Goal: Information Seeking & Learning: Learn about a topic

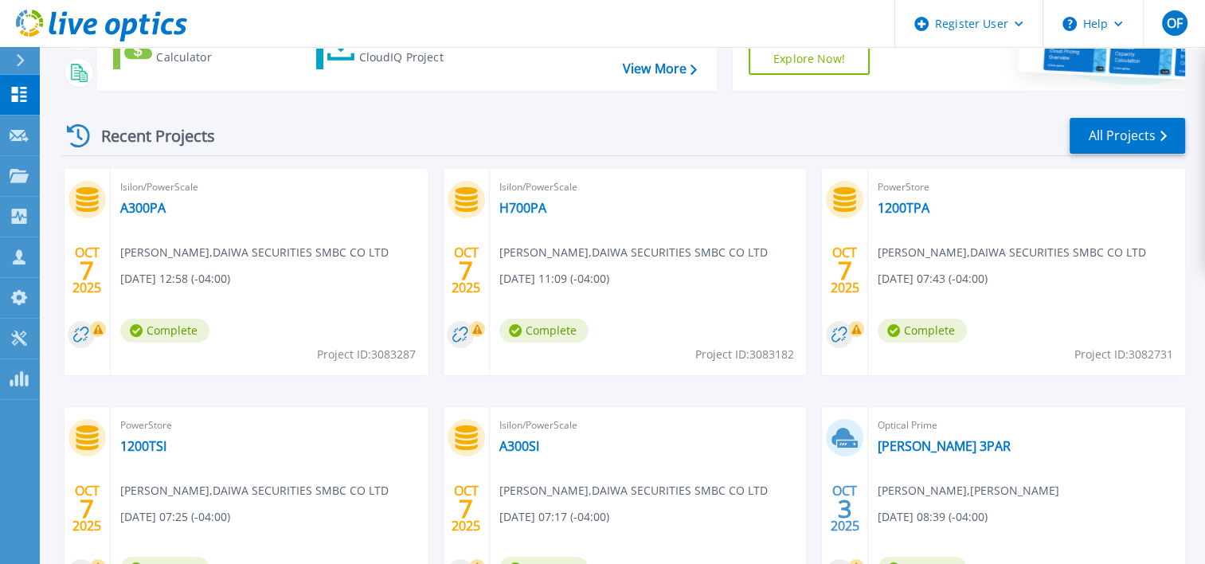
scroll to position [80, 0]
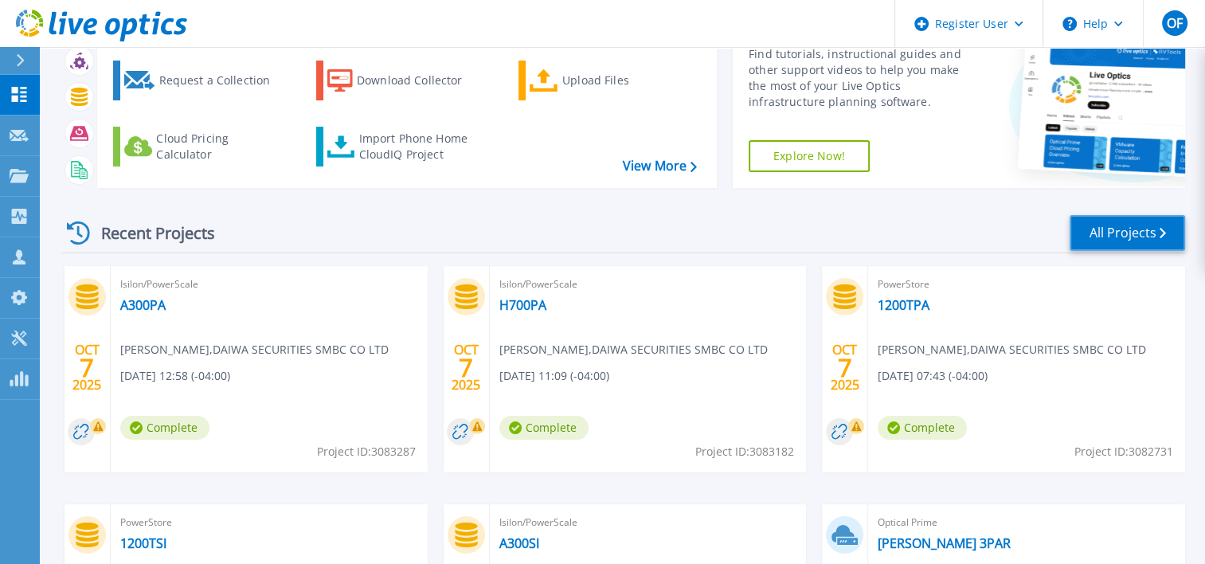
drag, startPoint x: 1117, startPoint y: 236, endPoint x: 1080, endPoint y: 242, distance: 38.0
click at [1117, 236] on link "All Projects" at bounding box center [1126, 233] width 115 height 36
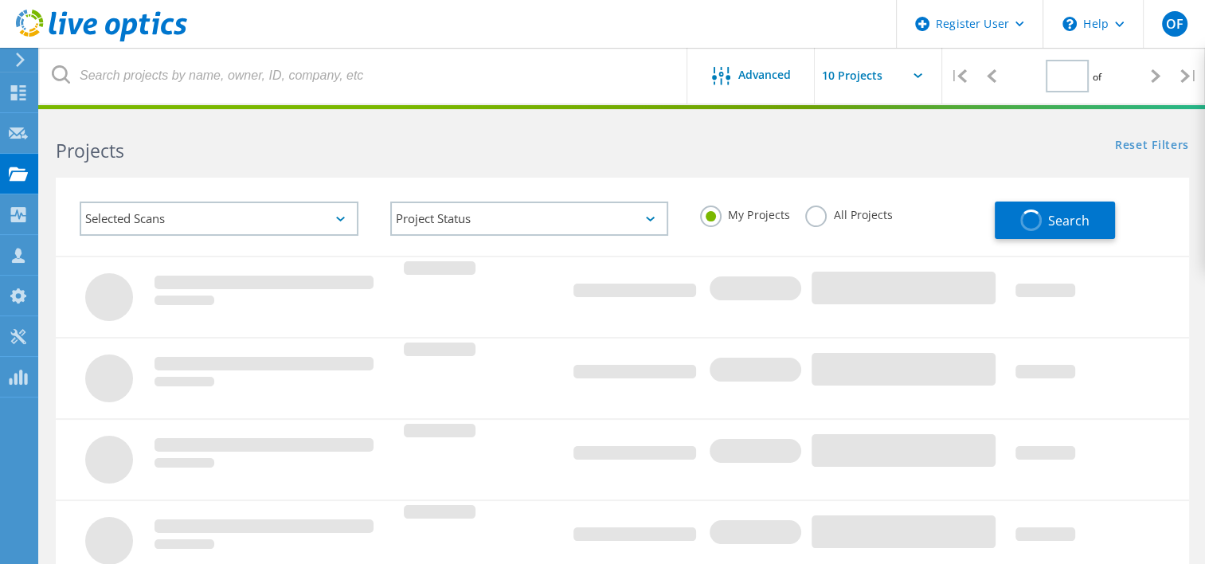
type input "2"
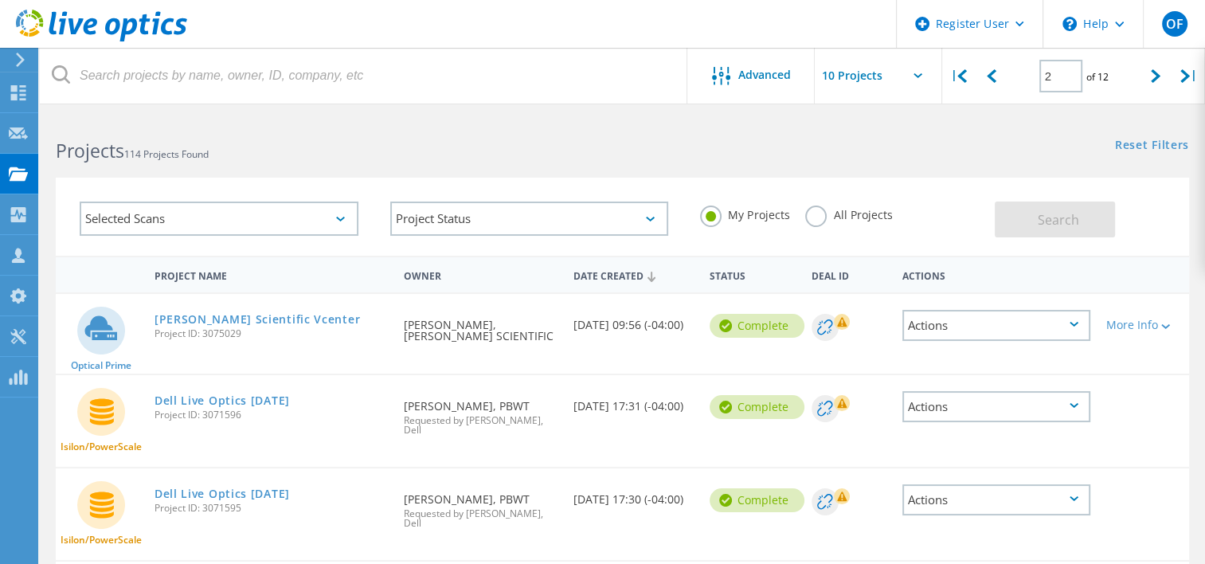
scroll to position [80, 0]
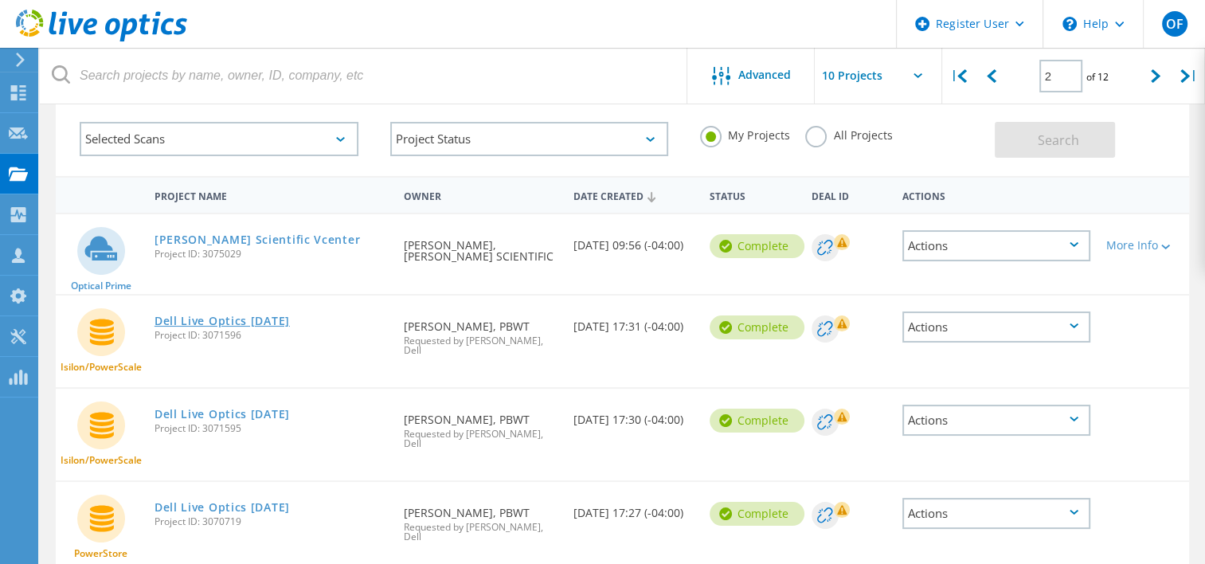
click at [252, 320] on link "Dell Live Optics [DATE]" at bounding box center [221, 320] width 135 height 11
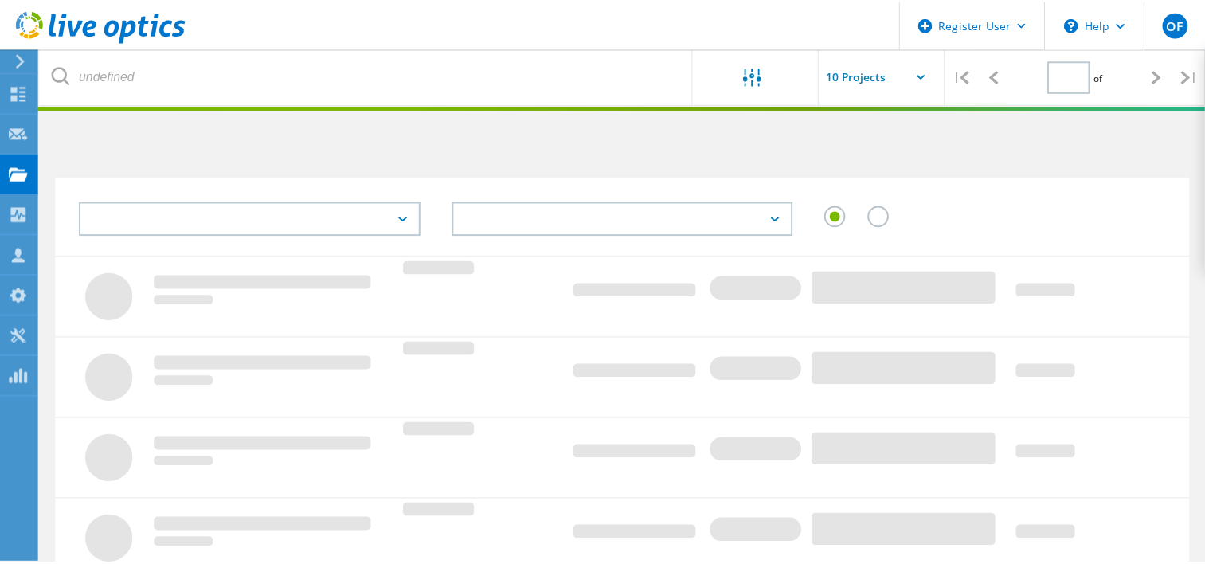
scroll to position [80, 0]
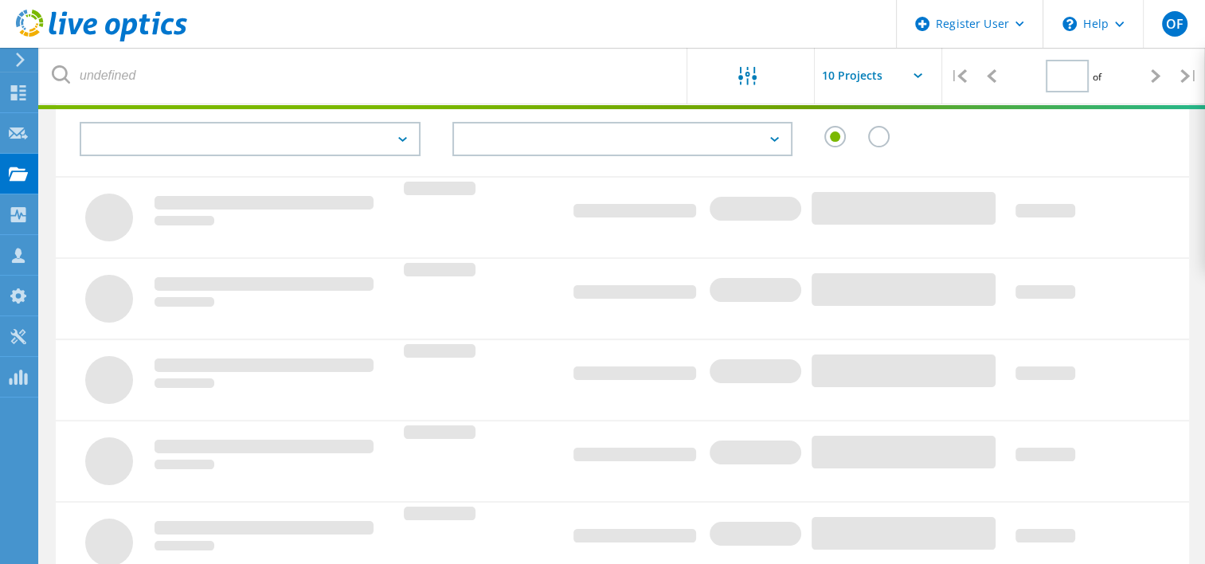
type input "2"
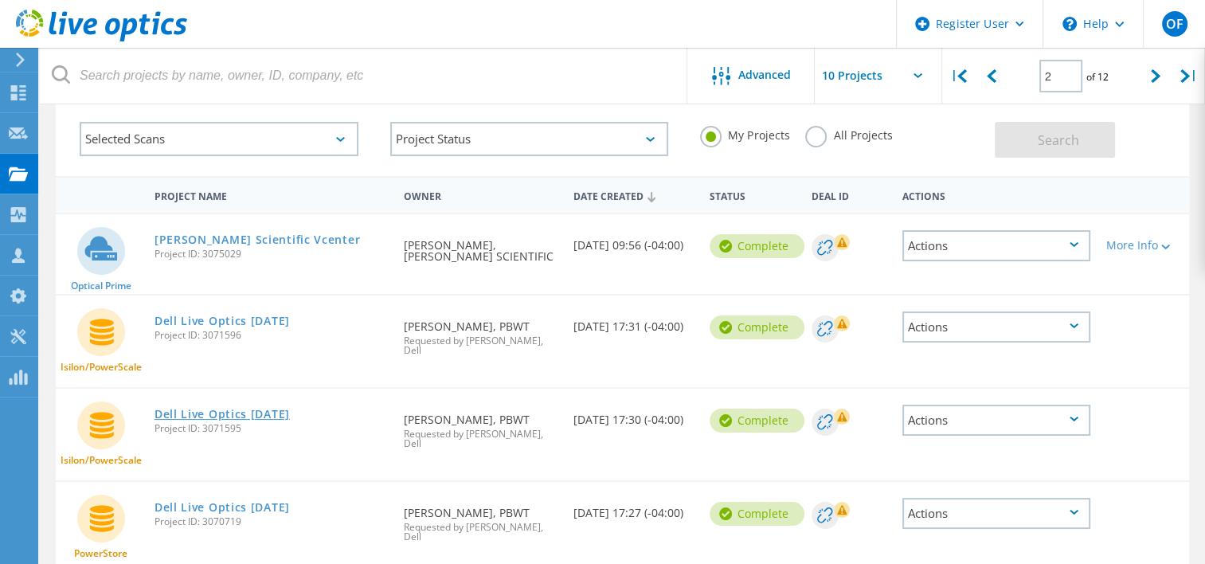
click at [258, 408] on link "Dell Live Optics [DATE]" at bounding box center [221, 413] width 135 height 11
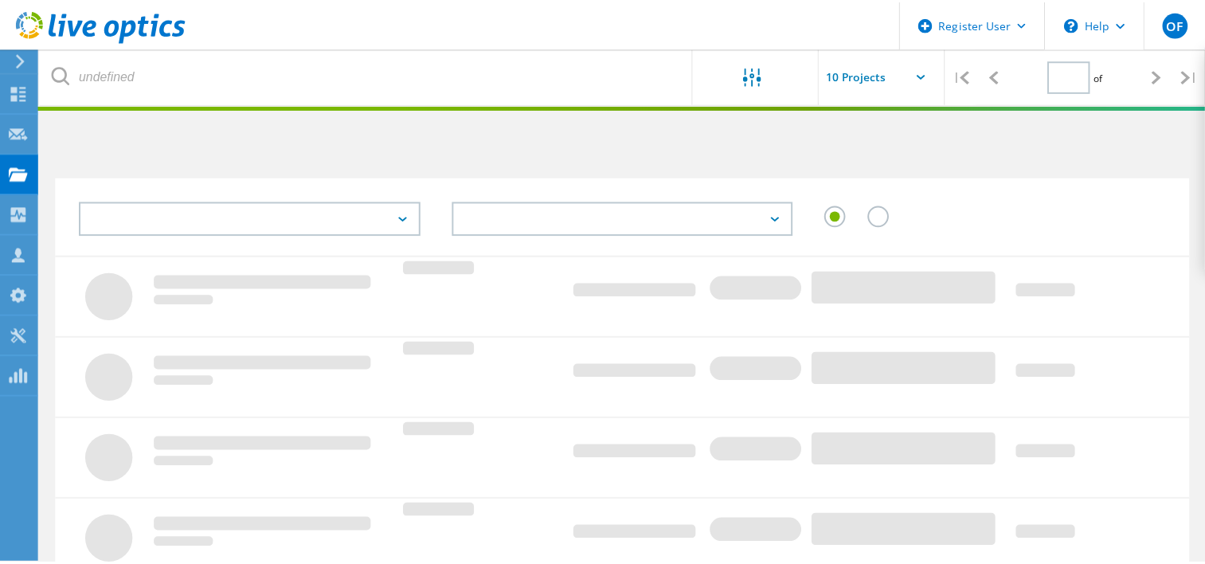
scroll to position [80, 0]
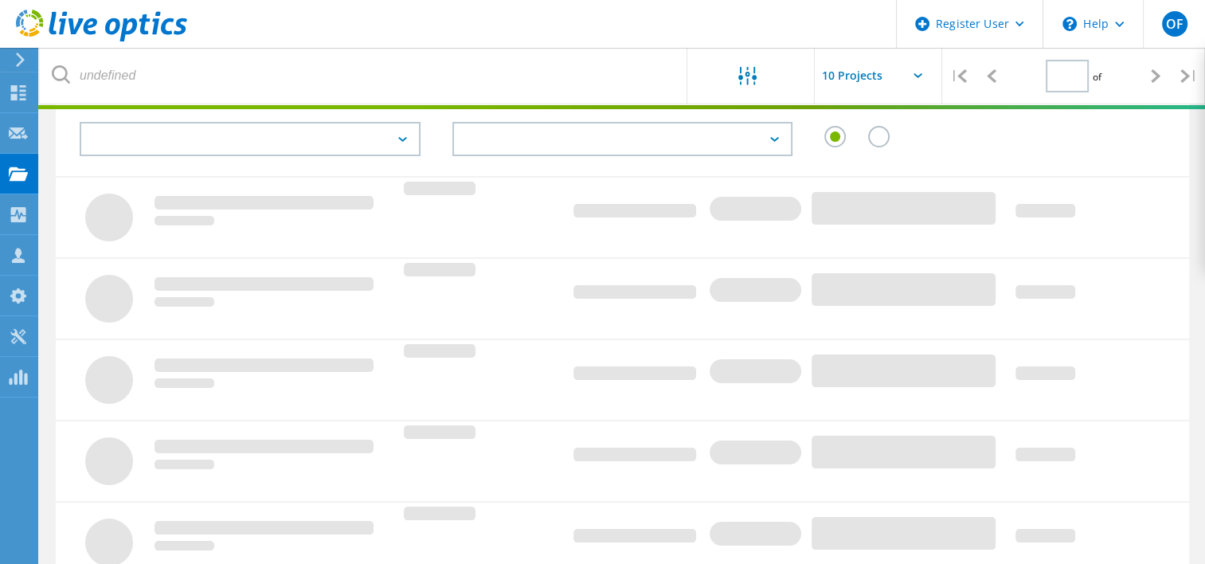
type input "2"
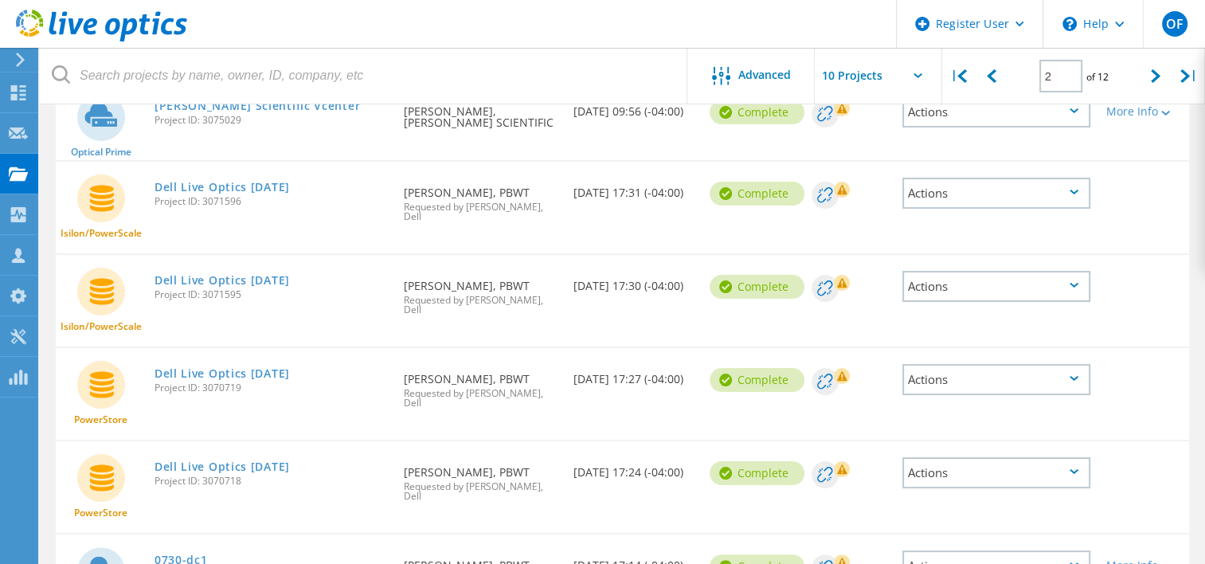
scroll to position [239, 0]
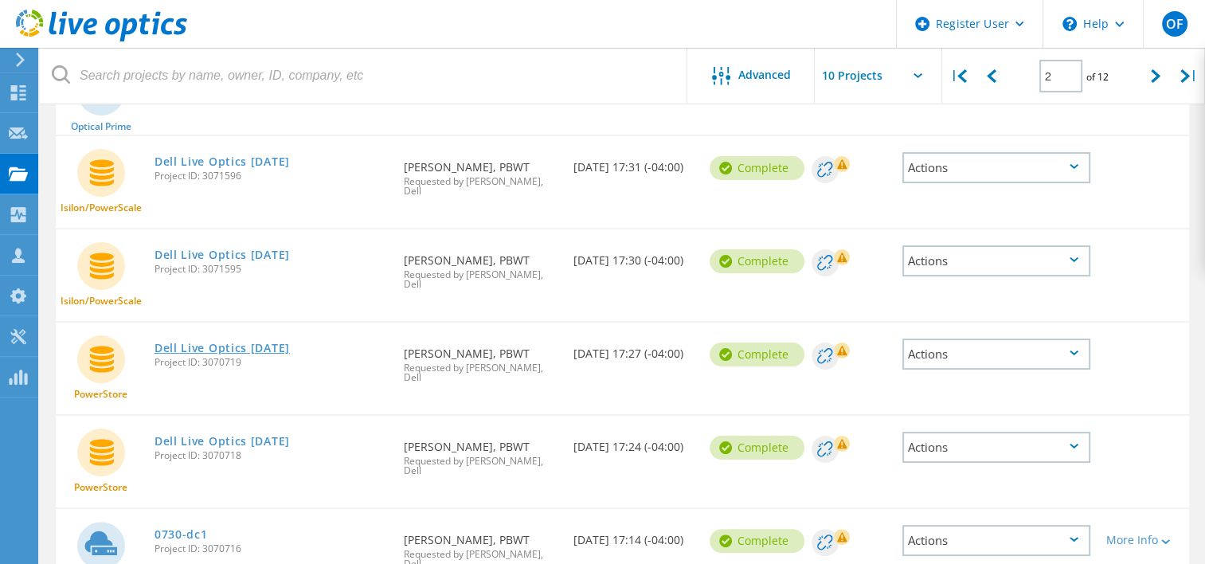
click at [264, 342] on link "Dell Live Optics [DATE]" at bounding box center [221, 347] width 135 height 11
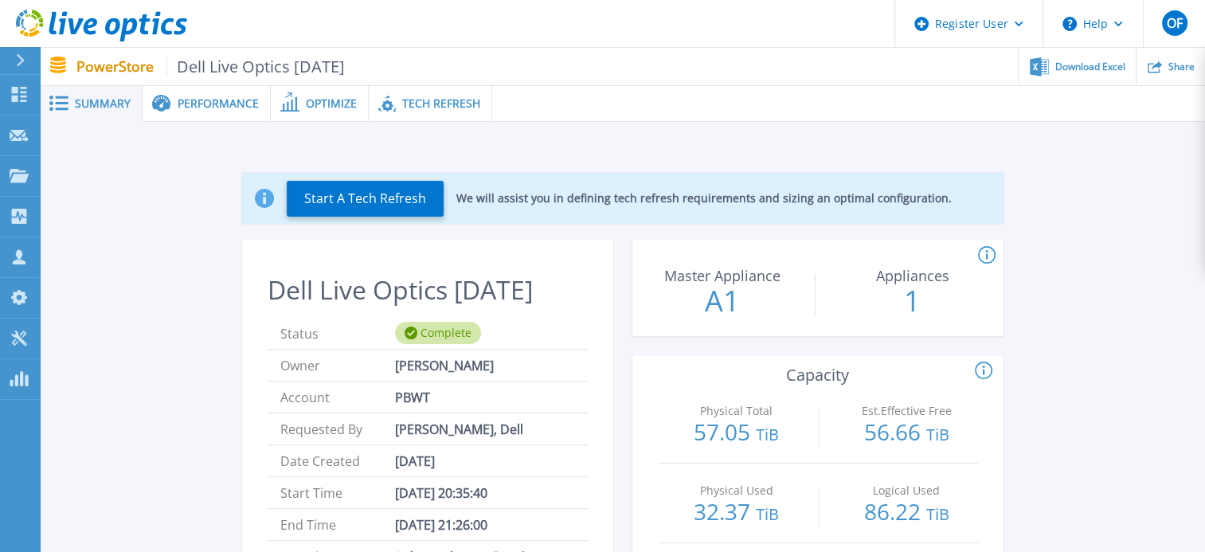
click at [418, 104] on span "Tech Refresh" at bounding box center [441, 103] width 78 height 11
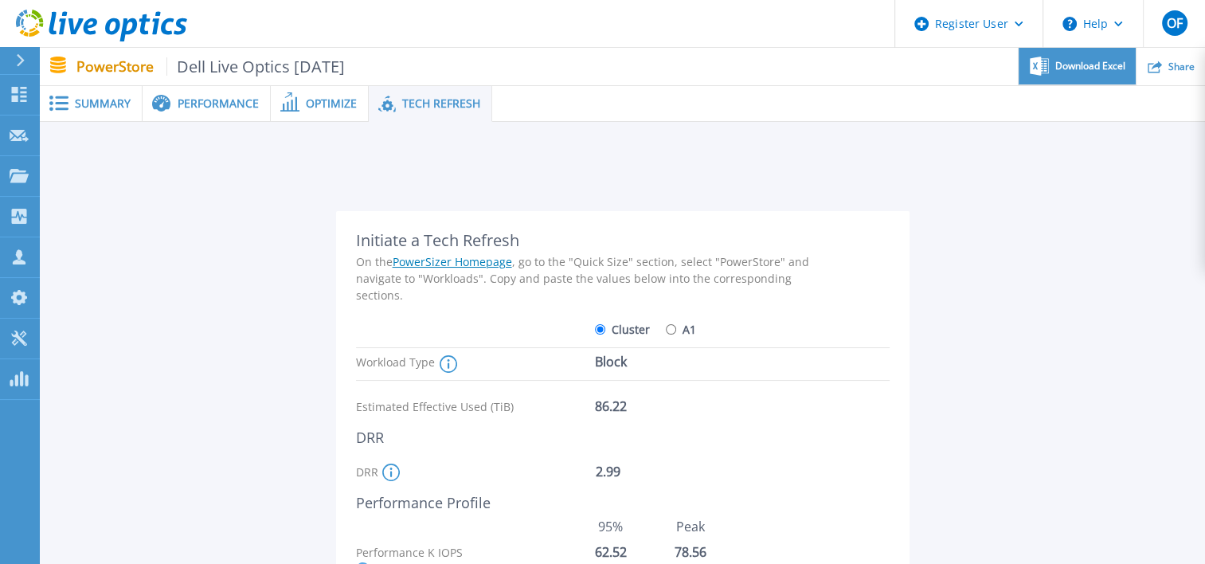
click at [1080, 67] on span "Download Excel" at bounding box center [1090, 66] width 70 height 10
click at [435, 158] on div at bounding box center [622, 166] width 1117 height 38
drag, startPoint x: 346, startPoint y: 104, endPoint x: 326, endPoint y: 107, distance: 20.0
click at [346, 104] on span "Optimize" at bounding box center [331, 103] width 51 height 11
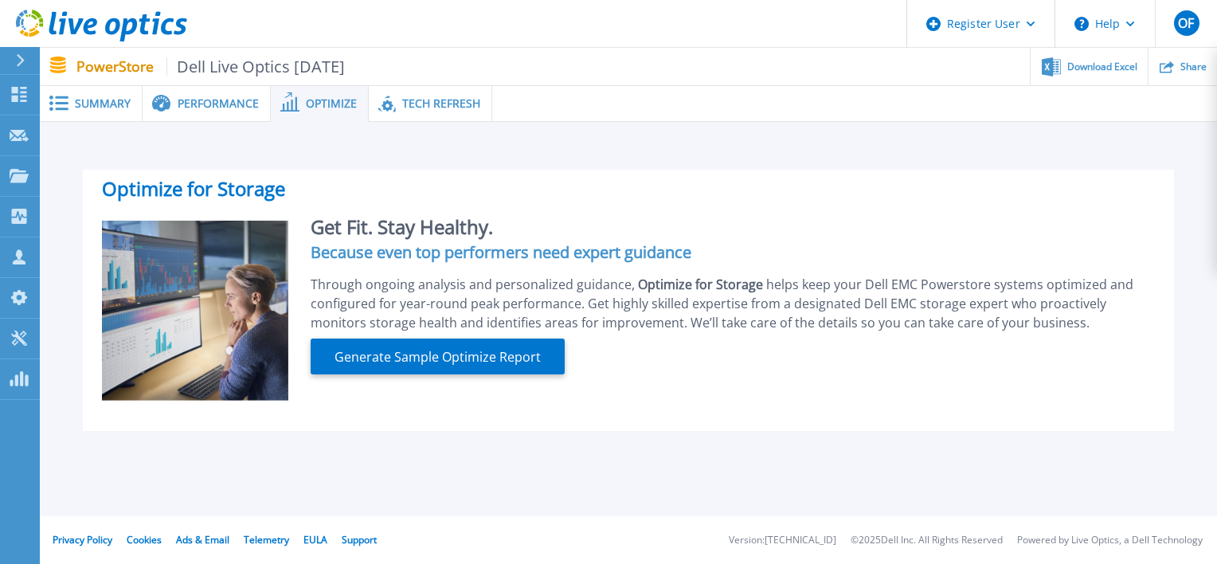
click at [221, 103] on span "Performance" at bounding box center [218, 103] width 81 height 11
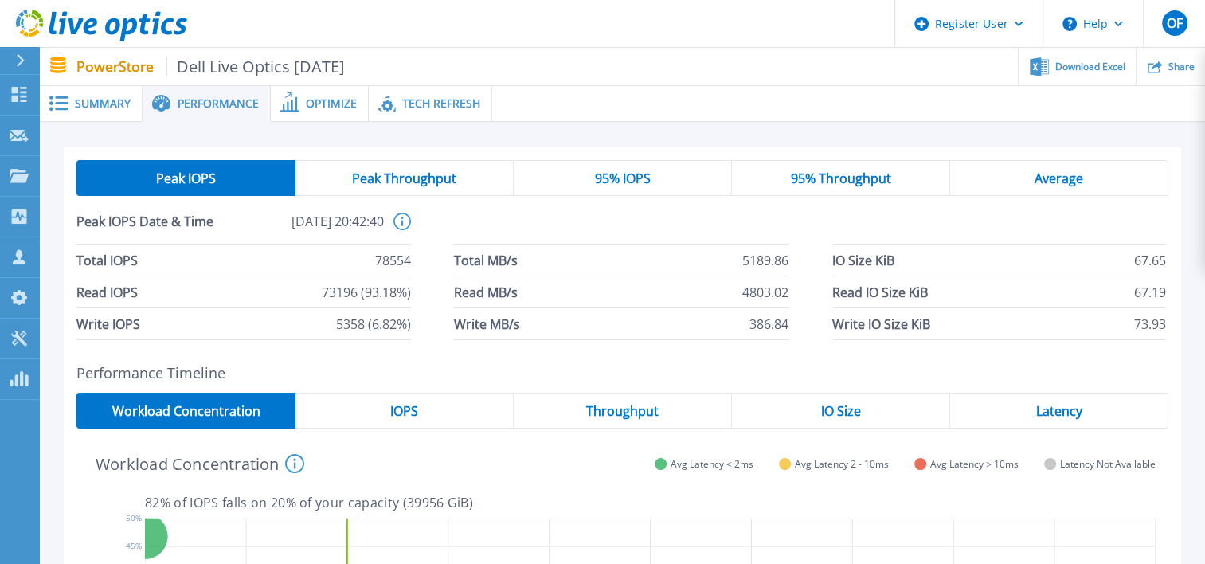
click at [87, 102] on span "Summary" at bounding box center [103, 103] width 56 height 11
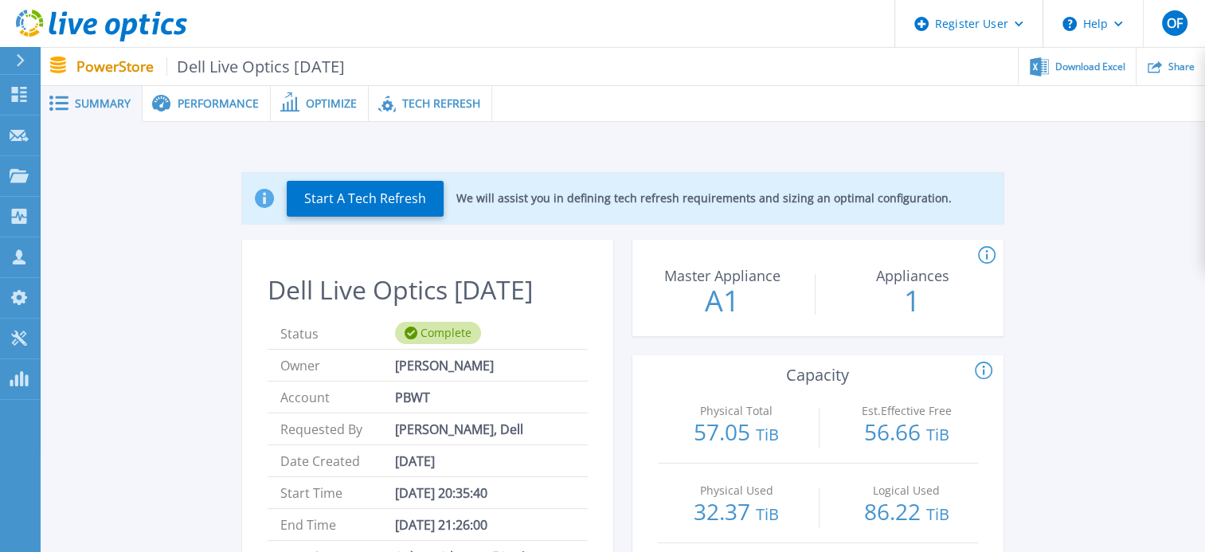
click at [228, 102] on span "Performance" at bounding box center [218, 103] width 81 height 11
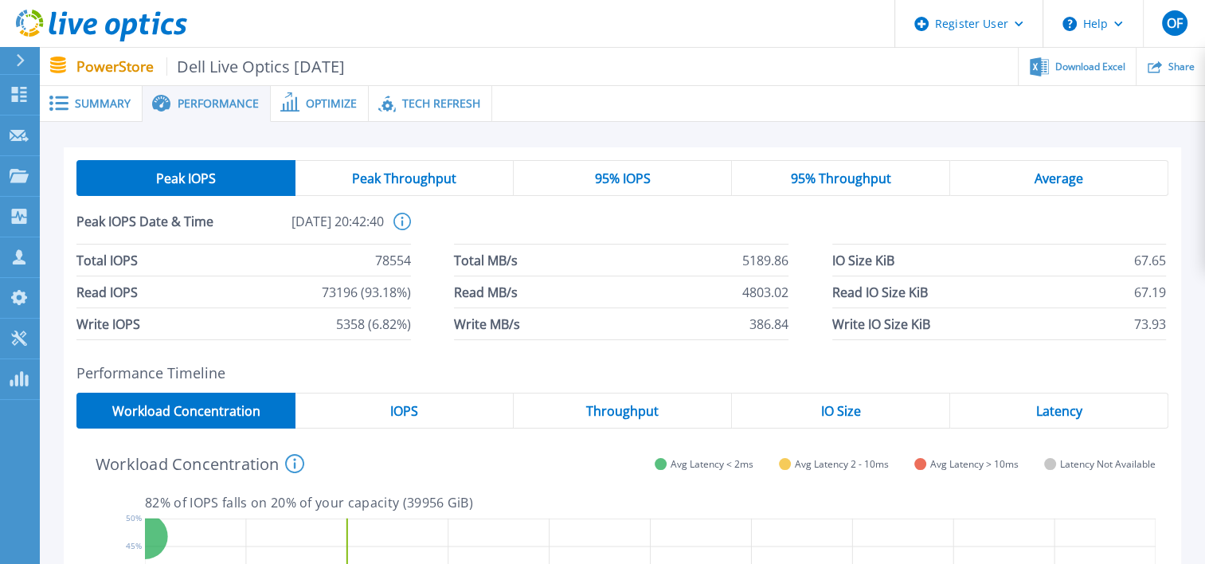
click at [446, 103] on span "Tech Refresh" at bounding box center [441, 103] width 78 height 11
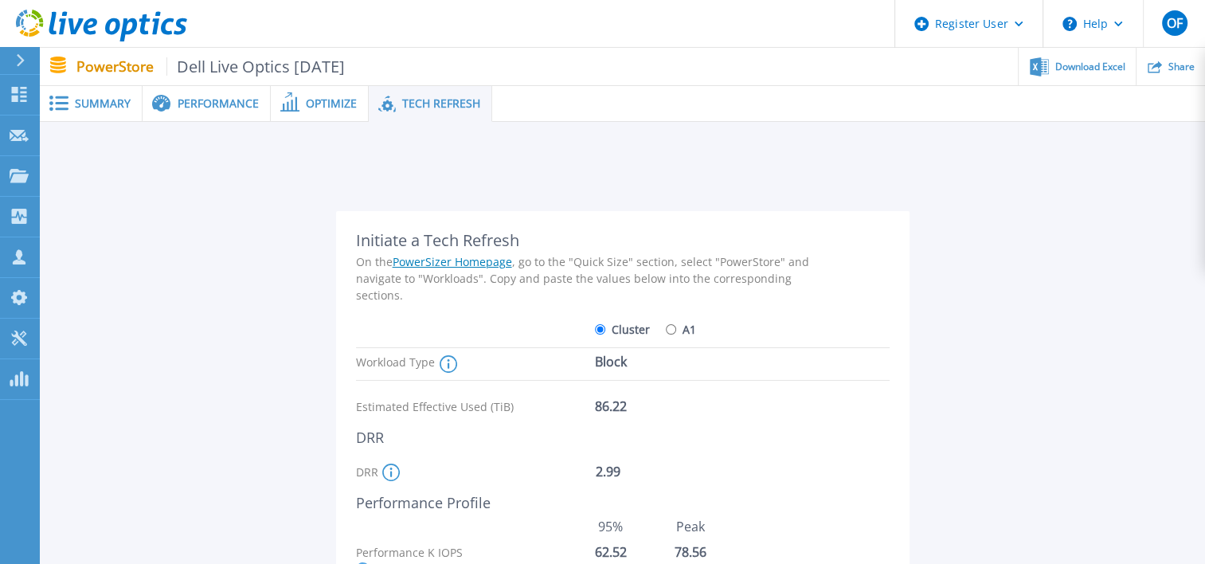
click at [298, 96] on span at bounding box center [288, 103] width 35 height 15
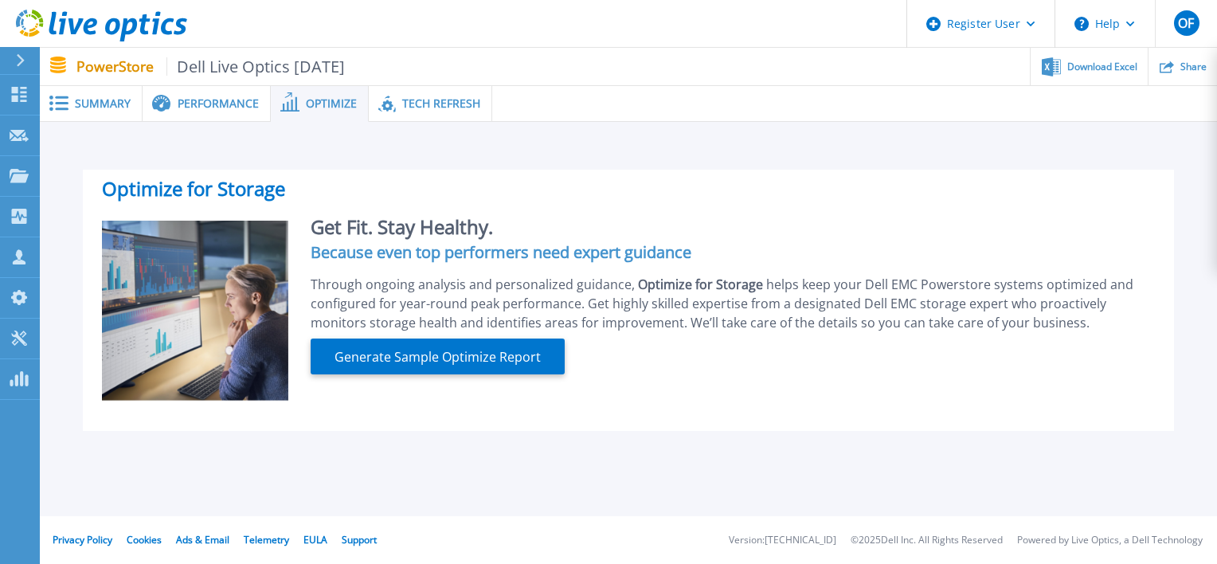
click at [220, 109] on span "Performance" at bounding box center [218, 103] width 81 height 11
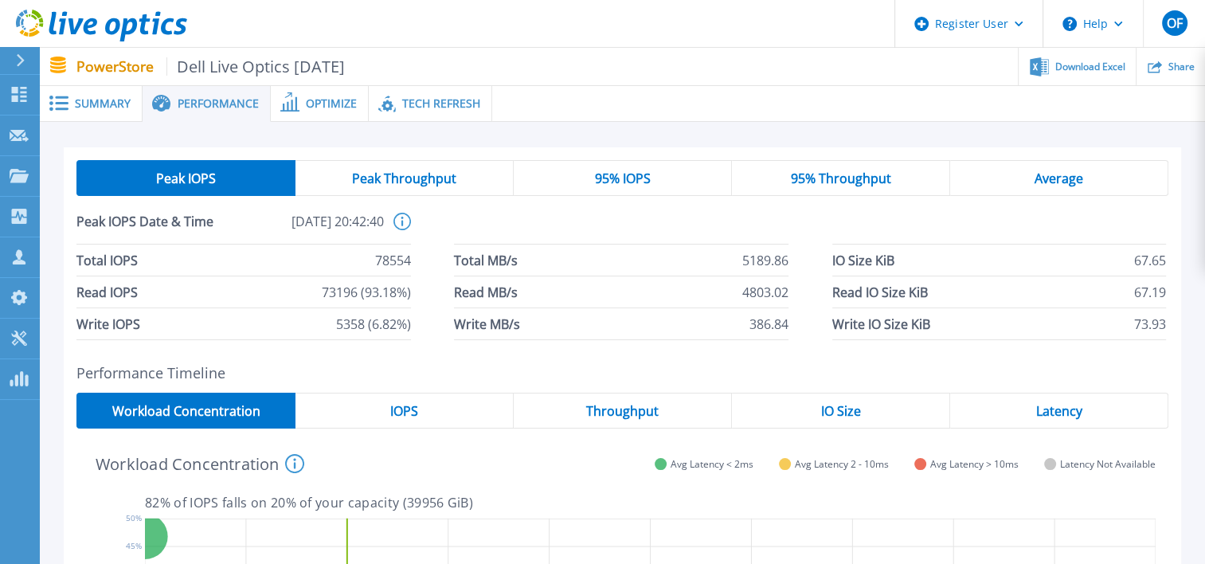
click at [91, 108] on span "Summary" at bounding box center [103, 103] width 56 height 11
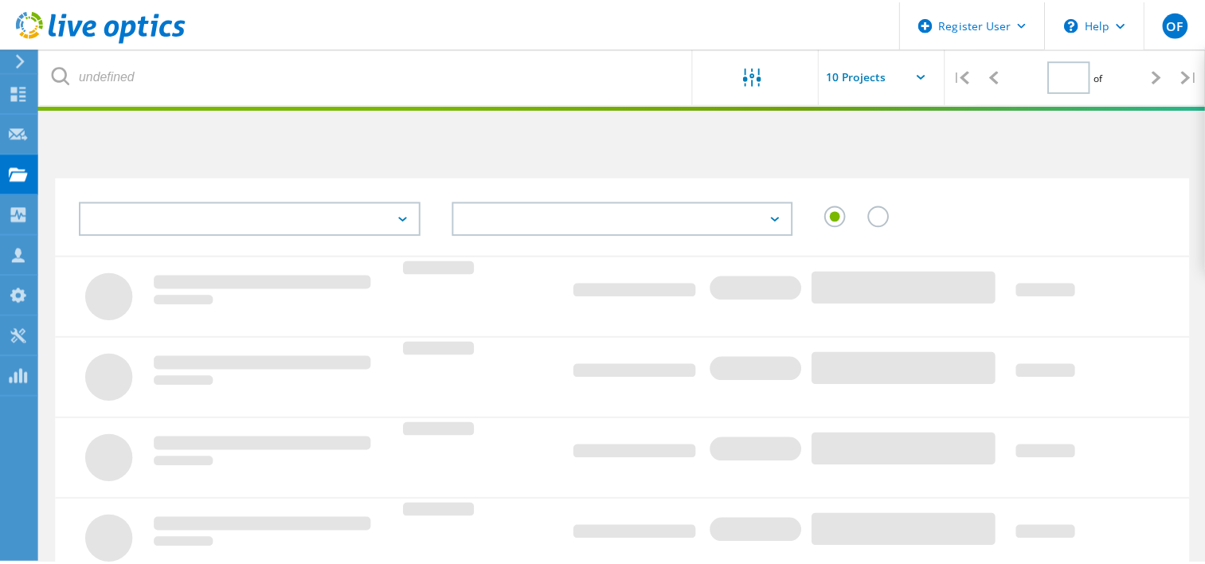
scroll to position [239, 0]
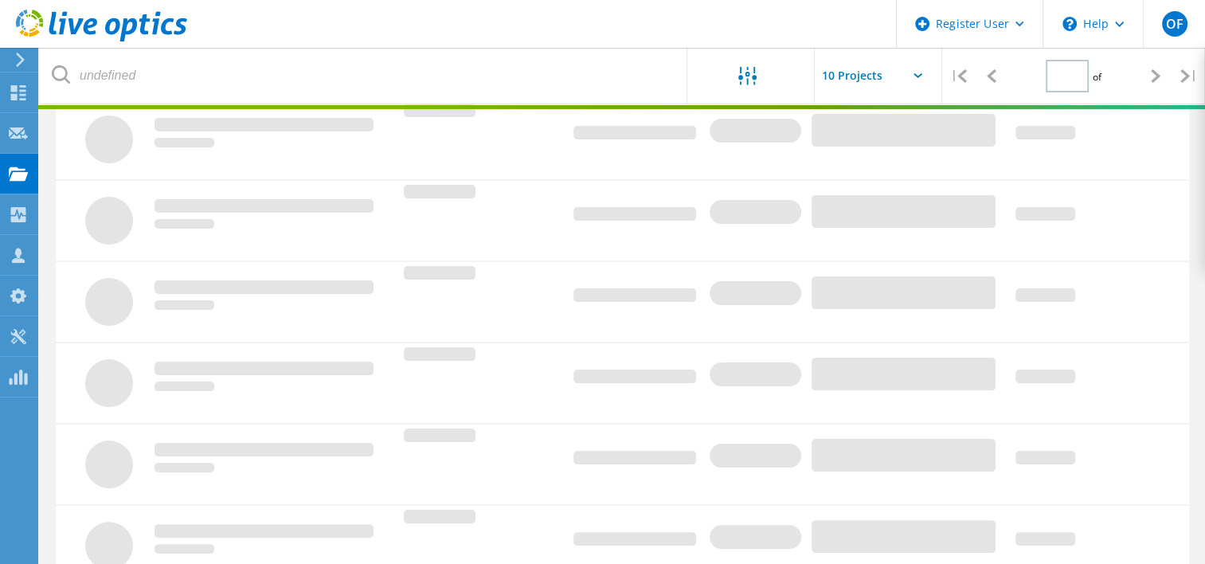
type input "2"
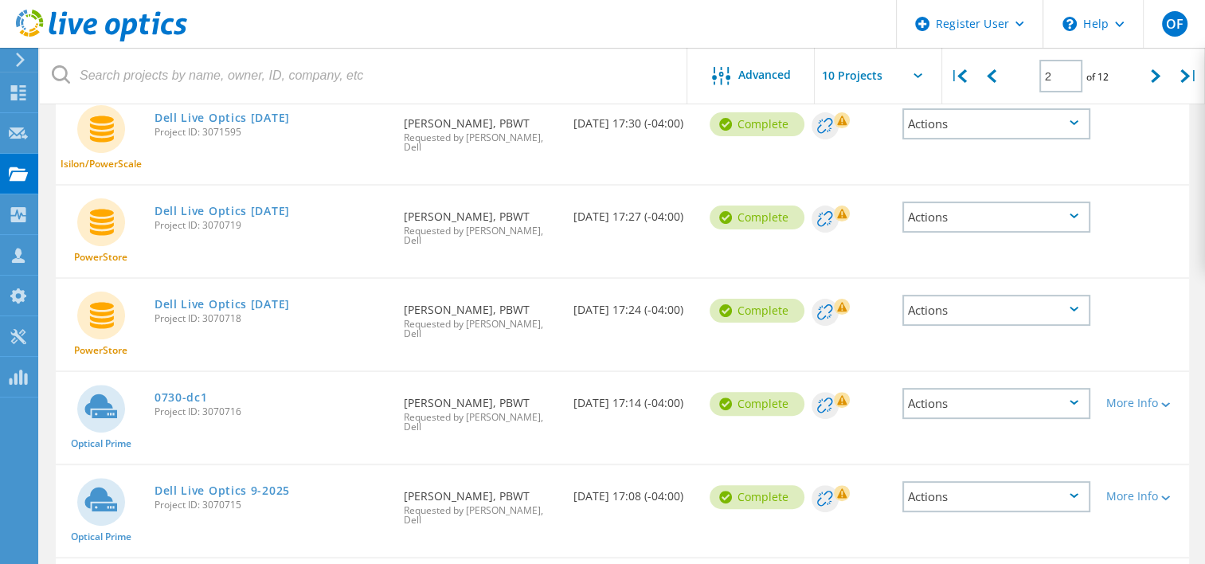
scroll to position [398, 0]
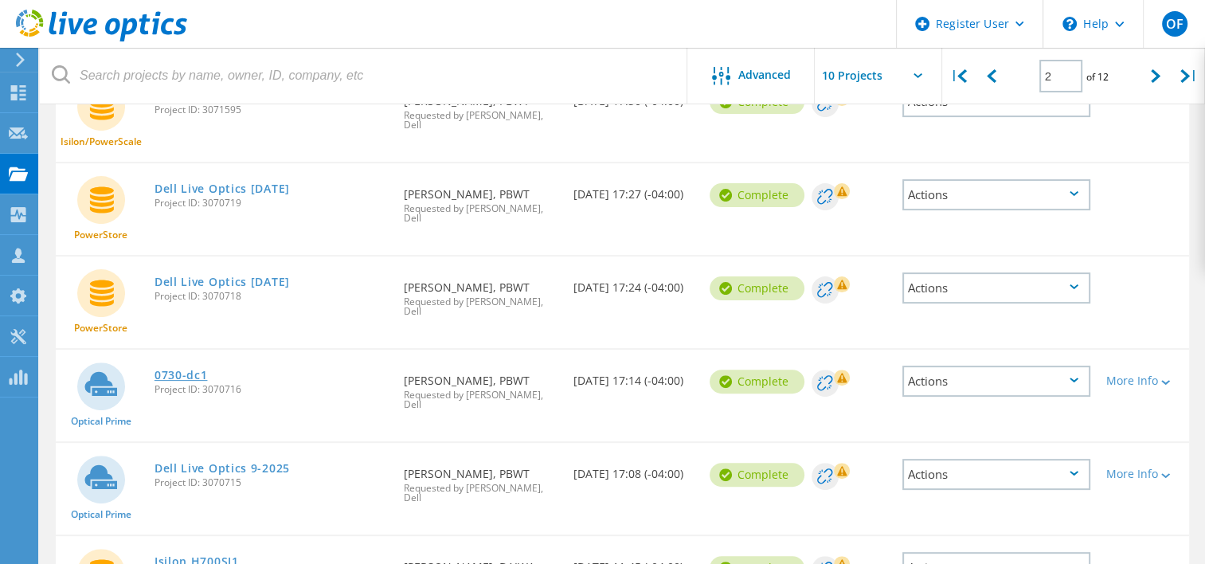
click at [169, 369] on link "0730-dc1" at bounding box center [180, 374] width 53 height 11
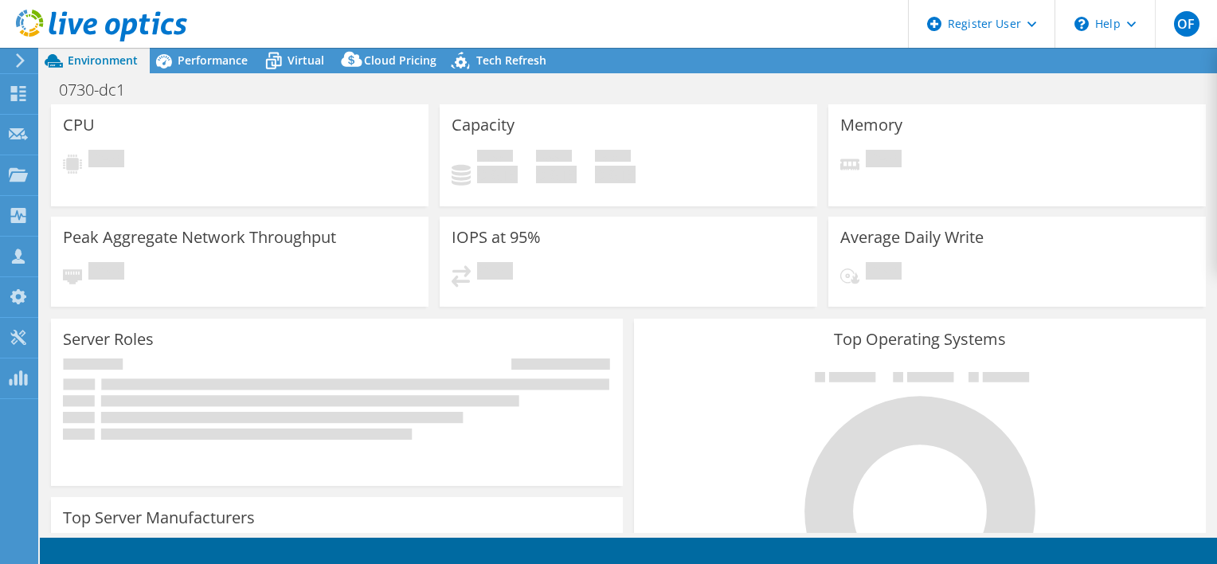
select select "USD"
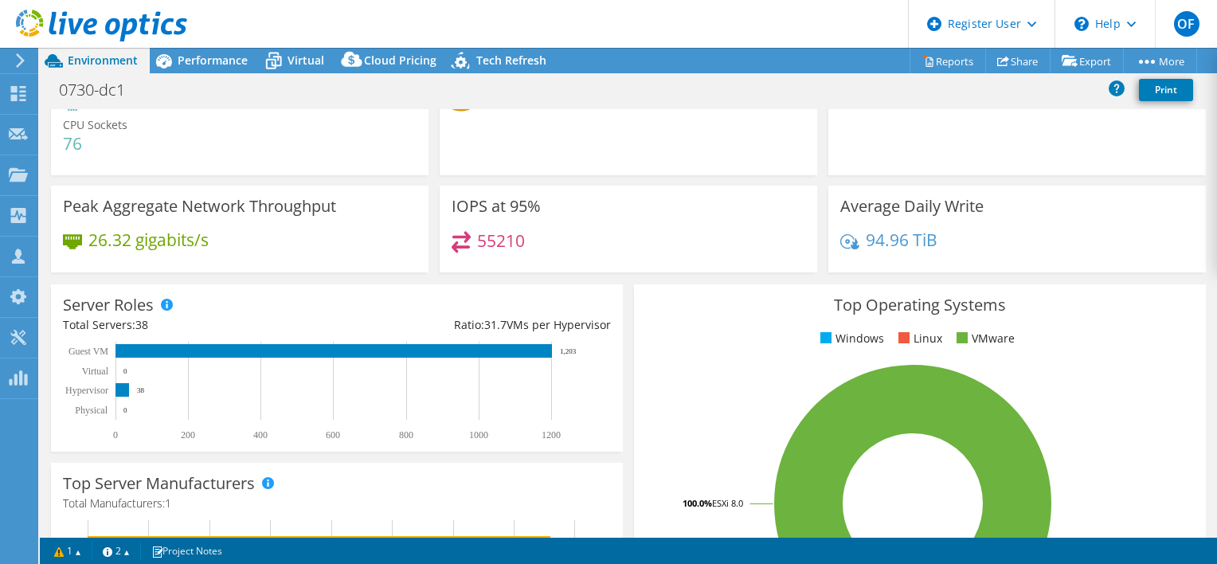
scroll to position [80, 0]
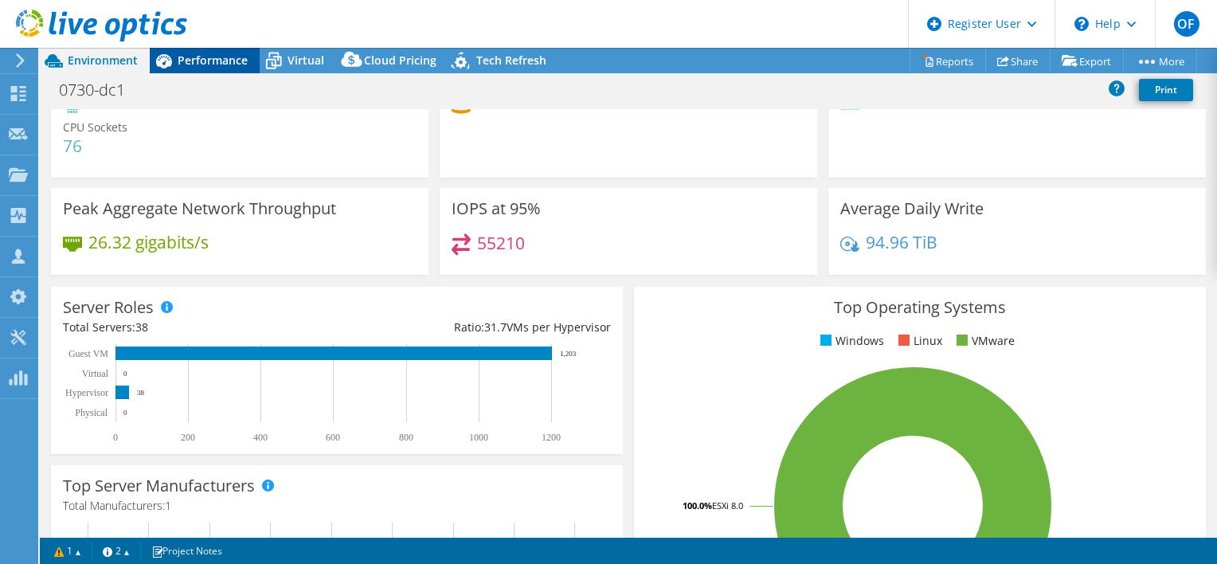
click at [201, 63] on span "Performance" at bounding box center [213, 60] width 70 height 15
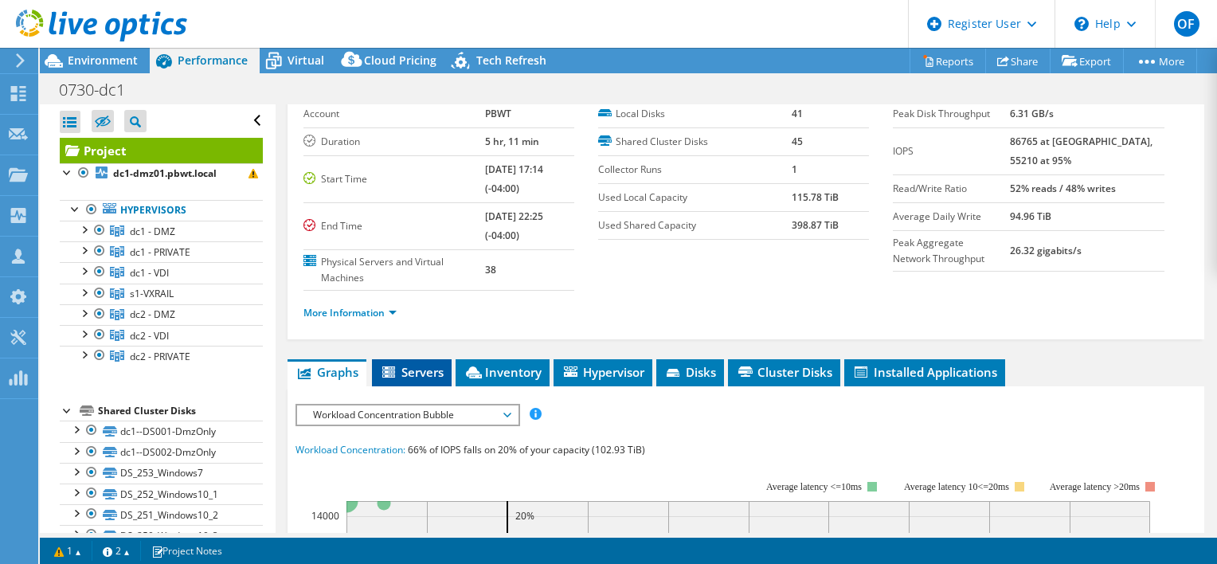
click at [416, 373] on span "Servers" at bounding box center [412, 372] width 64 height 16
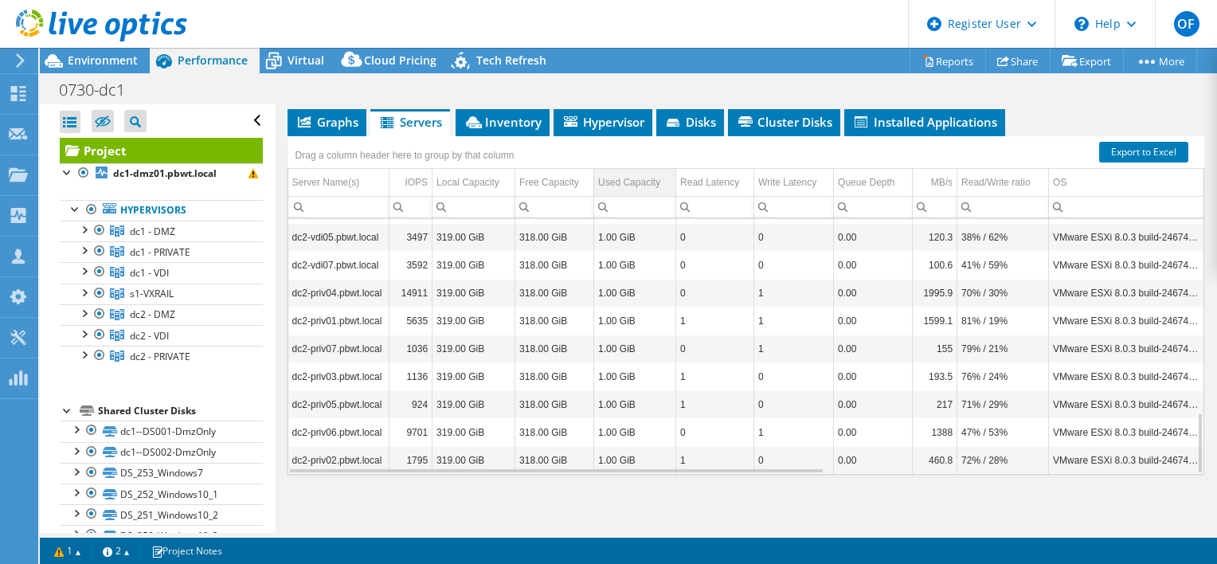
scroll to position [11, 0]
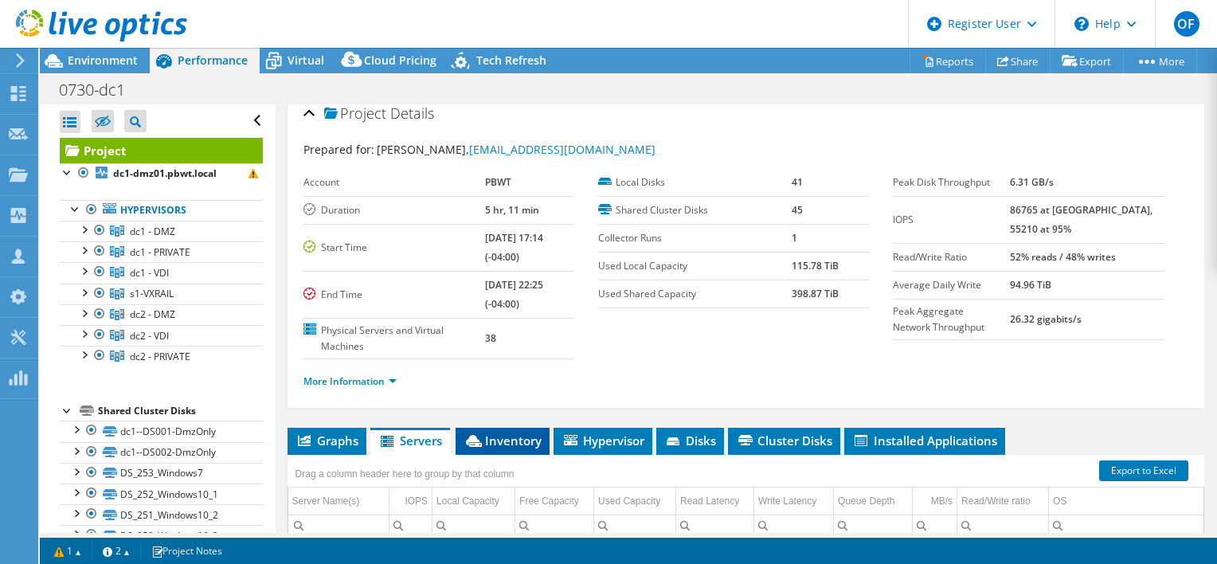
click at [506, 439] on span "Inventory" at bounding box center [502, 440] width 78 height 16
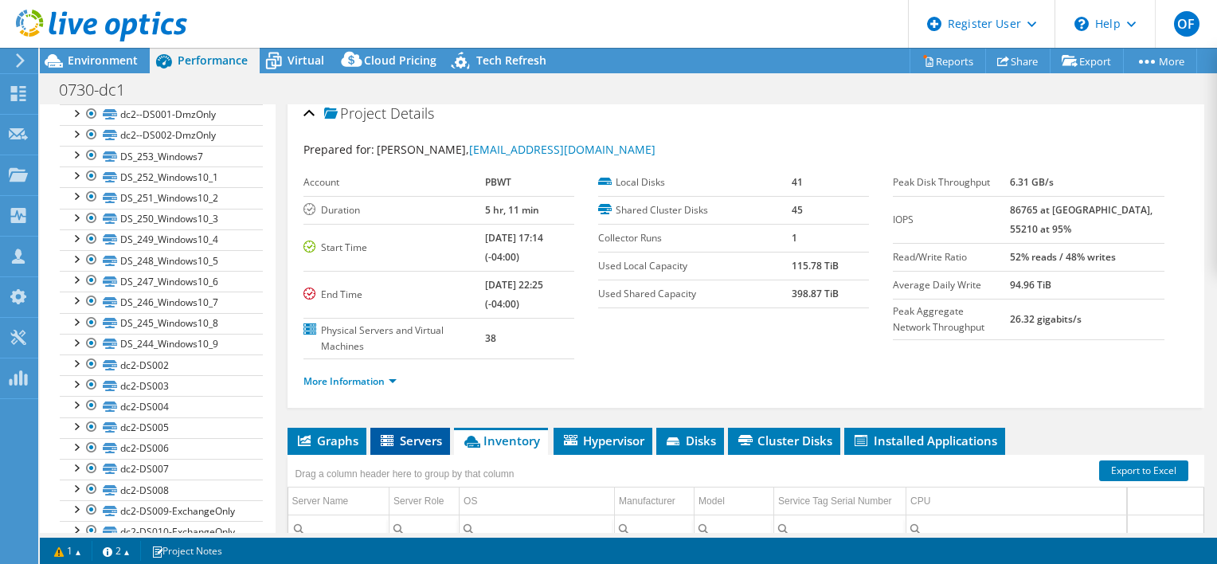
click at [408, 442] on span "Servers" at bounding box center [410, 440] width 64 height 16
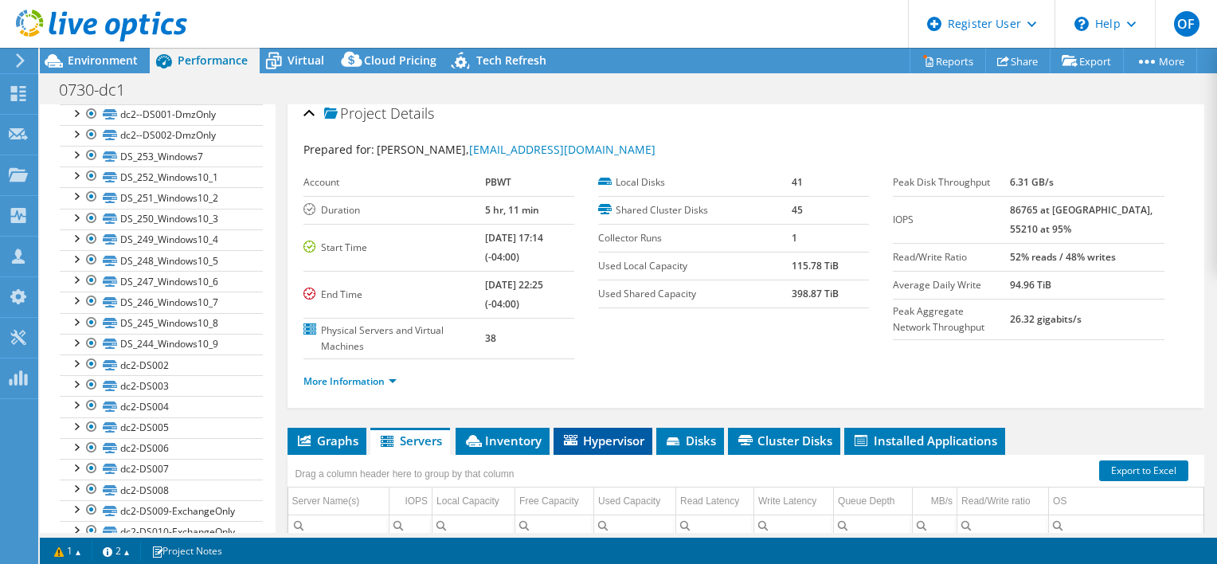
click at [603, 439] on span "Hypervisor" at bounding box center [602, 440] width 83 height 16
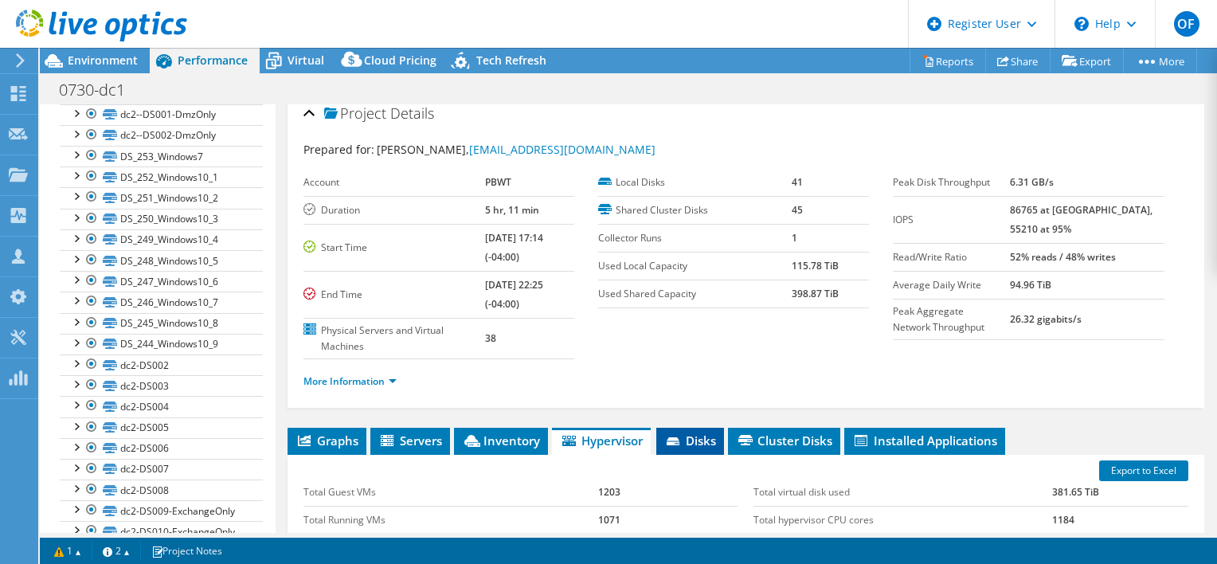
click at [697, 440] on span "Disks" at bounding box center [690, 440] width 52 height 16
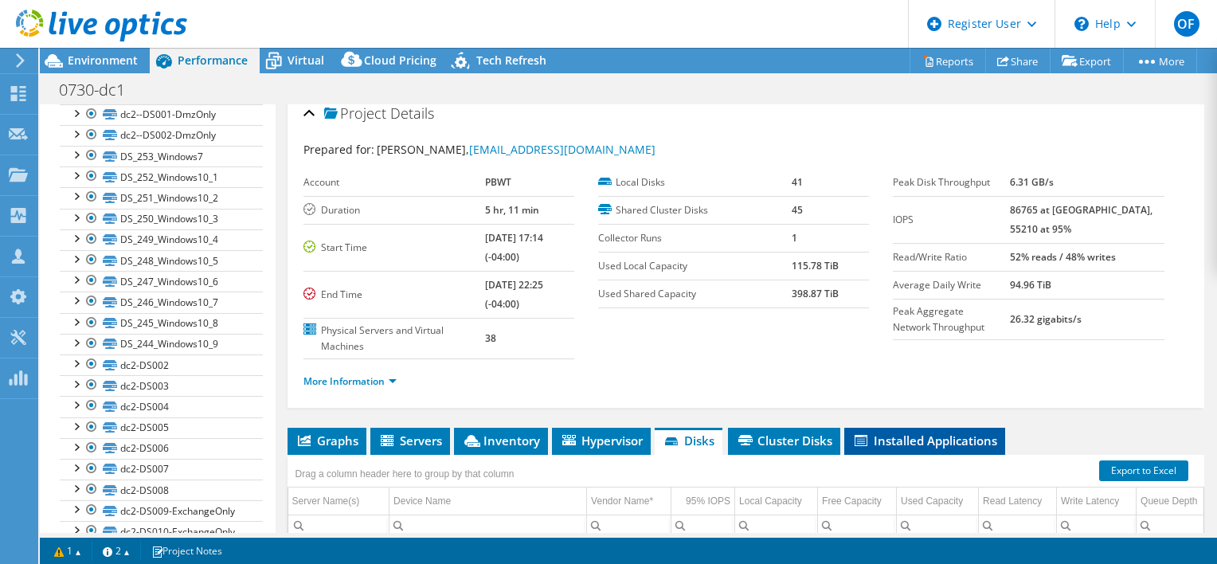
click at [917, 442] on span "Installed Applications" at bounding box center [924, 440] width 145 height 16
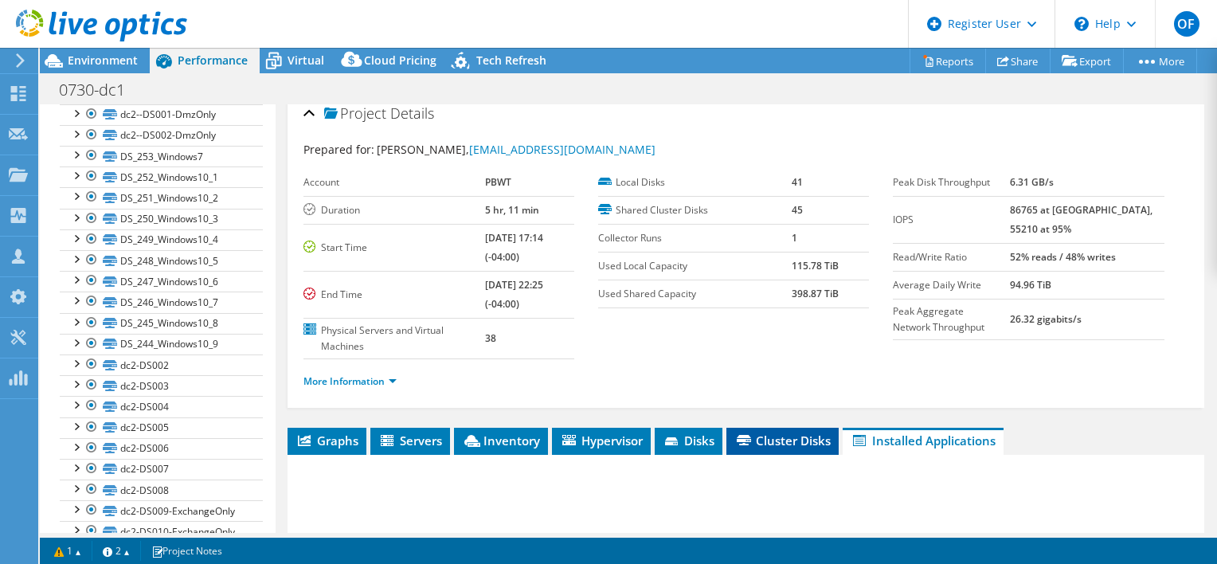
click at [793, 439] on span "Cluster Disks" at bounding box center [782, 440] width 96 height 16
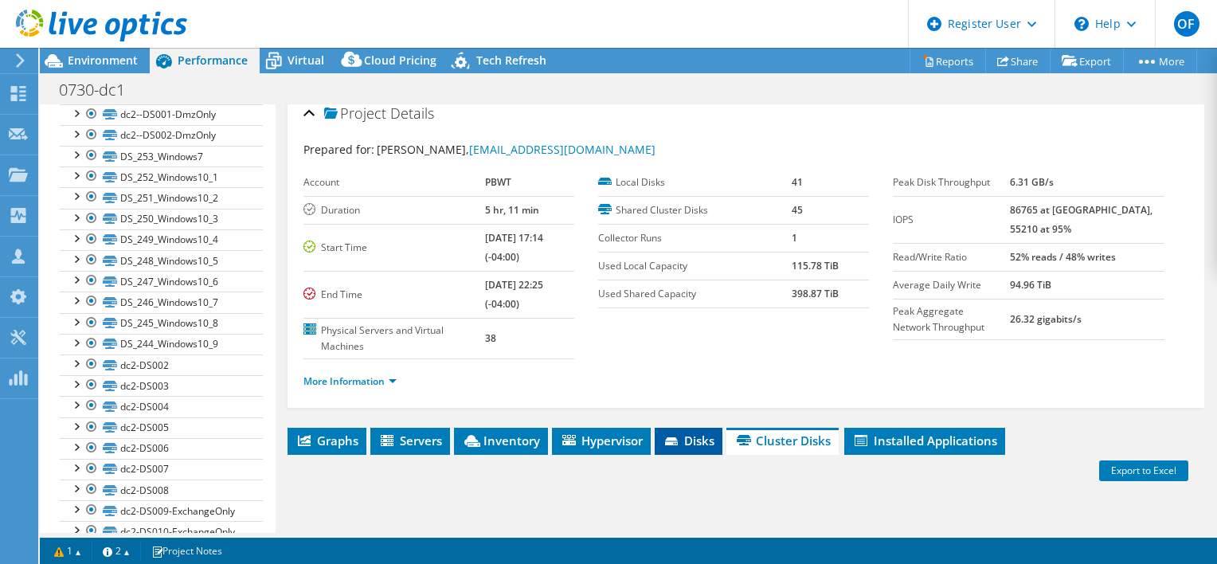
click at [682, 446] on li "Disks" at bounding box center [688, 441] width 68 height 27
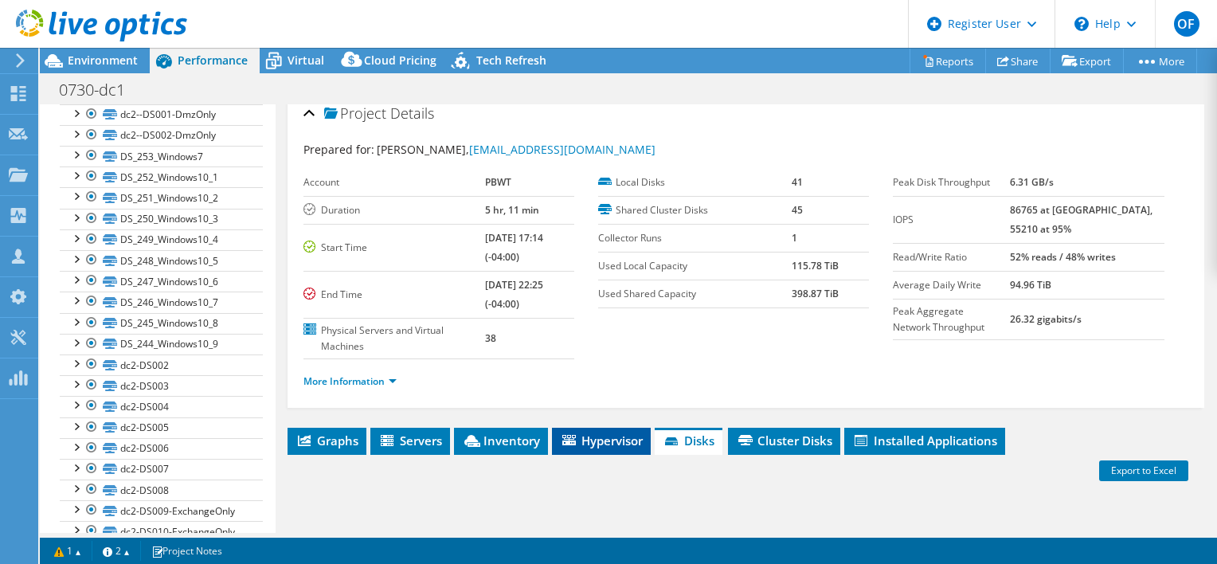
click at [601, 440] on span "Hypervisor" at bounding box center [601, 440] width 83 height 16
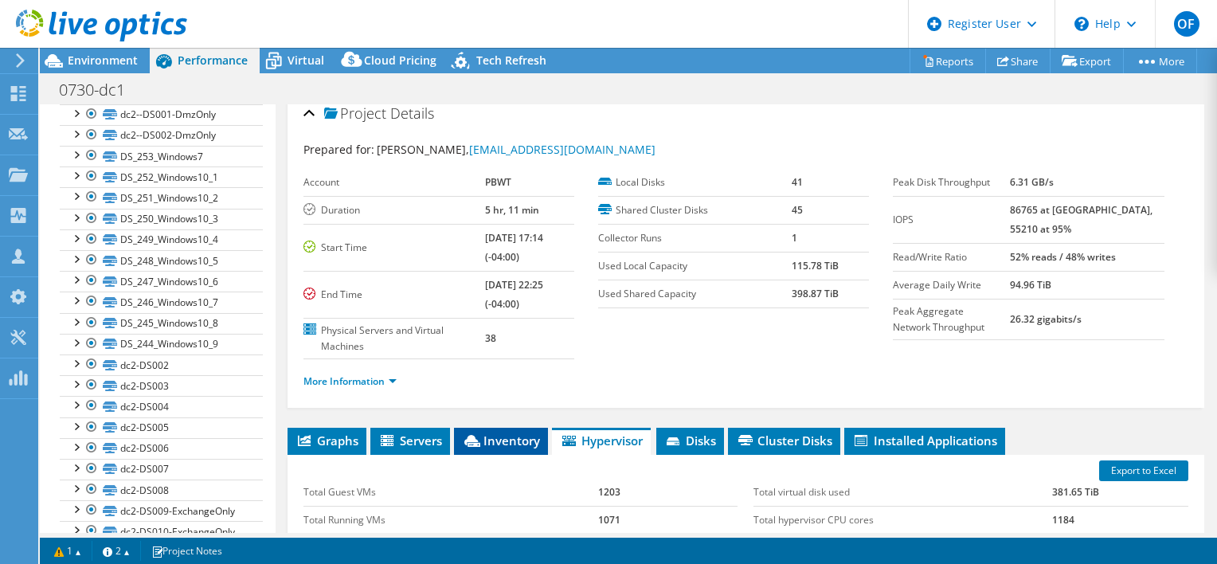
click at [506, 440] on span "Inventory" at bounding box center [501, 440] width 78 height 16
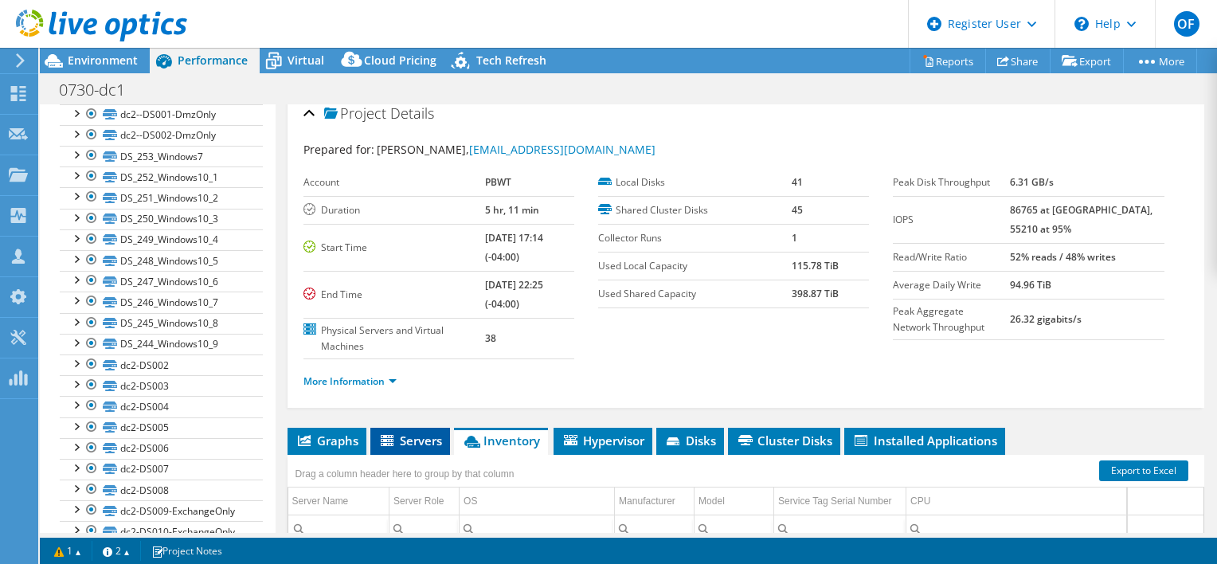
click at [412, 436] on span "Servers" at bounding box center [410, 440] width 64 height 16
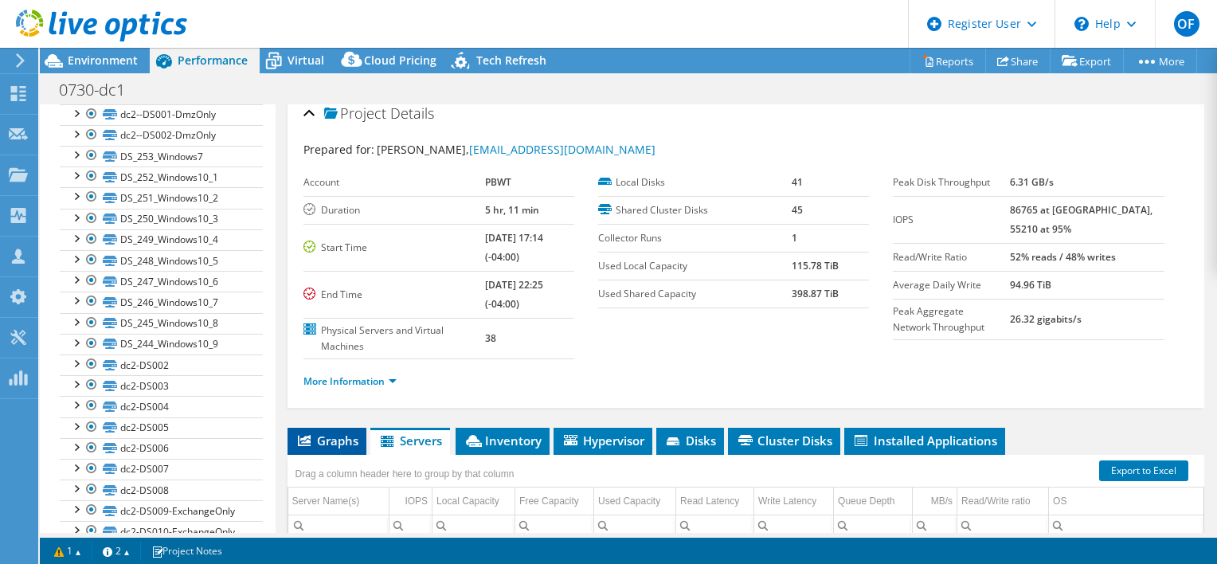
click at [330, 441] on span "Graphs" at bounding box center [326, 440] width 63 height 16
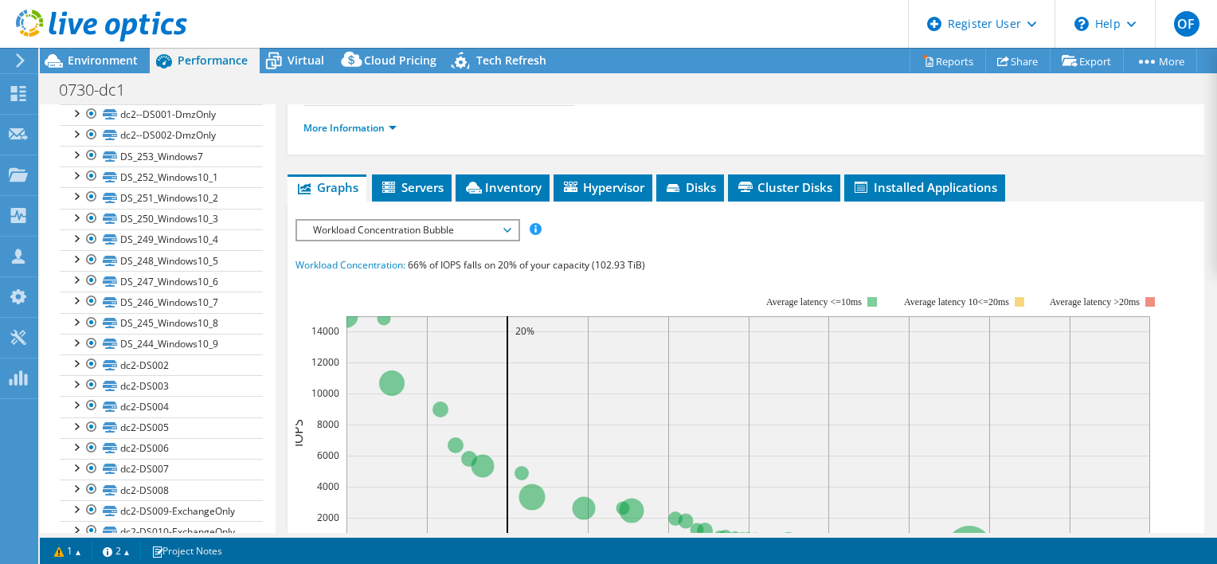
scroll to position [170, 0]
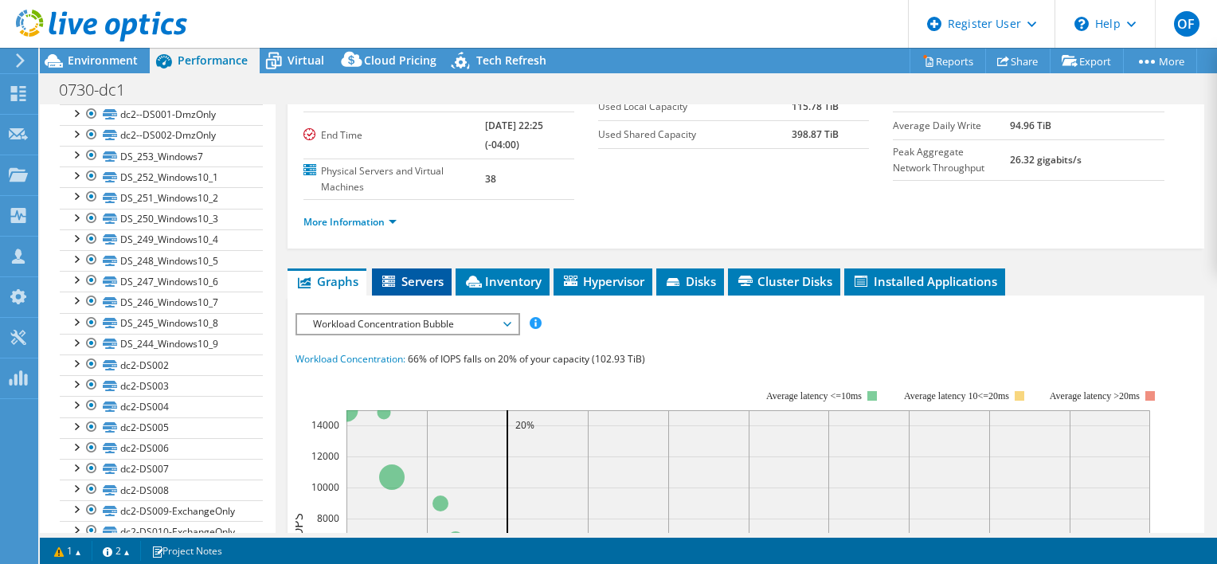
click at [443, 274] on li "Servers" at bounding box center [412, 281] width 80 height 27
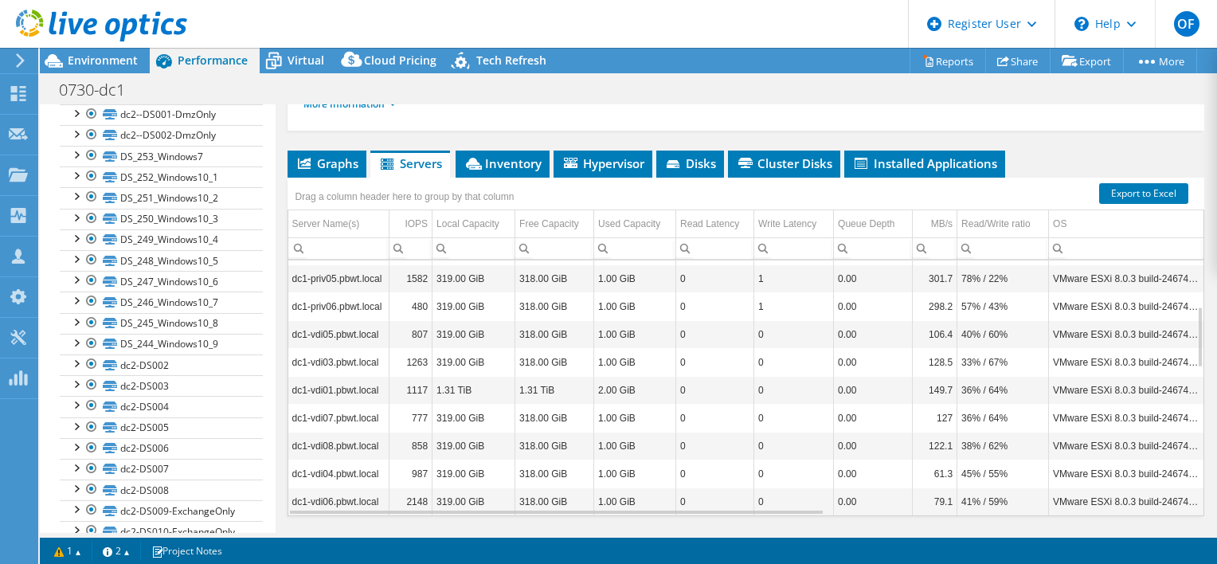
scroll to position [0, 0]
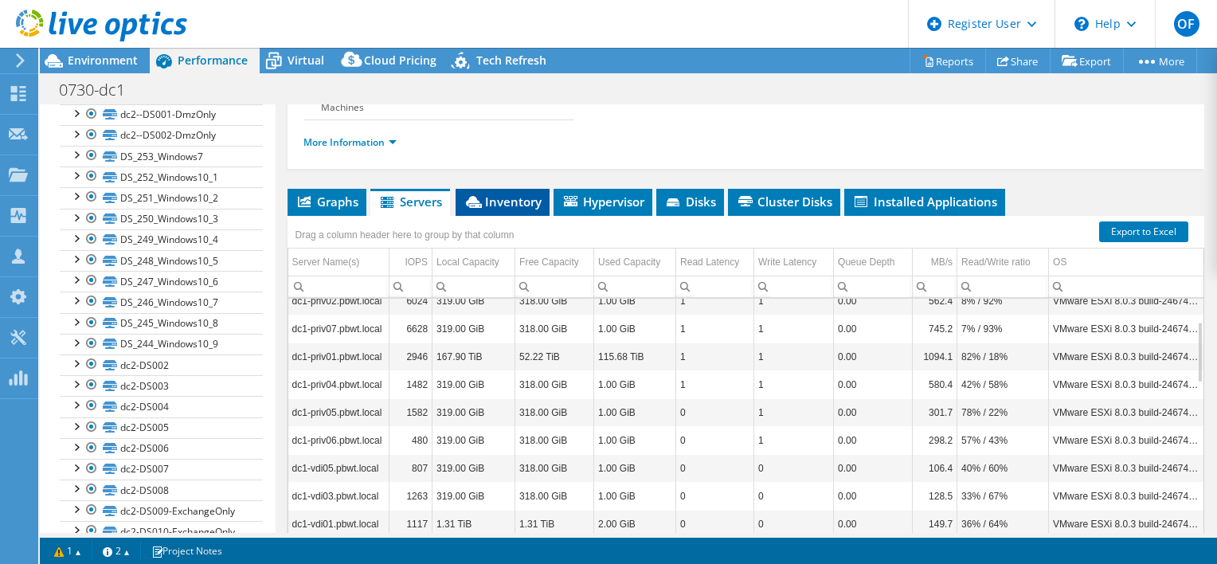
click at [513, 197] on span "Inventory" at bounding box center [502, 201] width 78 height 16
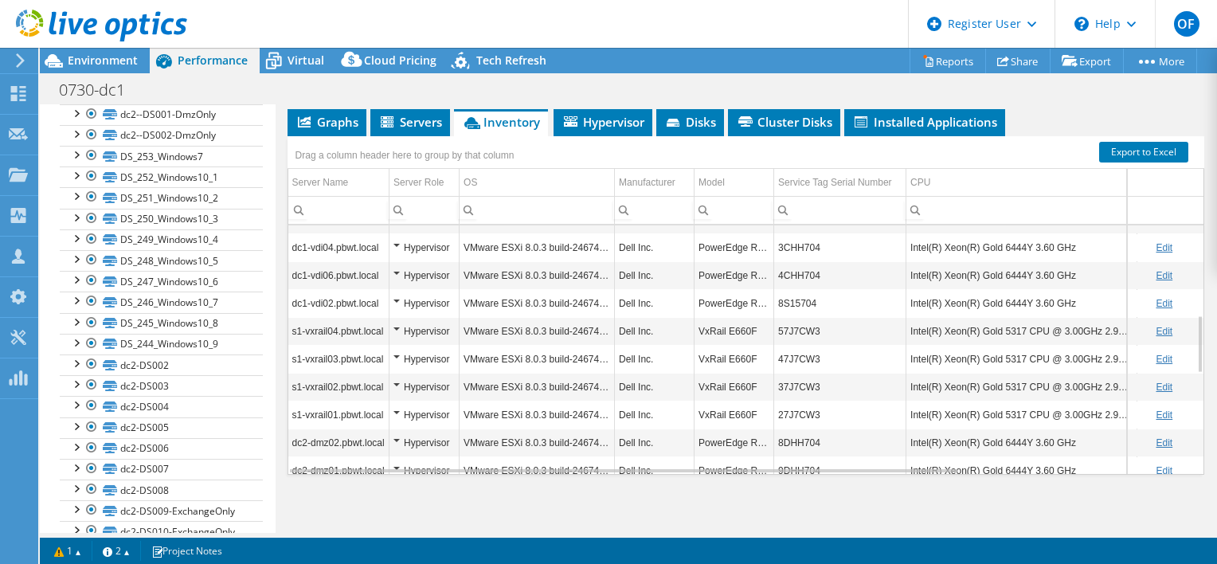
click at [730, 328] on td "VxRail E660F" at bounding box center [734, 331] width 80 height 28
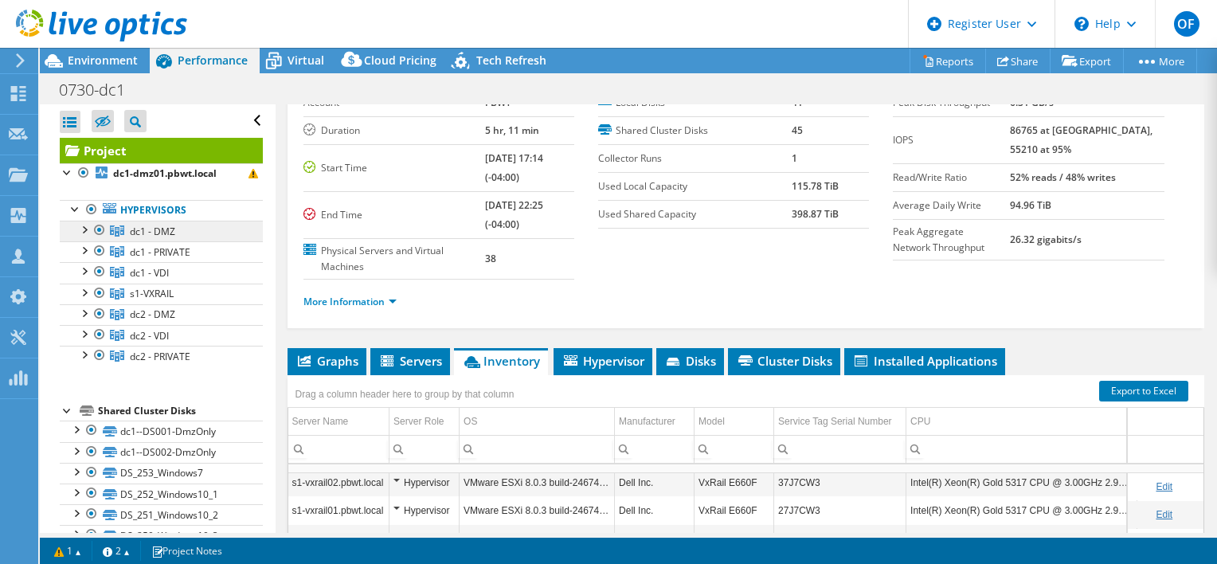
click at [173, 231] on span "dc1 - DMZ" at bounding box center [152, 232] width 45 height 14
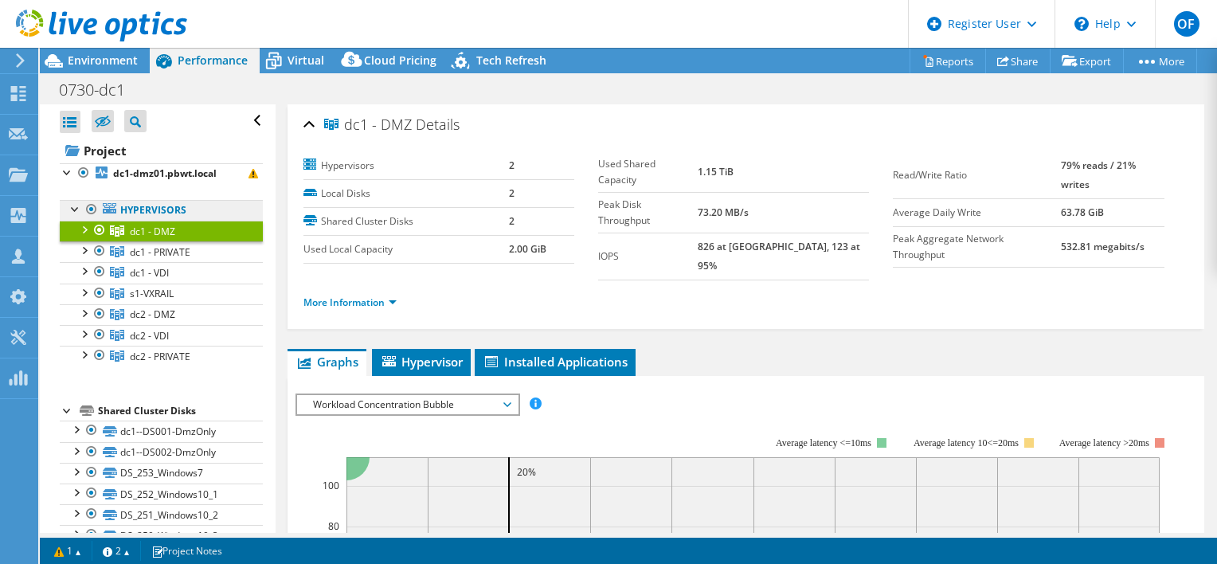
click at [170, 211] on link "Hypervisors" at bounding box center [161, 210] width 203 height 21
click at [154, 228] on span "dc1 - DMZ" at bounding box center [152, 232] width 45 height 14
click at [84, 229] on div at bounding box center [84, 229] width 16 height 16
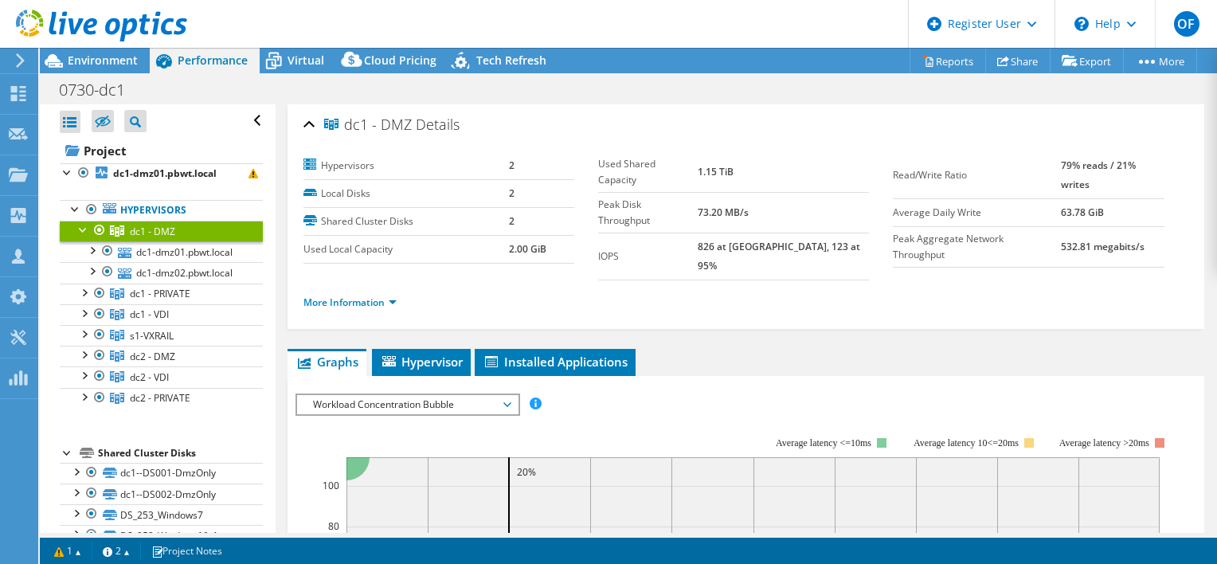
click at [158, 230] on span "dc1 - DMZ" at bounding box center [152, 232] width 45 height 14
click at [82, 226] on div at bounding box center [84, 229] width 16 height 16
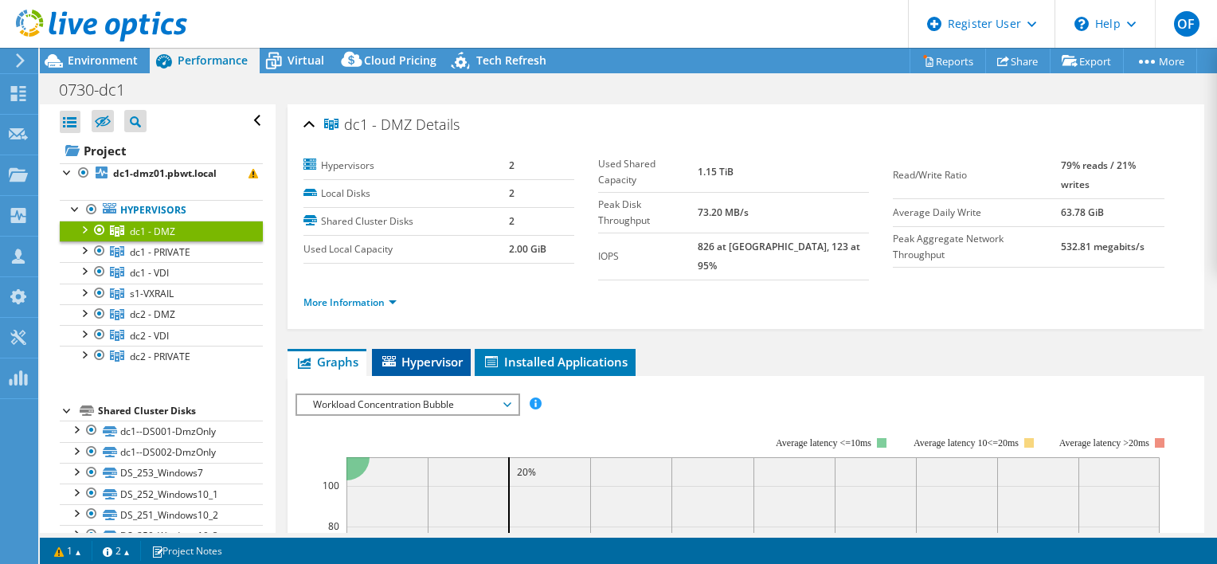
click at [411, 353] on span "Hypervisor" at bounding box center [421, 361] width 83 height 16
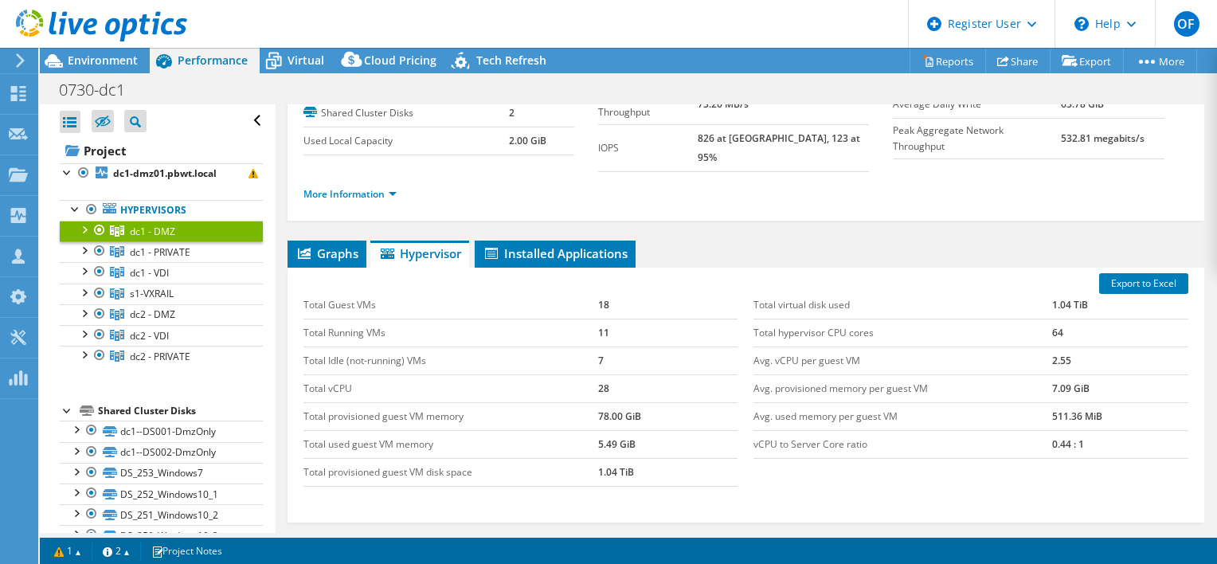
scroll to position [227, 0]
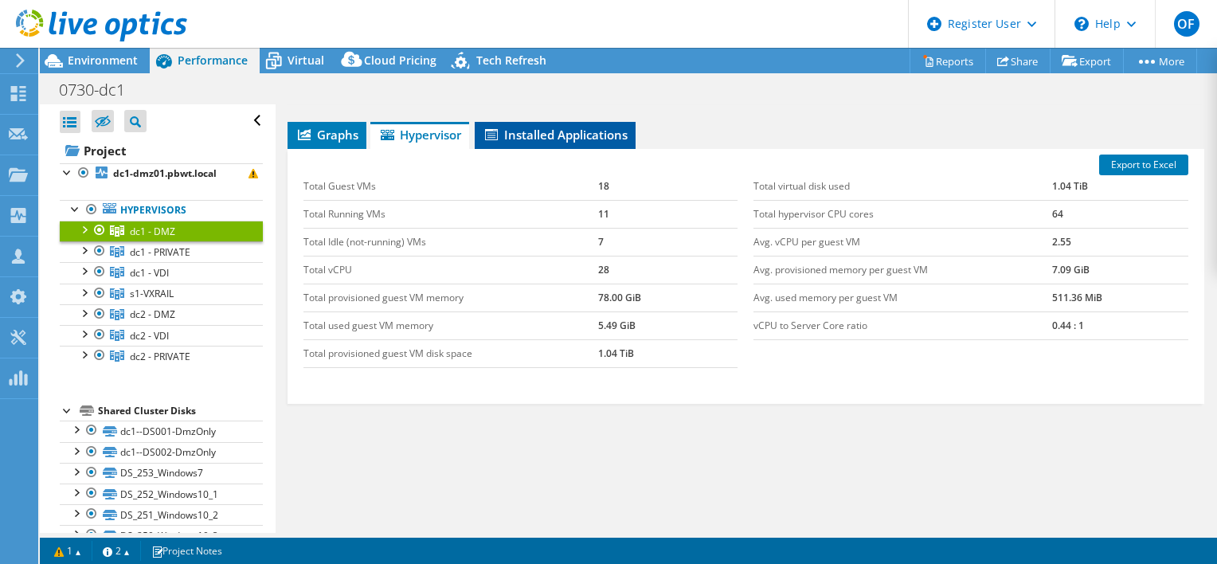
click at [585, 127] on span "Installed Applications" at bounding box center [554, 135] width 145 height 16
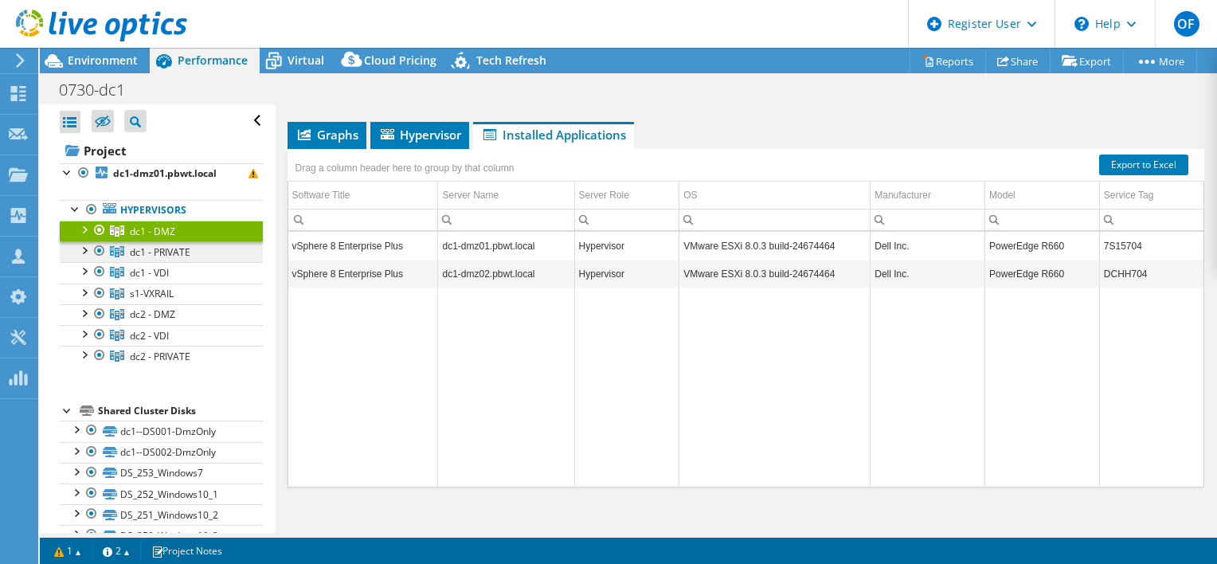
click at [170, 252] on span "dc1 - PRIVATE" at bounding box center [160, 252] width 61 height 14
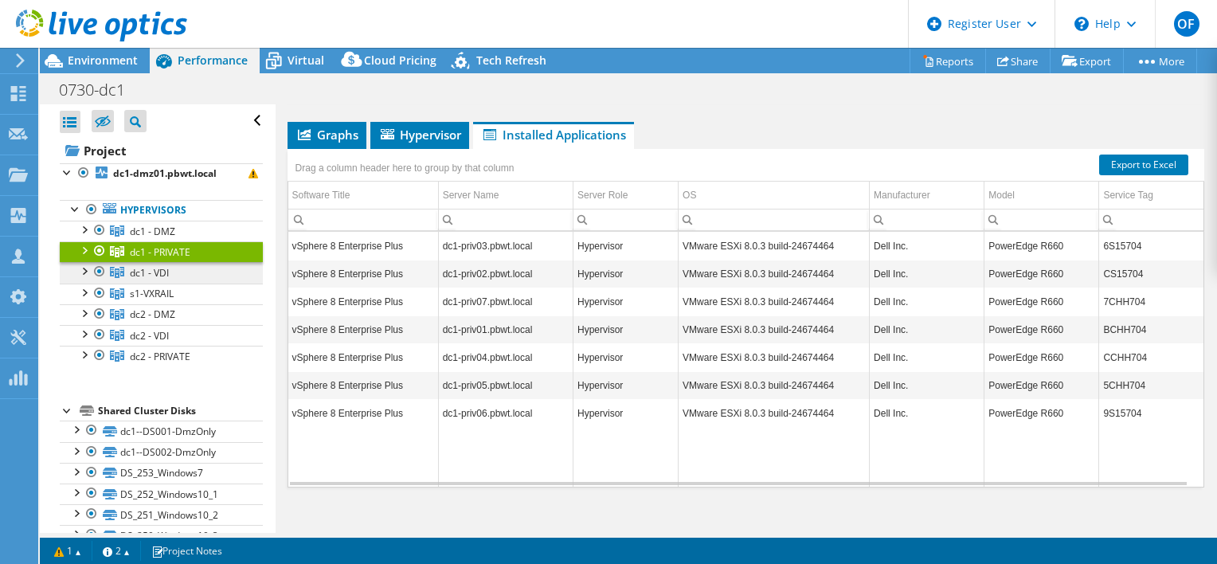
click at [156, 272] on span "dc1 - VDI" at bounding box center [149, 273] width 39 height 14
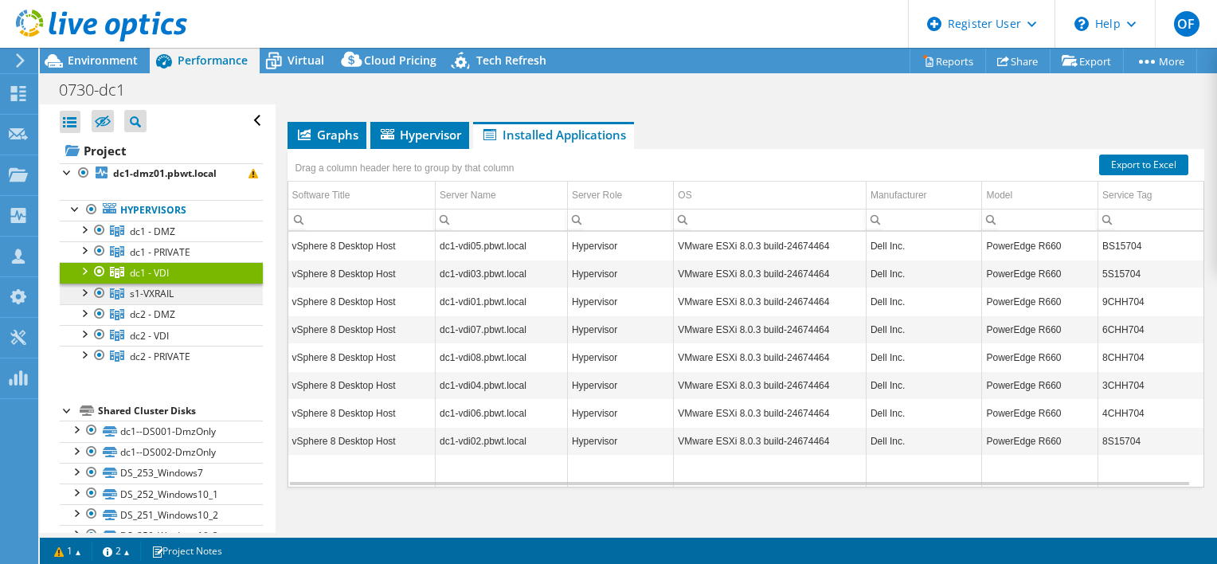
click at [151, 289] on span "s1-VXRAIL" at bounding box center [152, 294] width 44 height 14
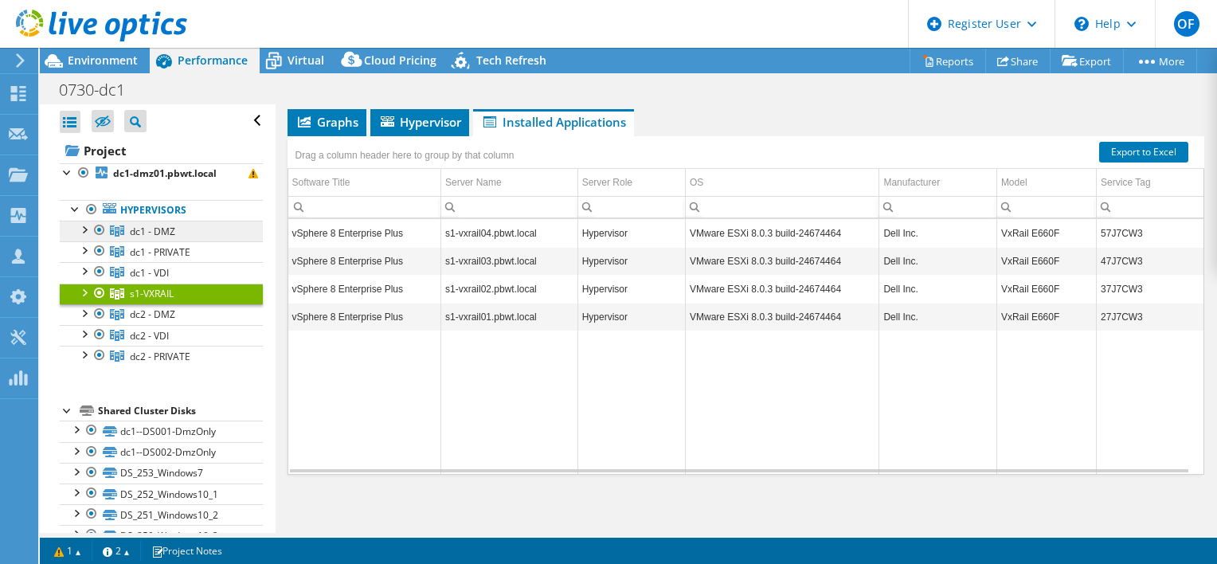
click at [162, 221] on link "dc1 - DMZ" at bounding box center [161, 231] width 203 height 21
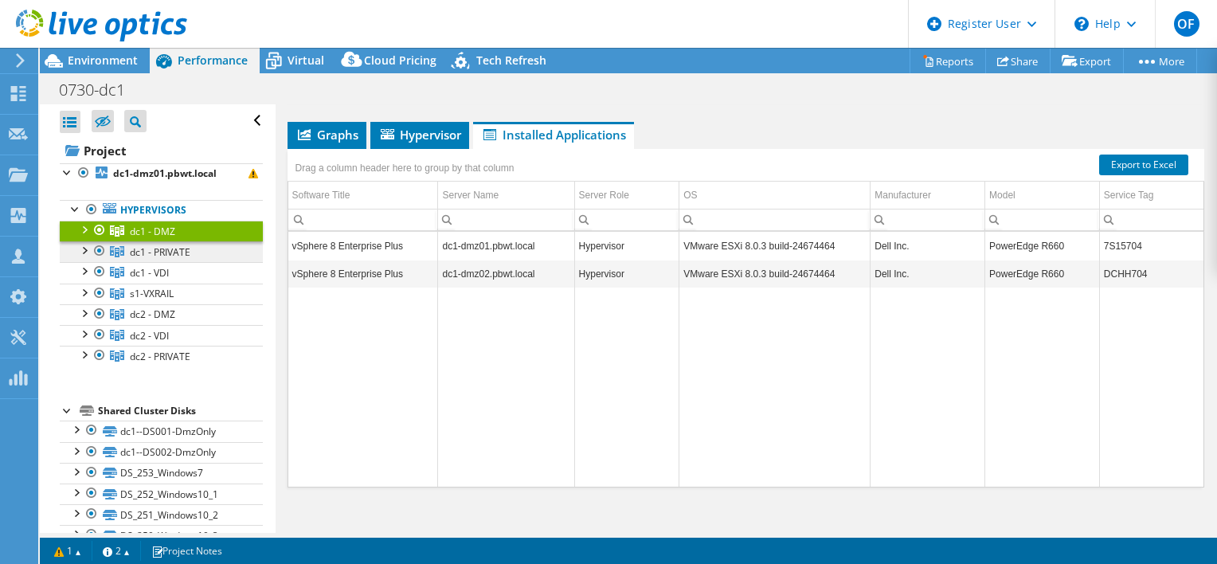
click at [179, 245] on span "dc1 - PRIVATE" at bounding box center [160, 252] width 61 height 14
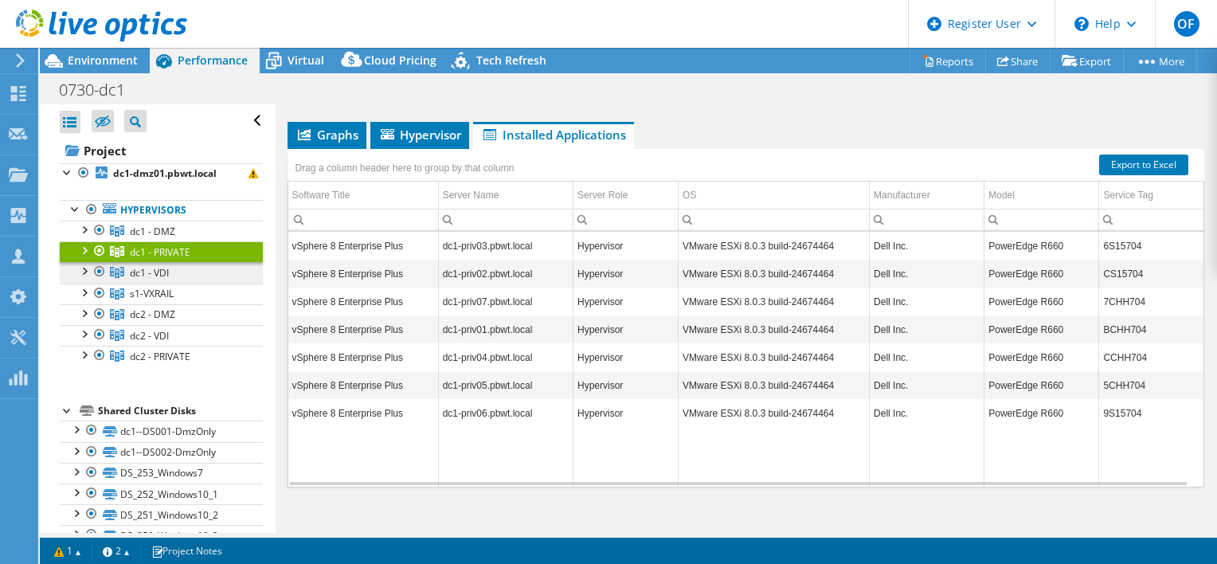
click at [169, 271] on span "dc1 - VDI" at bounding box center [149, 273] width 39 height 14
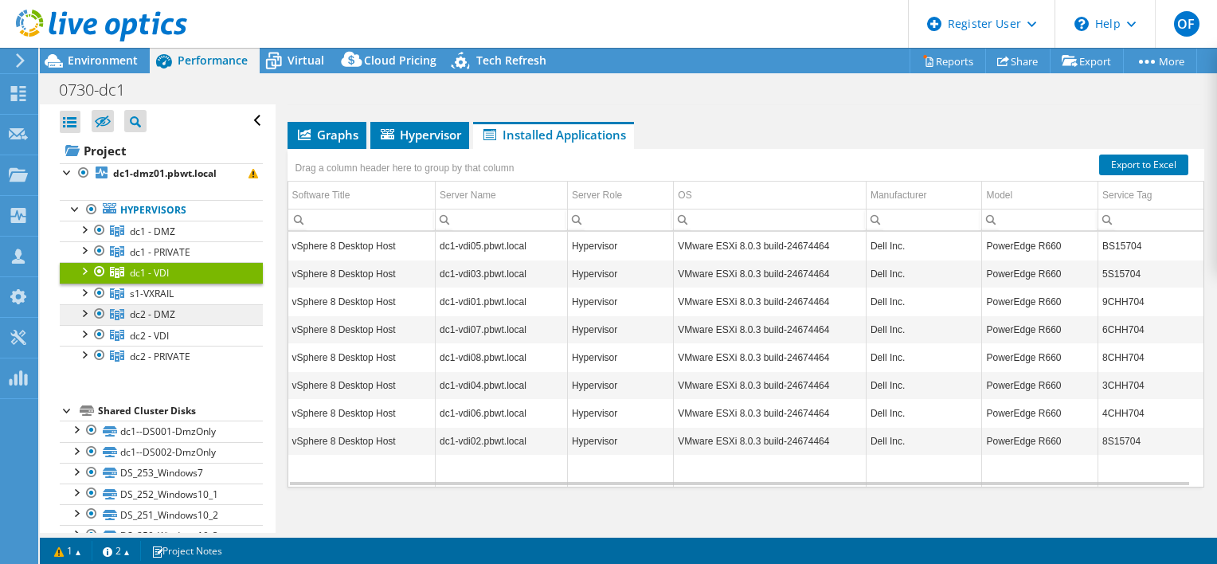
click at [143, 315] on span "dc2 - DMZ" at bounding box center [152, 314] width 45 height 14
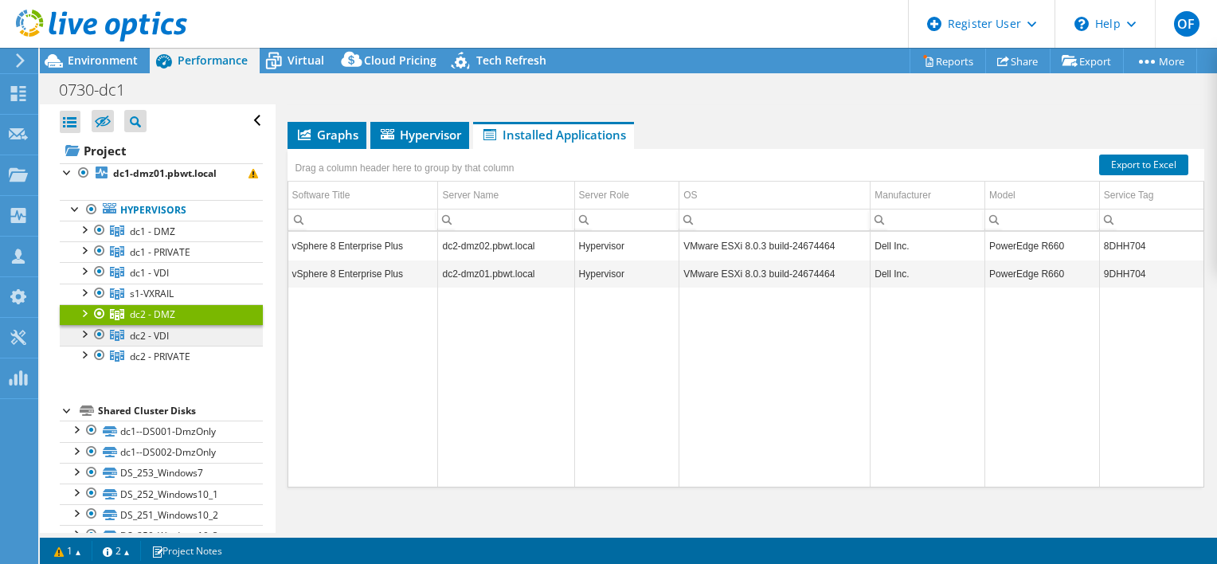
click at [146, 331] on span "dc2 - VDI" at bounding box center [149, 336] width 39 height 14
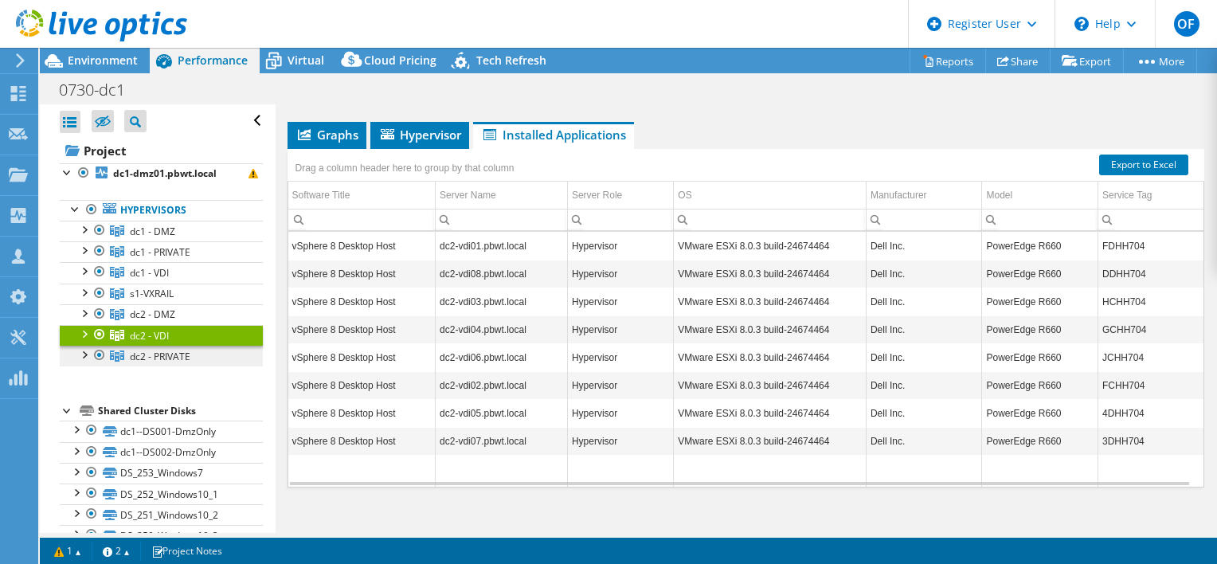
click at [168, 354] on span "dc2 - PRIVATE" at bounding box center [160, 357] width 61 height 14
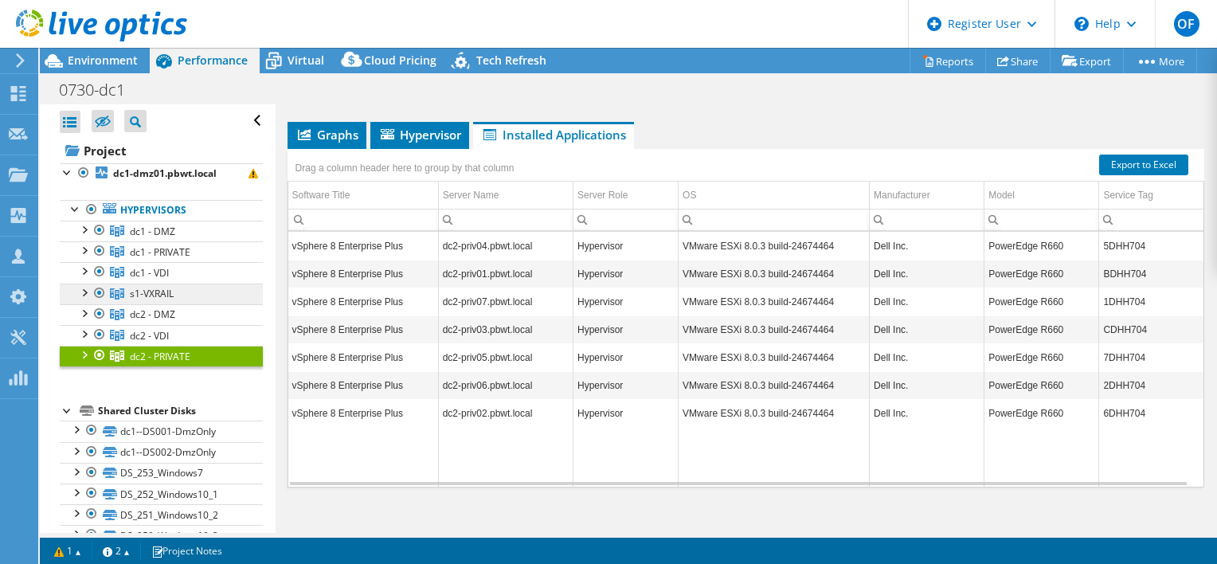
click at [158, 294] on span "s1-VXRAIL" at bounding box center [152, 294] width 44 height 14
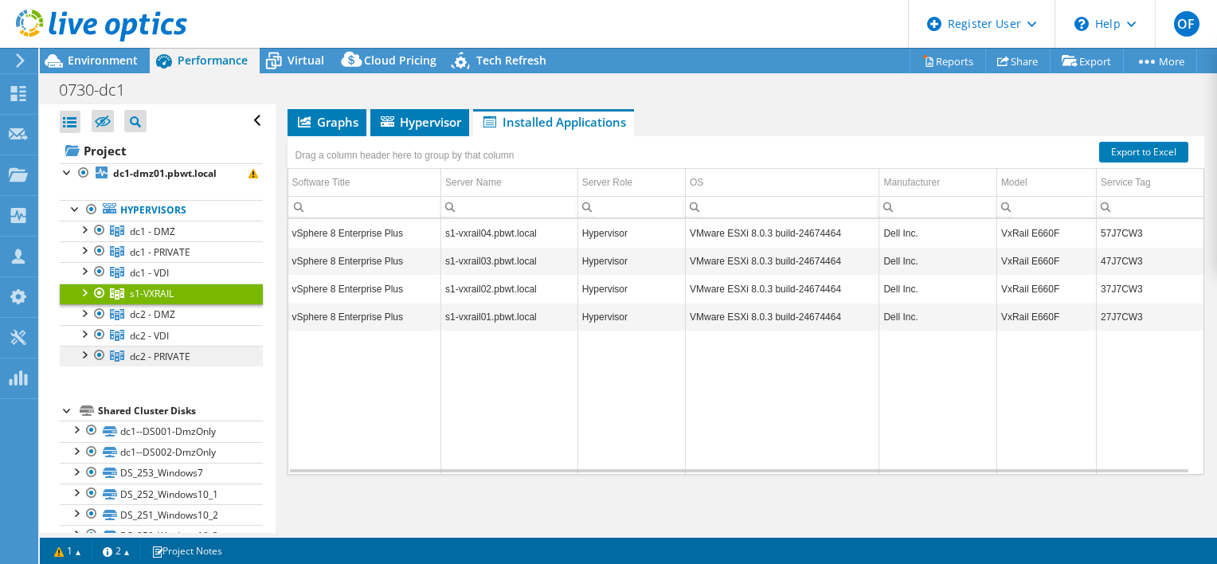
click at [155, 353] on span "dc2 - PRIVATE" at bounding box center [160, 357] width 61 height 14
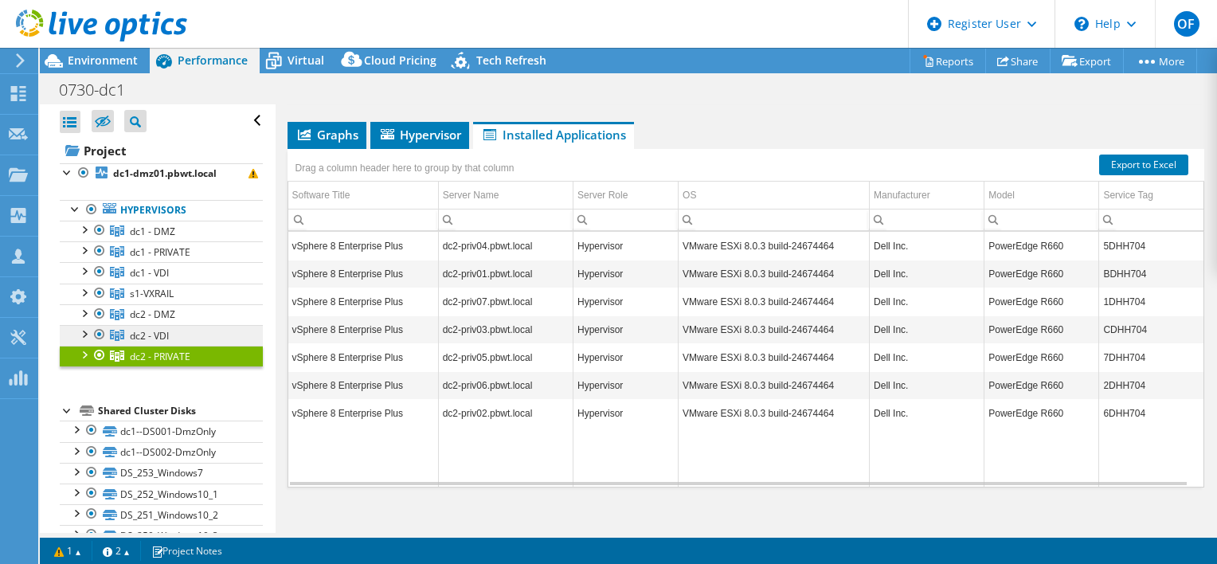
click at [168, 331] on span "dc2 - VDI" at bounding box center [149, 336] width 39 height 14
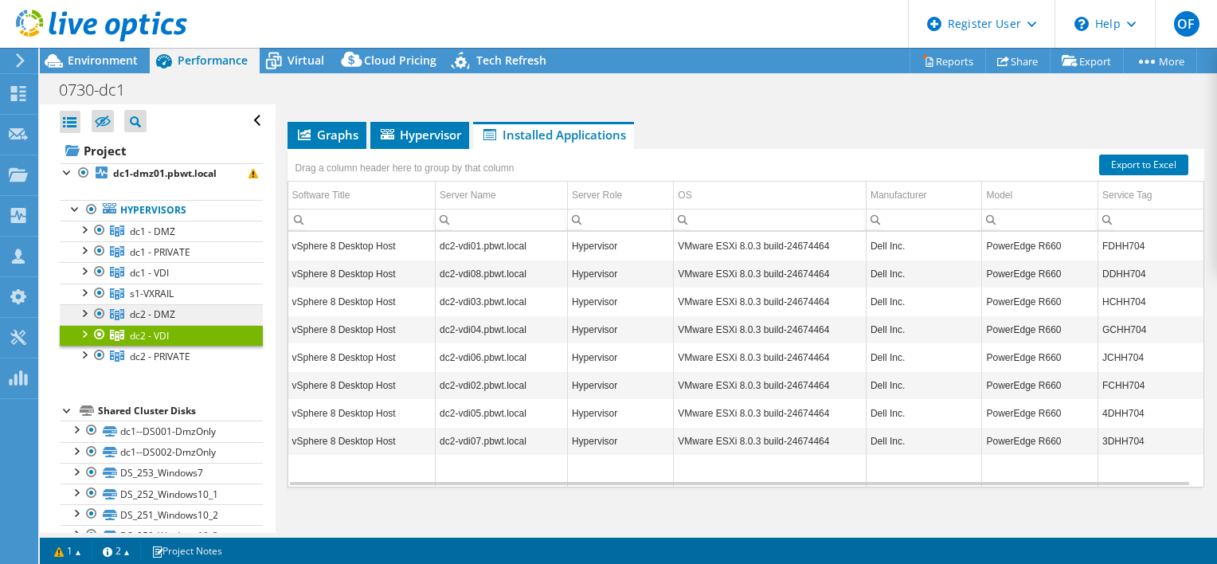
click at [167, 312] on span "dc2 - DMZ" at bounding box center [152, 314] width 45 height 14
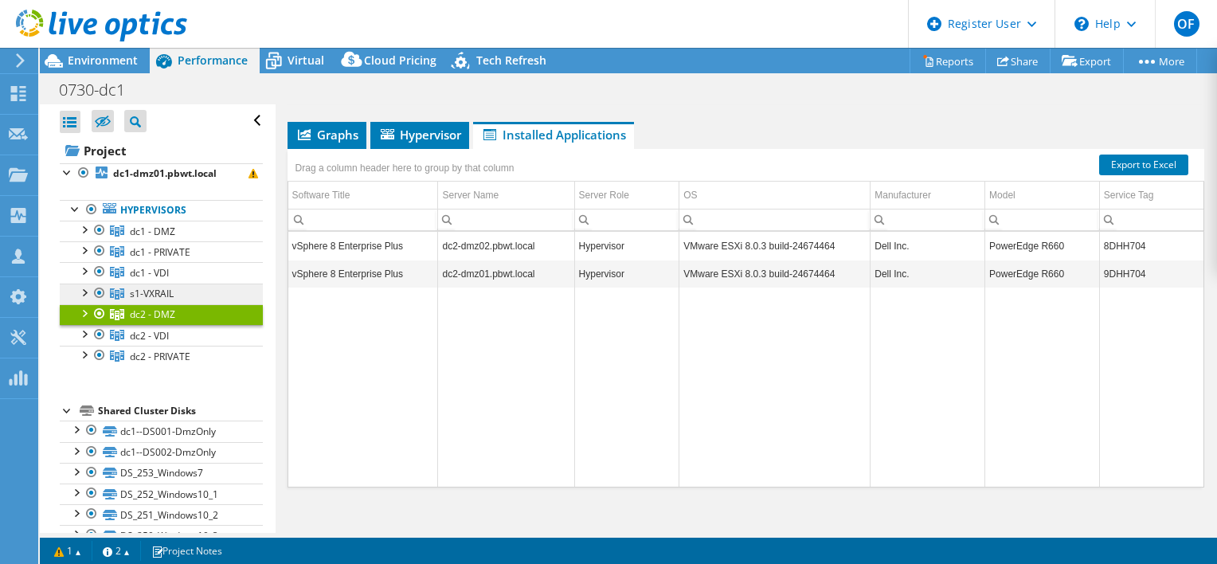
click at [167, 295] on span "s1-VXRAIL" at bounding box center [152, 294] width 44 height 14
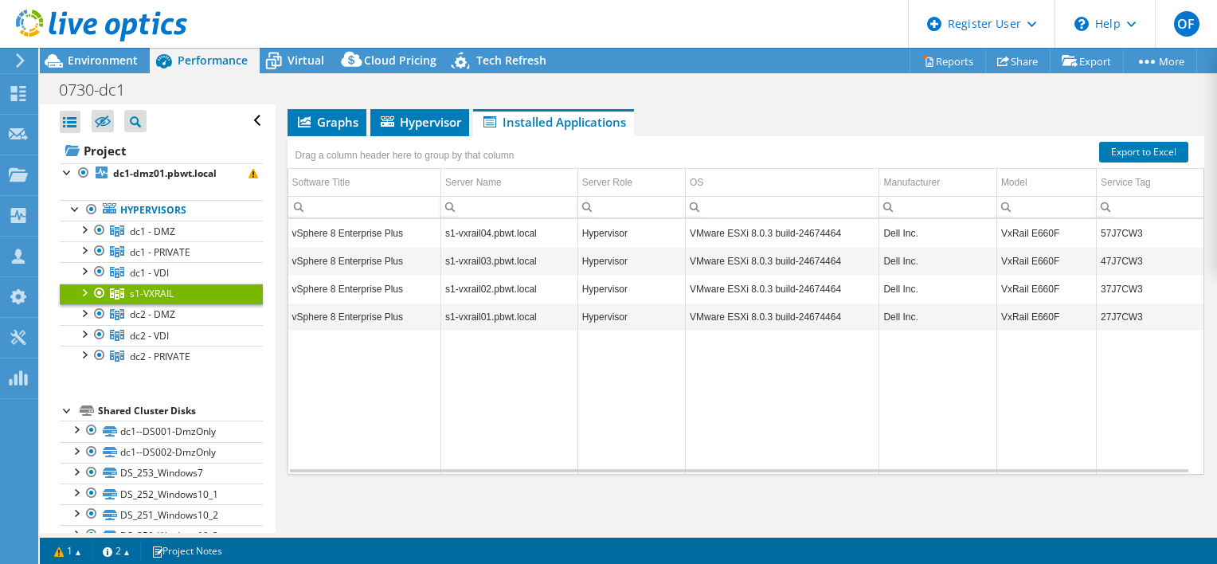
click at [89, 289] on div at bounding box center [84, 291] width 16 height 16
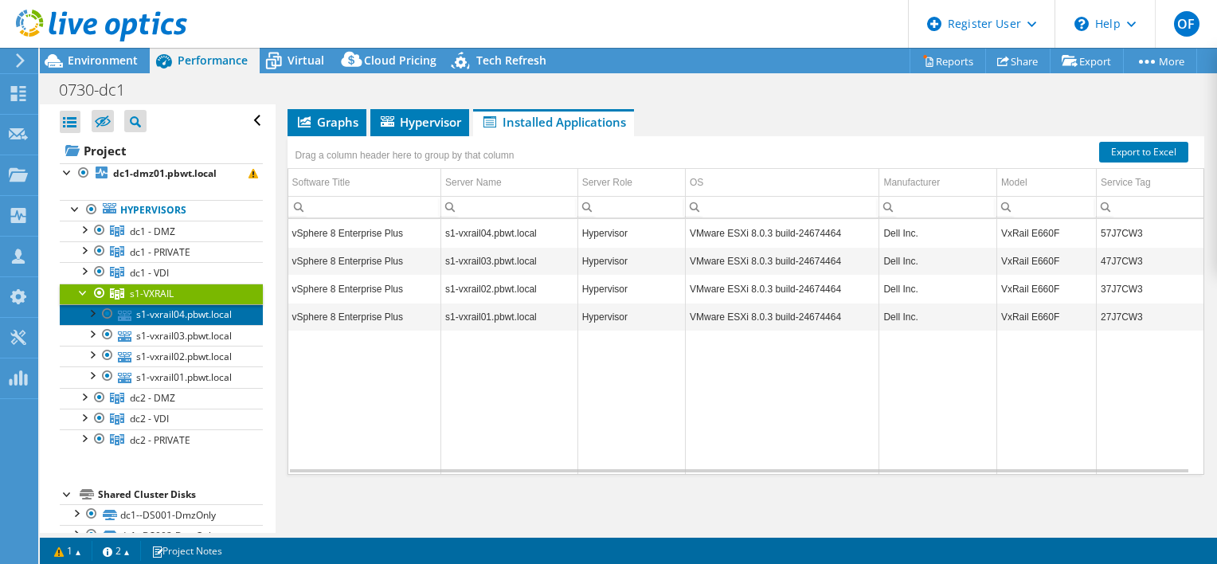
click at [170, 325] on link "s1-vxrail04.pbwt.local" at bounding box center [161, 314] width 203 height 21
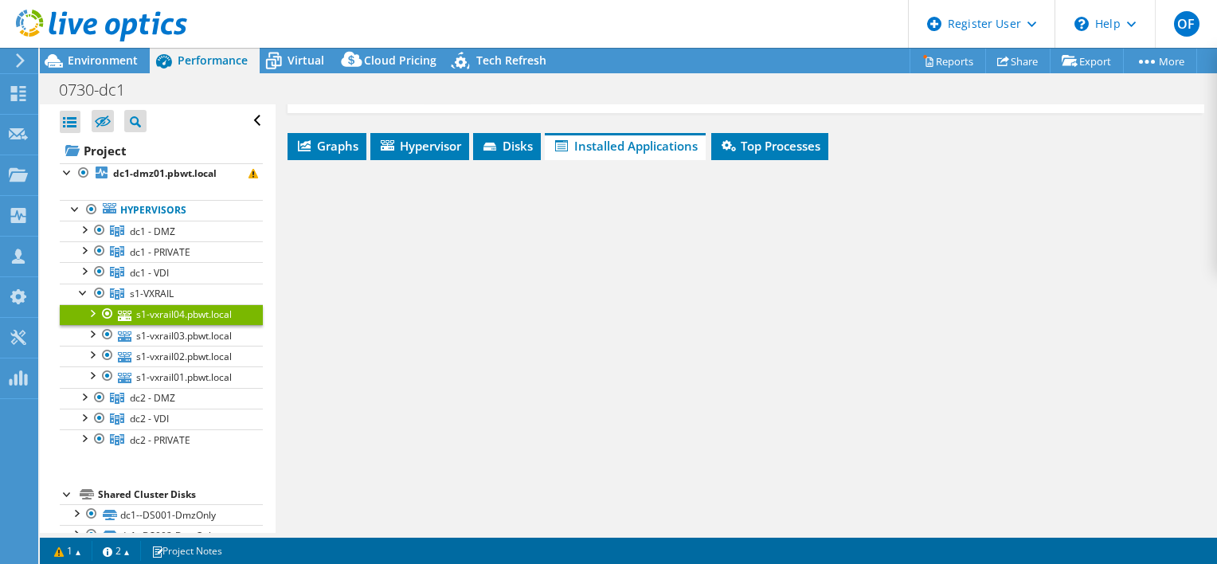
scroll to position [239, 0]
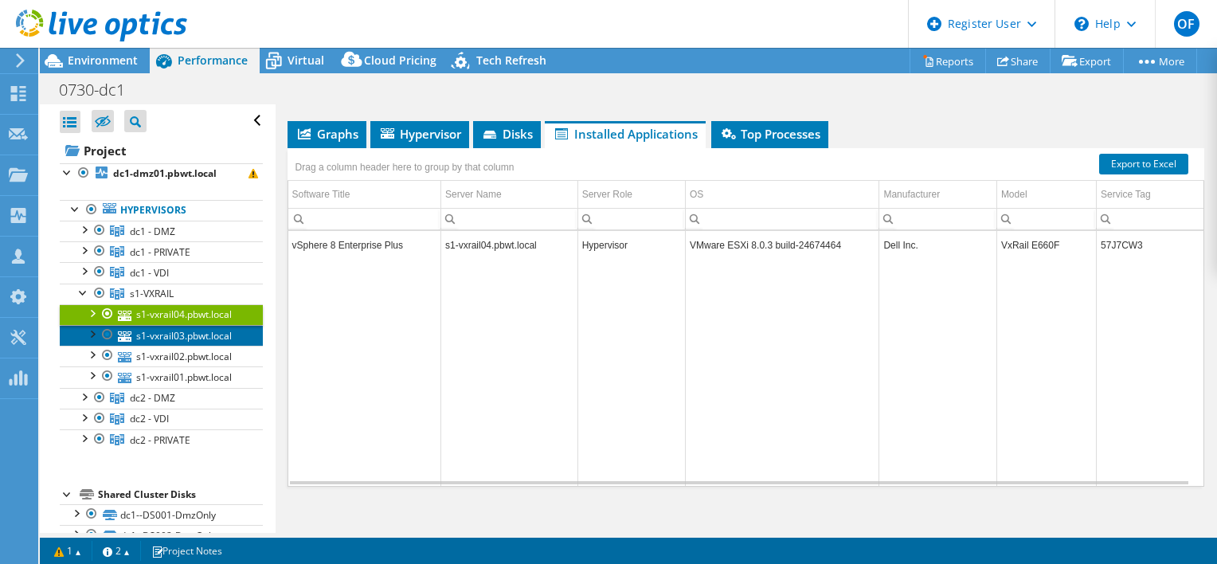
click at [155, 346] on link "s1-vxrail03.pbwt.local" at bounding box center [161, 335] width 203 height 21
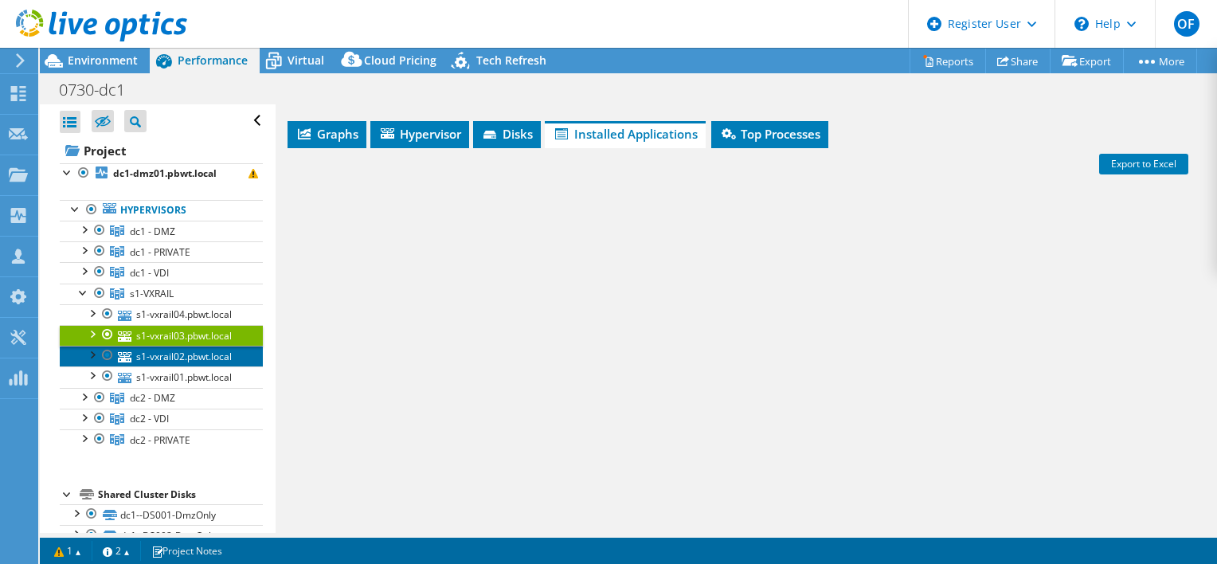
click at [176, 366] on link "s1-vxrail02.pbwt.local" at bounding box center [161, 356] width 203 height 21
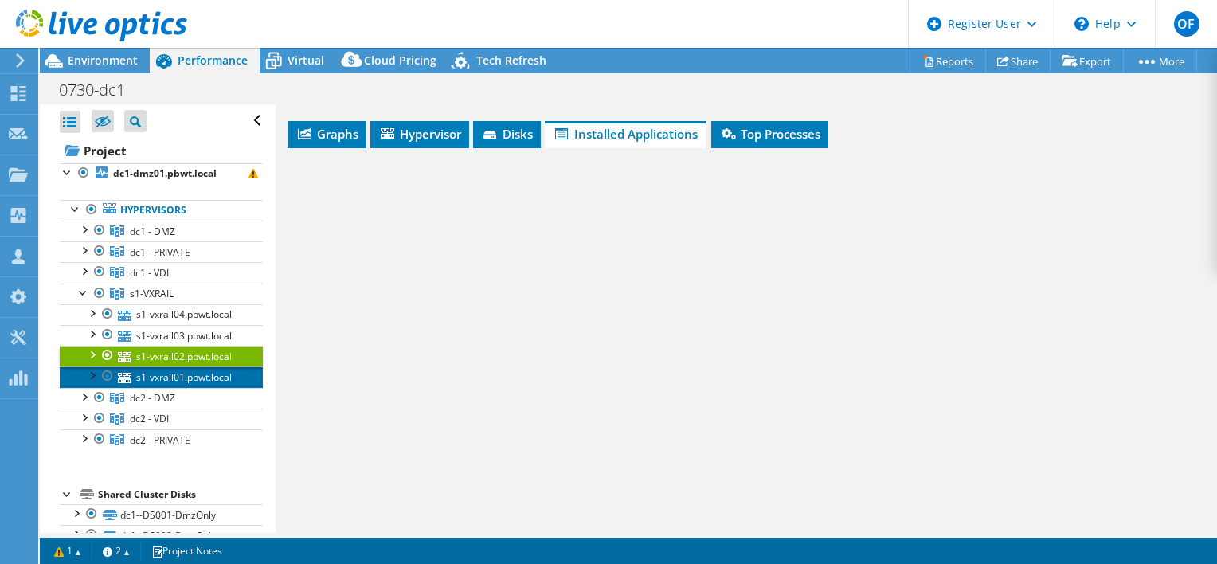
click at [166, 387] on link "s1-vxrail01.pbwt.local" at bounding box center [161, 376] width 203 height 21
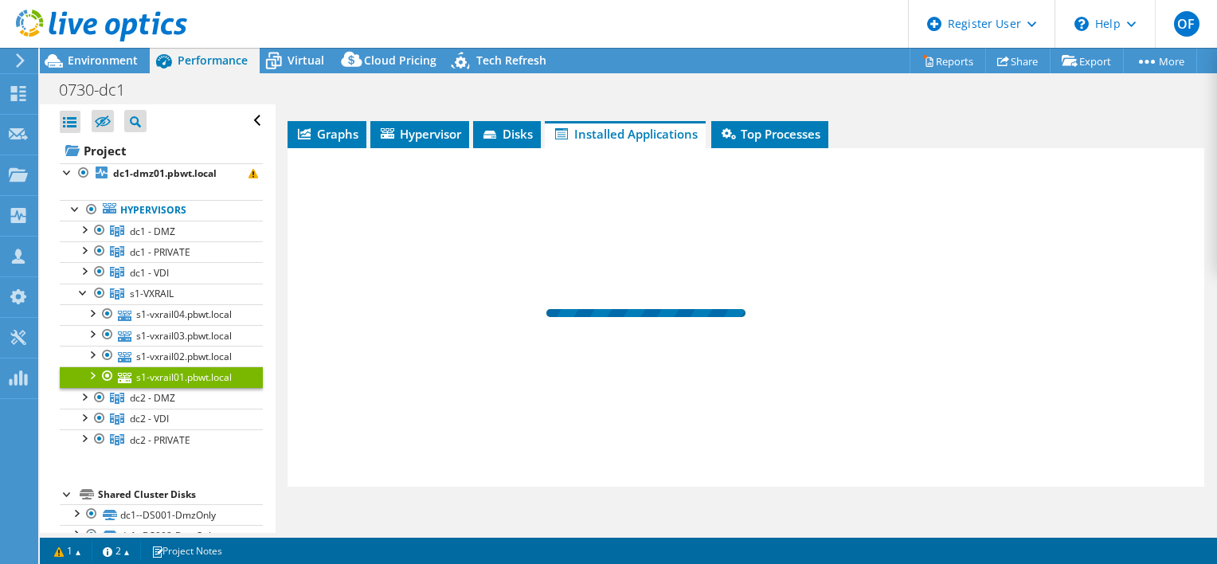
scroll to position [252, 0]
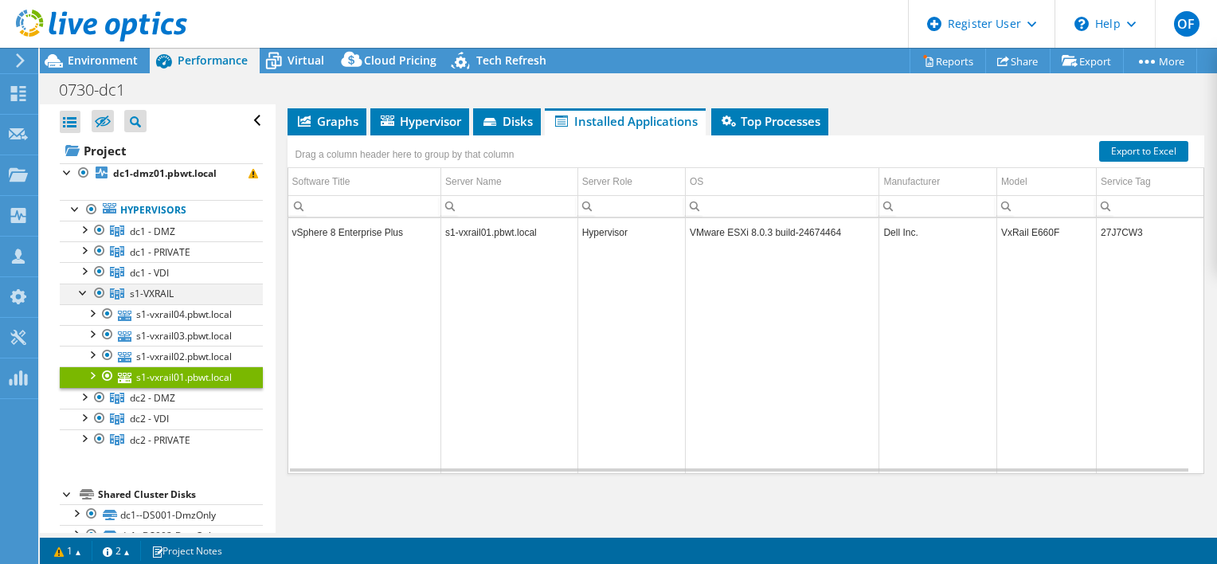
click at [82, 293] on div at bounding box center [84, 291] width 16 height 16
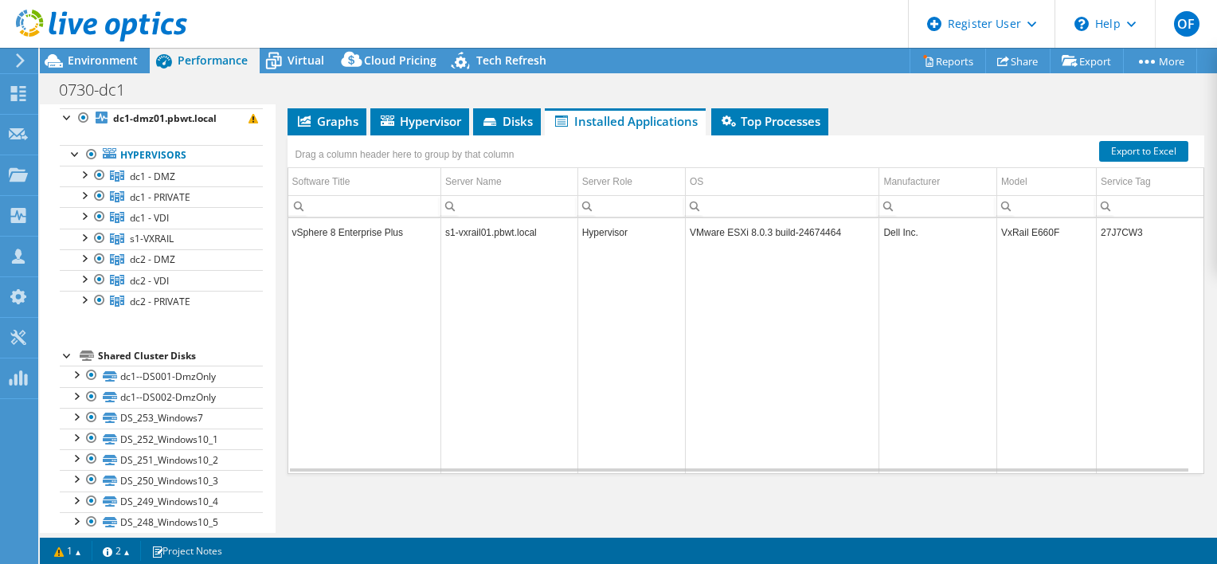
scroll to position [0, 0]
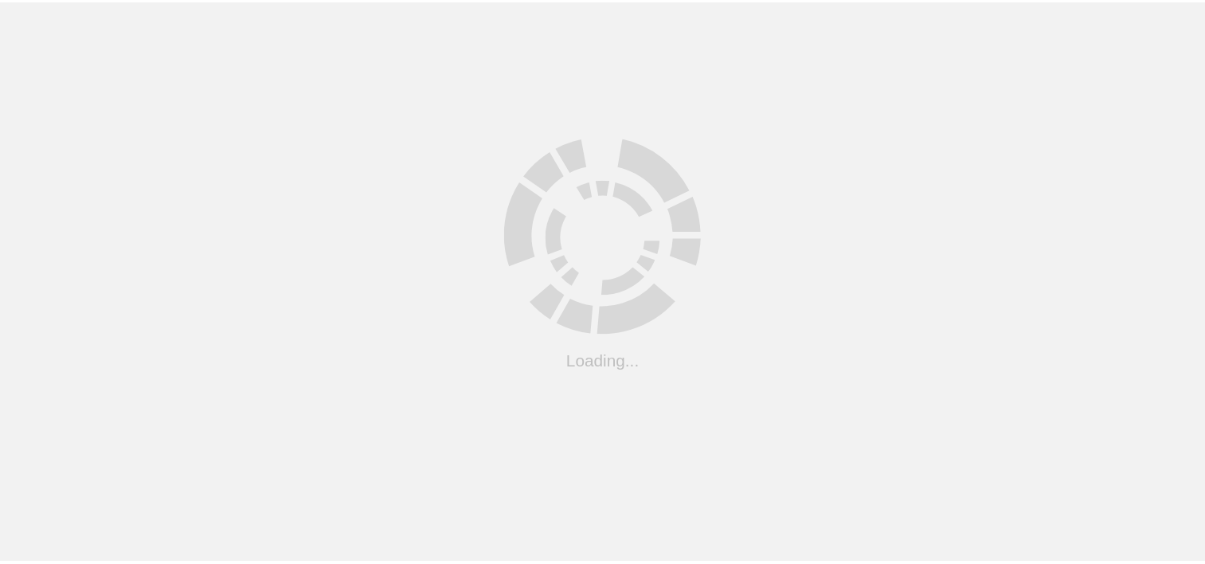
scroll to position [169, 0]
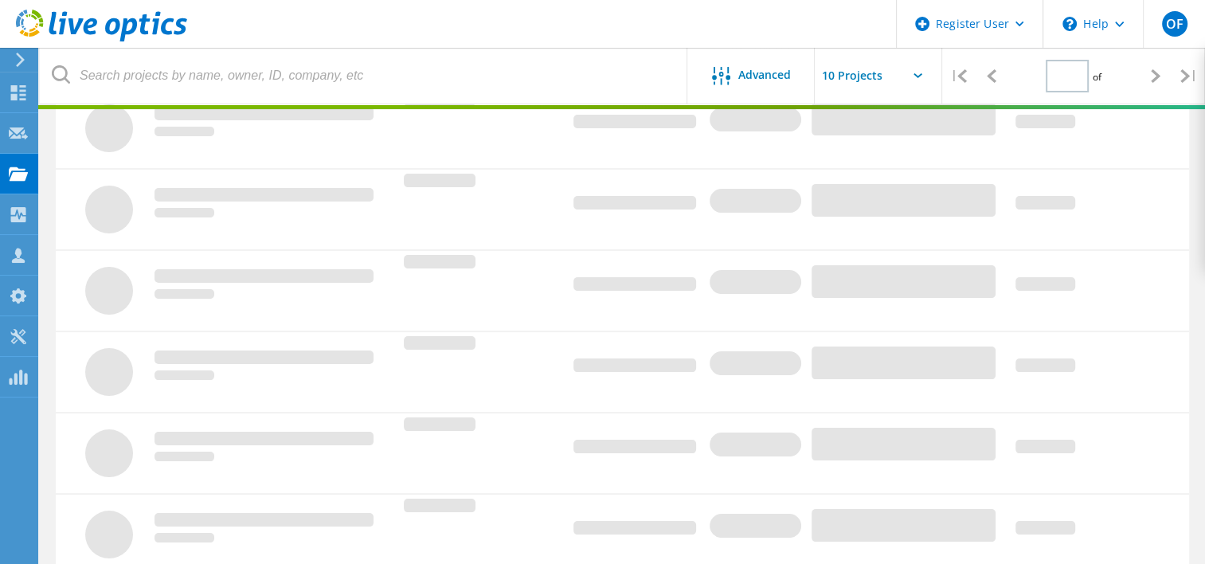
type input "2"
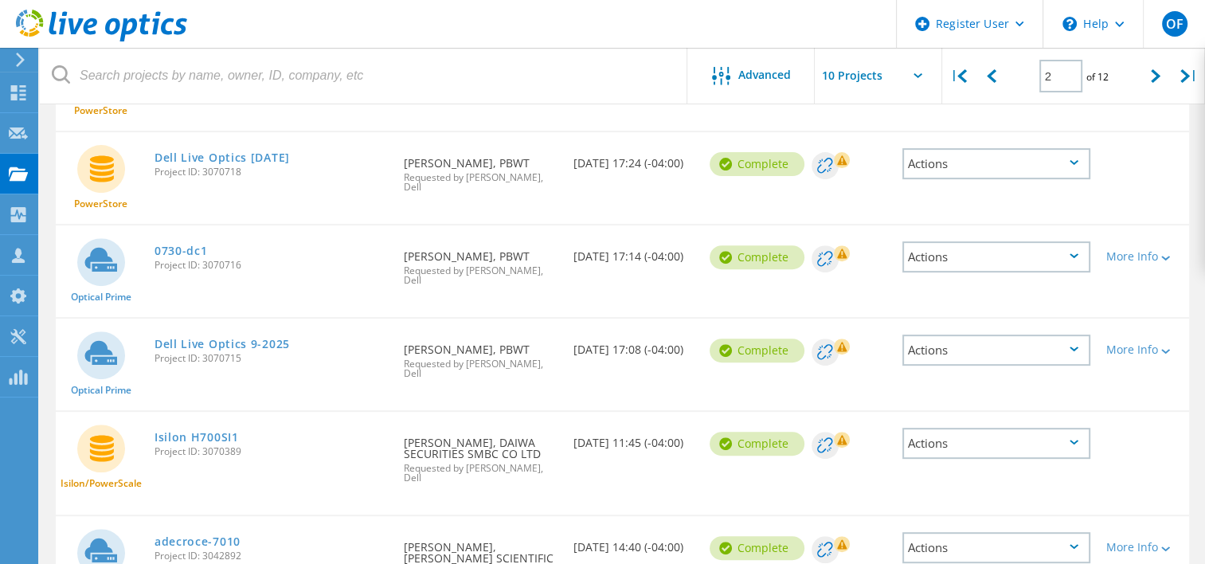
scroll to position [487, 0]
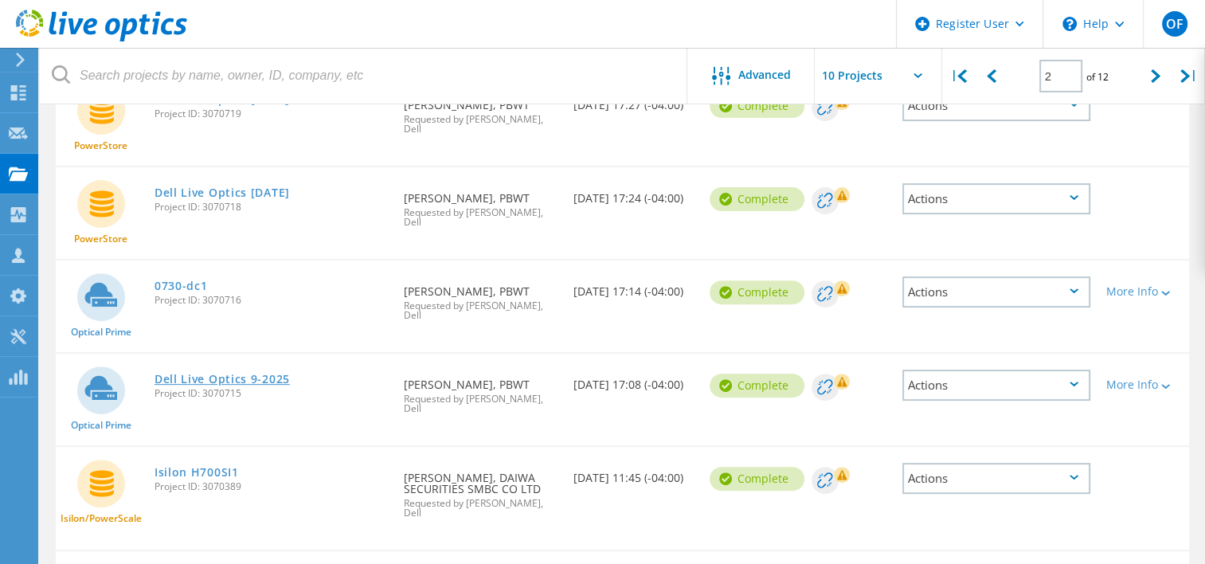
click at [236, 373] on link "Dell Live Optics 9-2025" at bounding box center [221, 378] width 135 height 11
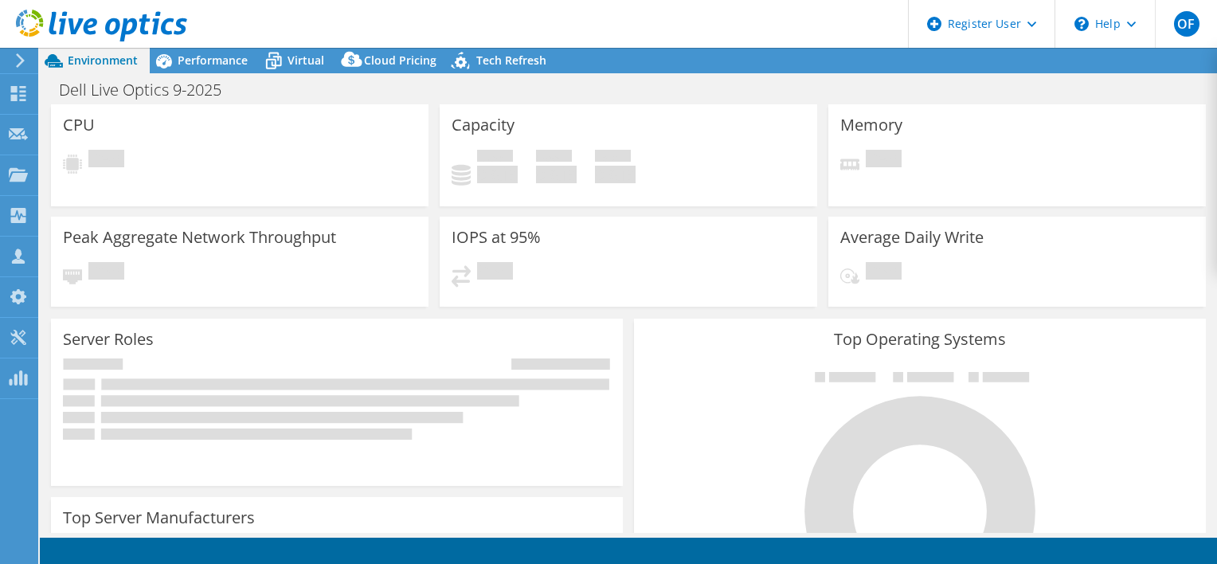
select select "USD"
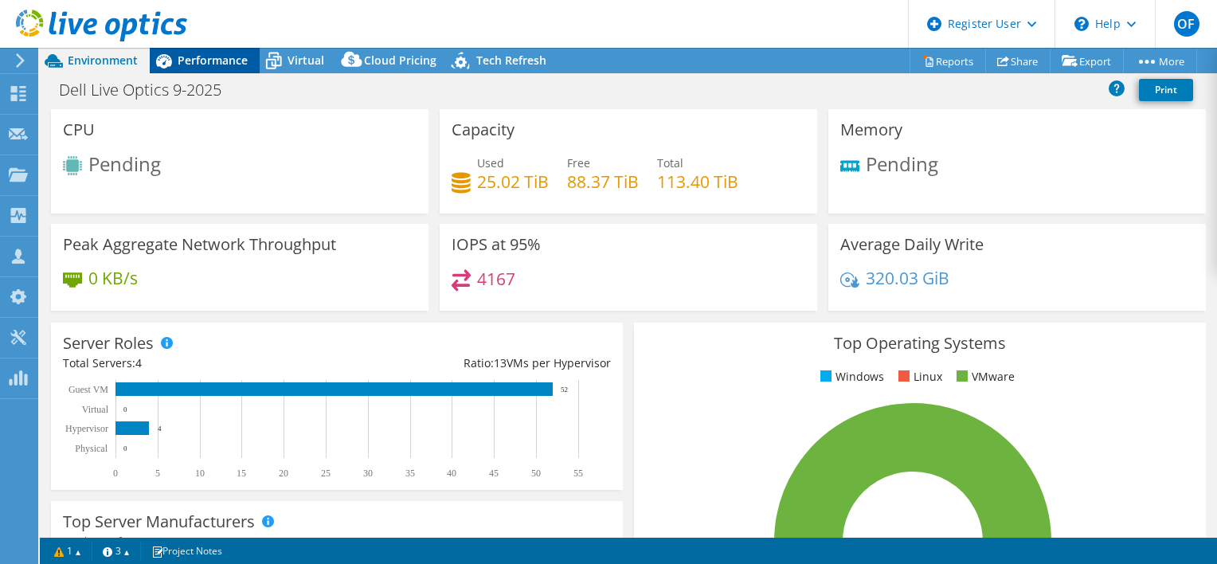
drag, startPoint x: 221, startPoint y: 54, endPoint x: 225, endPoint y: 64, distance: 10.1
click at [221, 57] on span "Performance" at bounding box center [213, 60] width 70 height 15
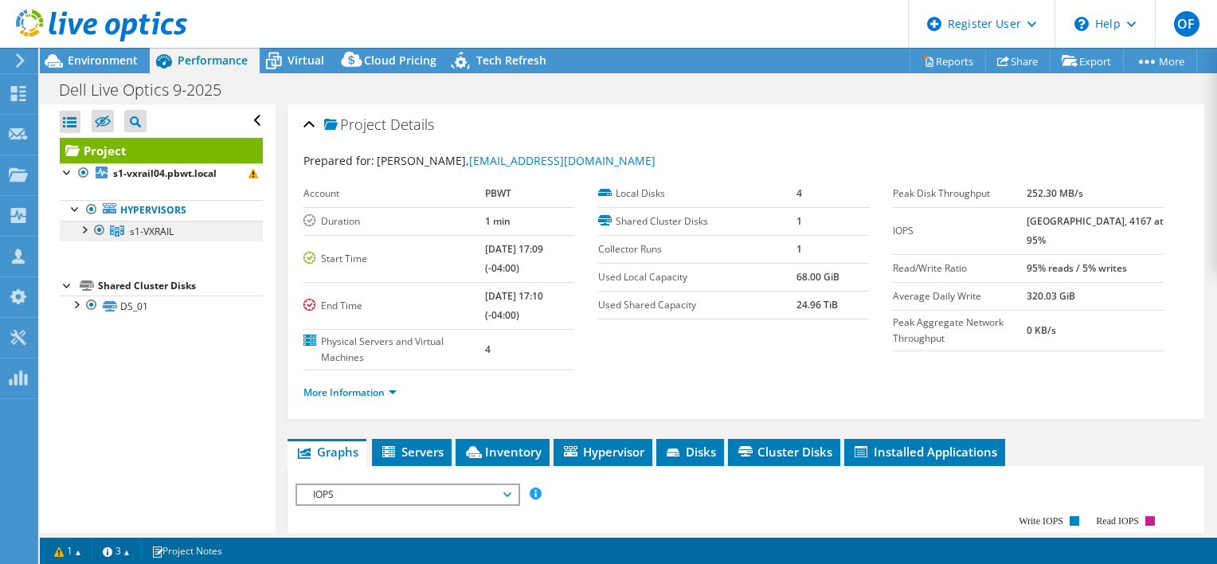
click at [160, 232] on span "s1-VXRAIL" at bounding box center [152, 232] width 44 height 14
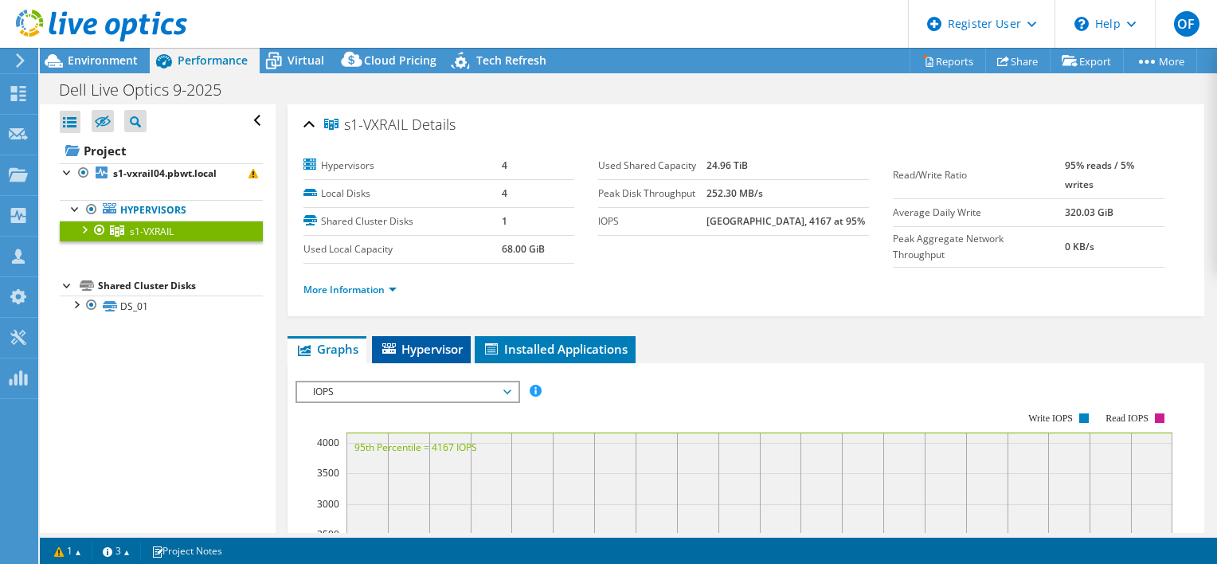
drag, startPoint x: 420, startPoint y: 351, endPoint x: 470, endPoint y: 353, distance: 49.4
click at [420, 350] on span "Hypervisor" at bounding box center [421, 349] width 83 height 16
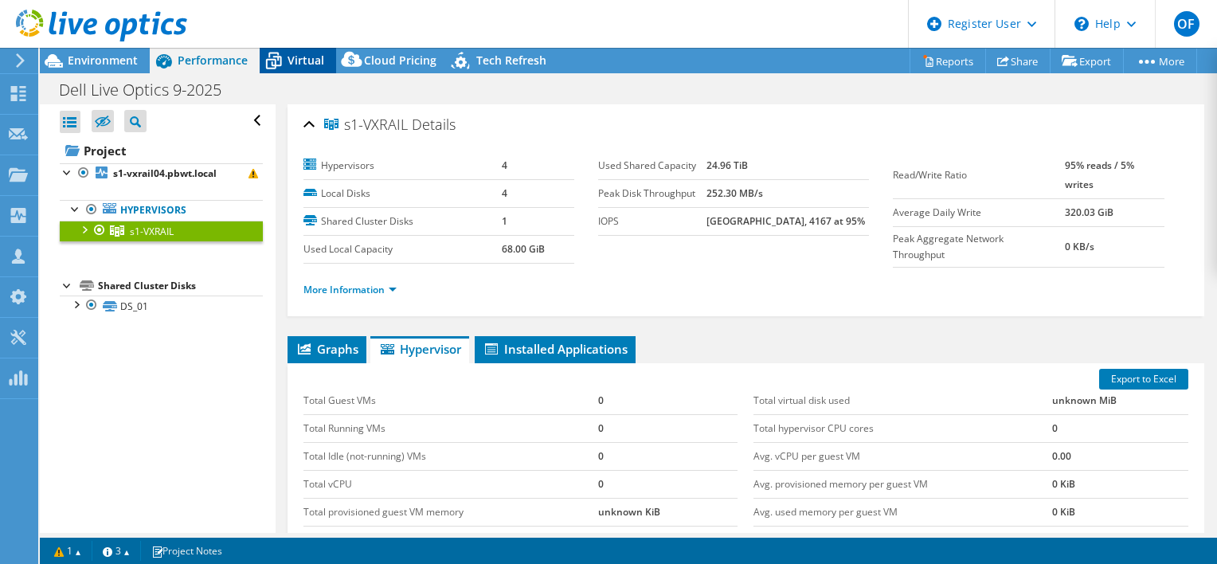
click at [297, 67] on span "Virtual" at bounding box center [305, 60] width 37 height 15
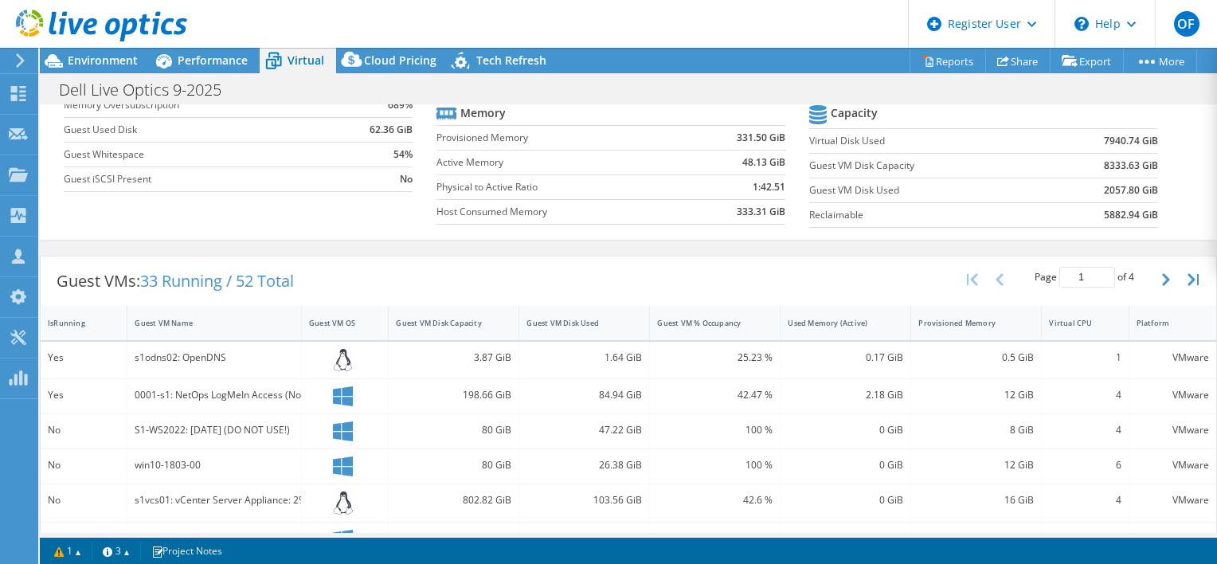
scroll to position [80, 0]
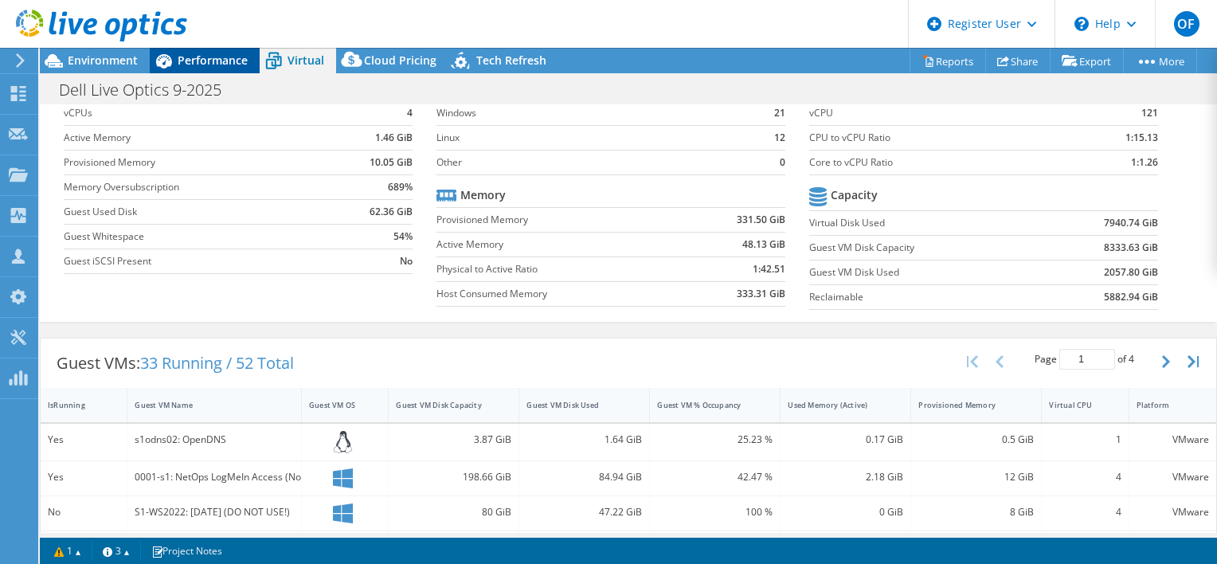
click at [210, 65] on span "Performance" at bounding box center [213, 60] width 70 height 15
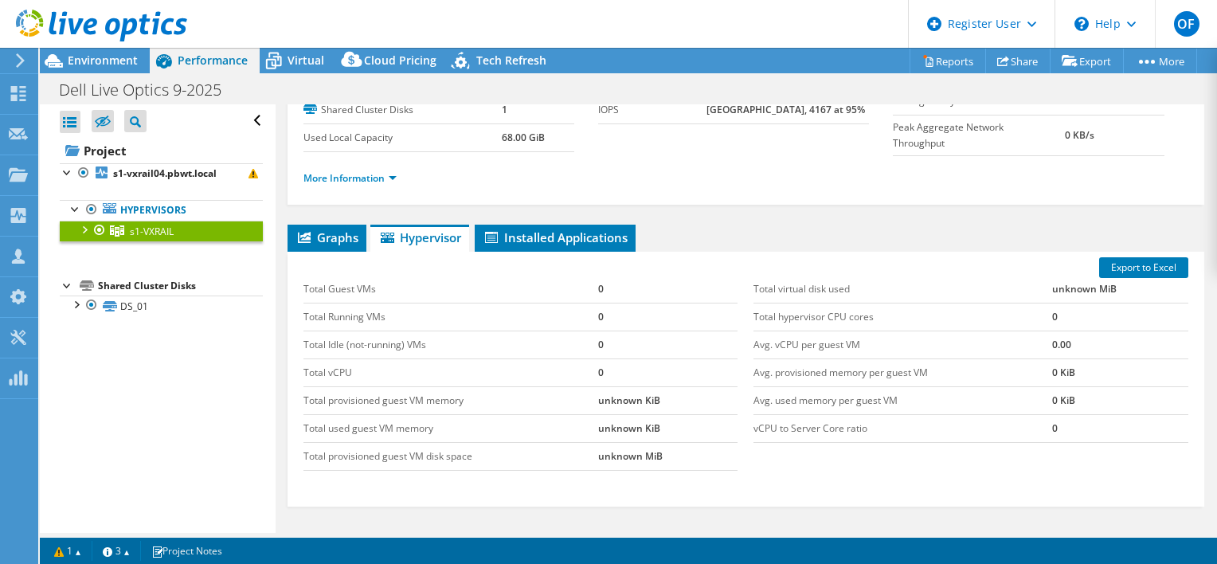
scroll to position [227, 0]
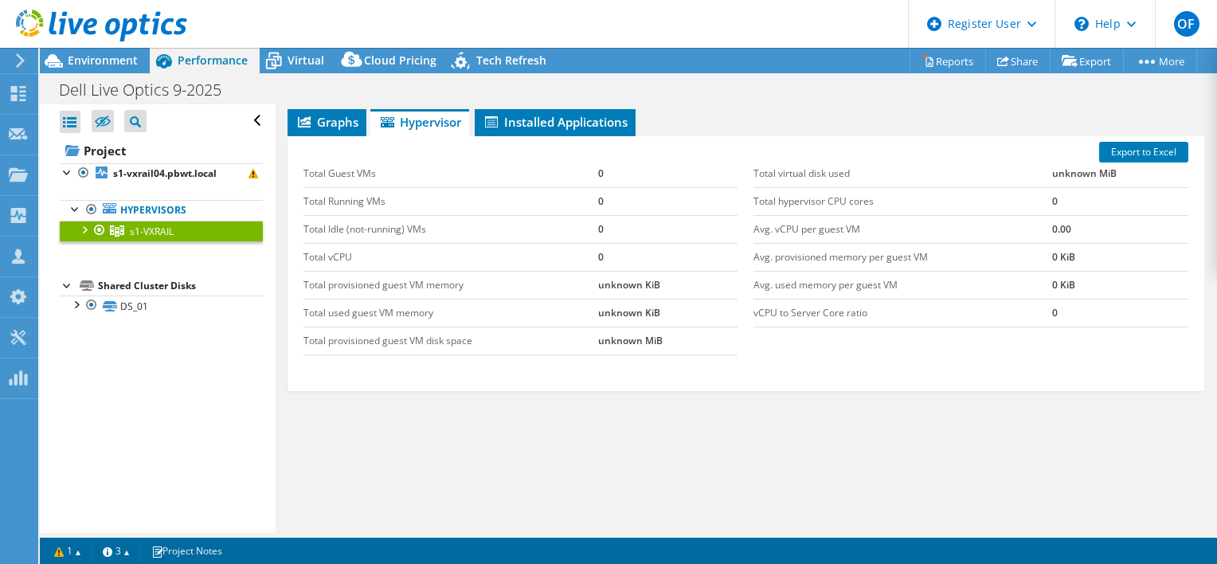
click at [86, 227] on div at bounding box center [84, 229] width 16 height 16
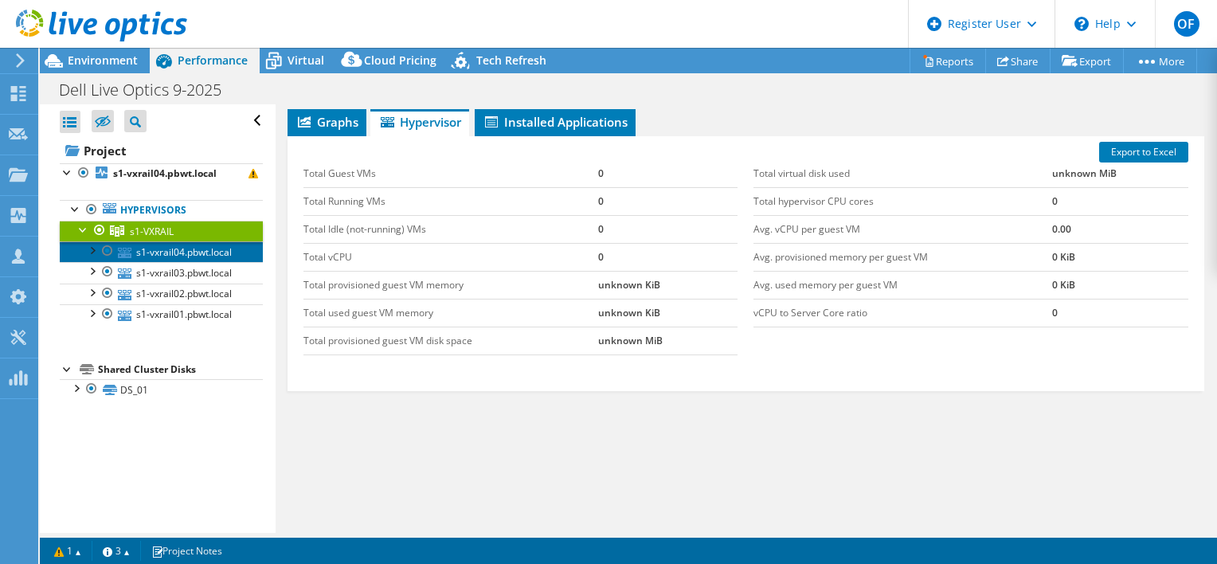
click at [173, 262] on link "s1-vxrail04.pbwt.local" at bounding box center [161, 251] width 203 height 21
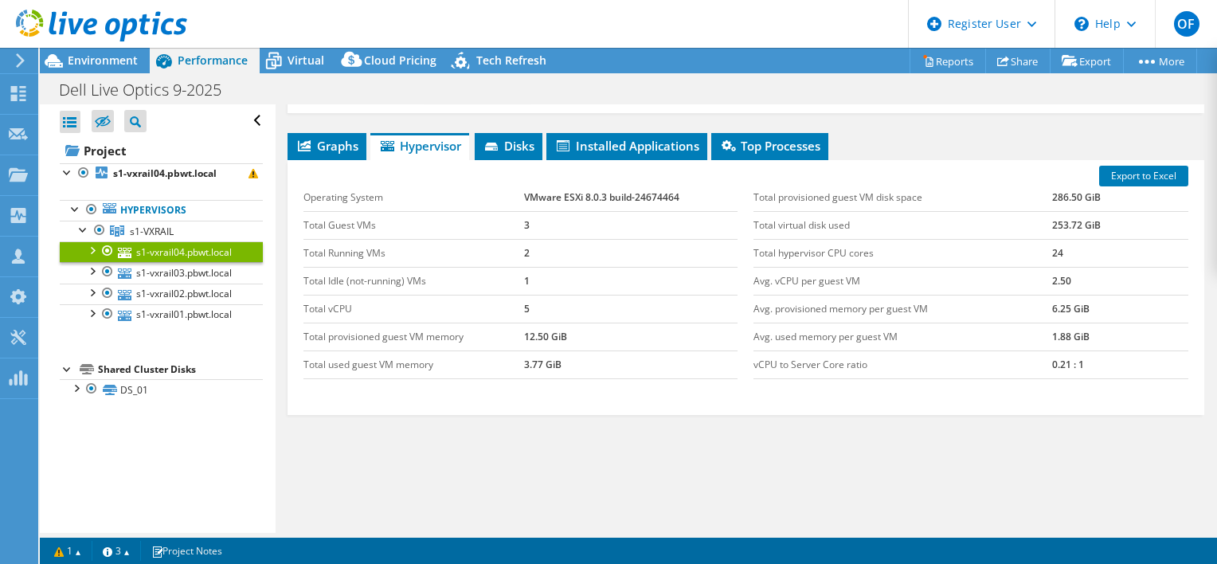
scroll to position [239, 0]
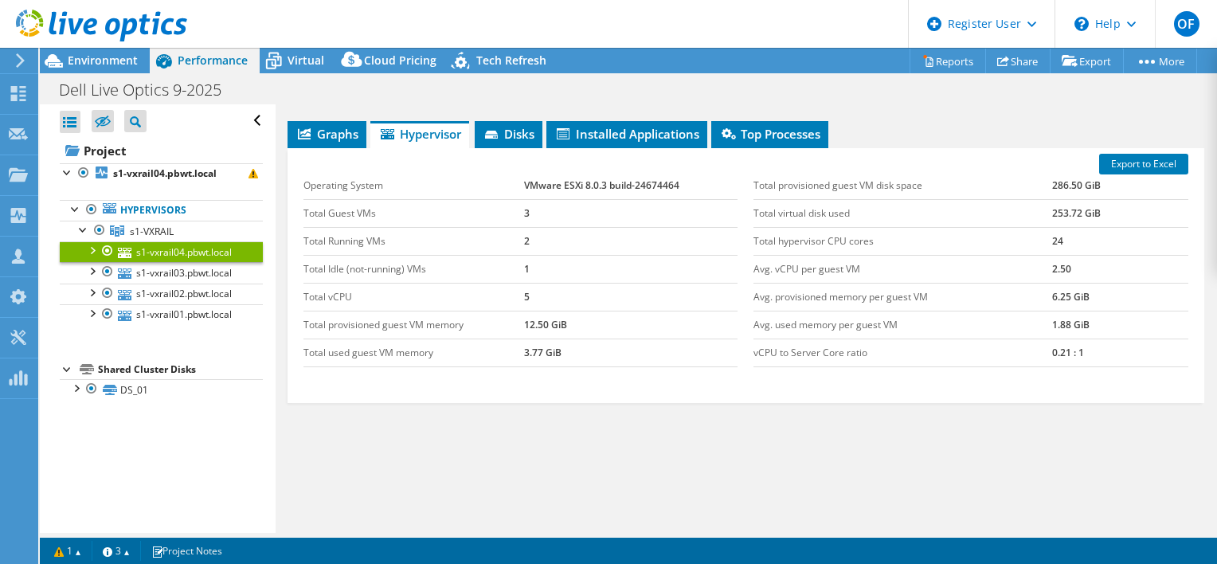
click at [141, 255] on link "s1-vxrail04.pbwt.local" at bounding box center [161, 251] width 203 height 21
click at [144, 232] on span "s1-VXRAIL" at bounding box center [152, 232] width 44 height 14
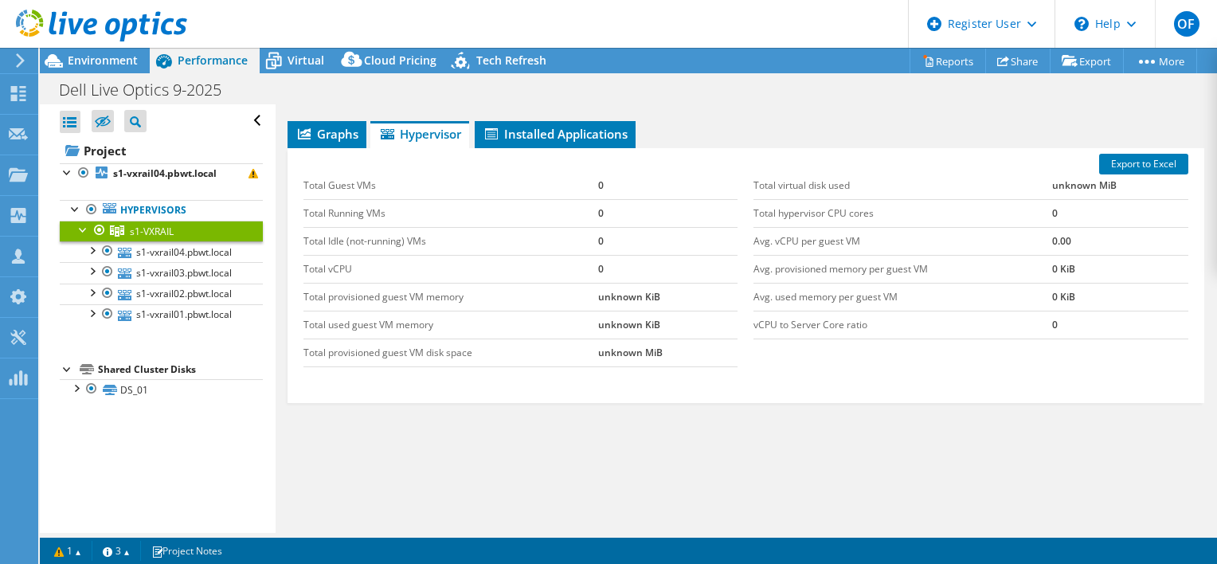
scroll to position [227, 0]
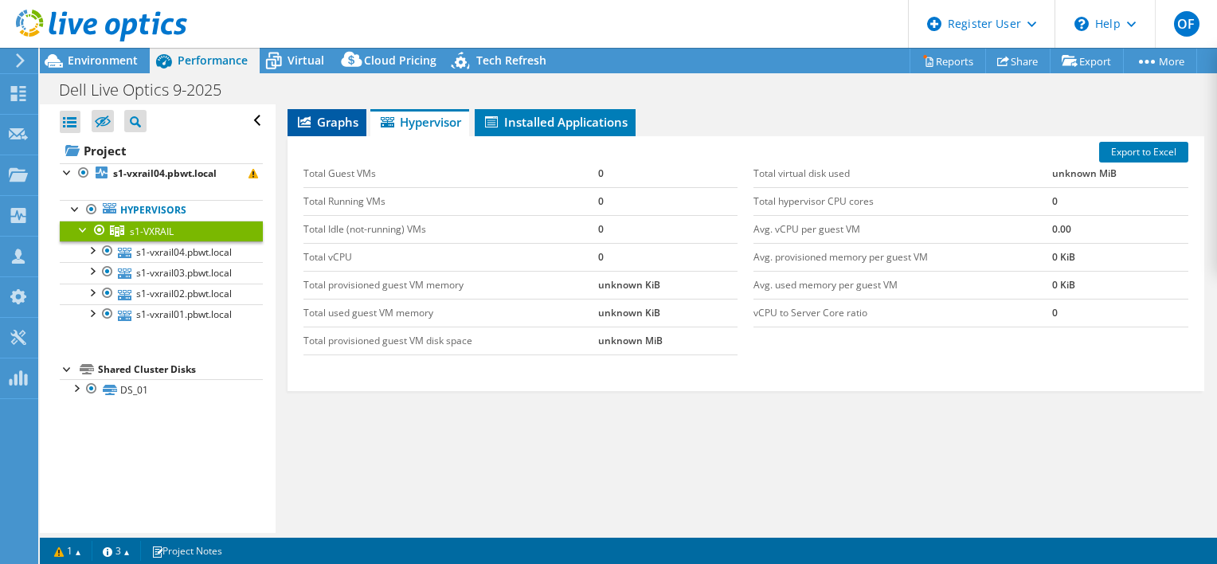
click at [334, 121] on span "Graphs" at bounding box center [326, 122] width 63 height 16
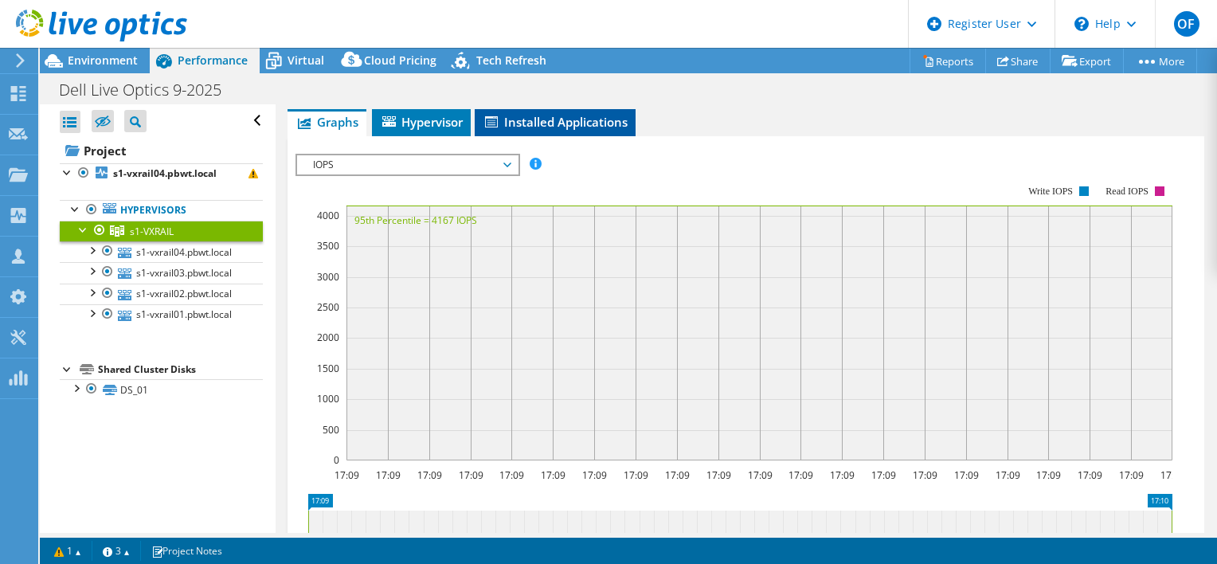
click at [589, 114] on span "Installed Applications" at bounding box center [554, 122] width 145 height 16
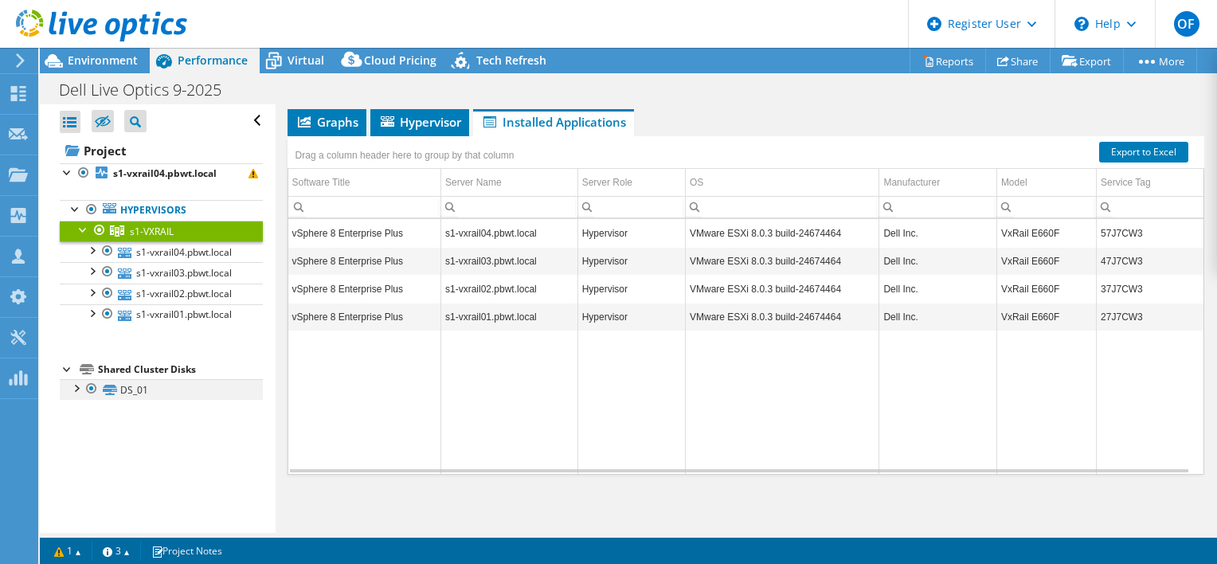
click at [78, 395] on div at bounding box center [76, 387] width 16 height 16
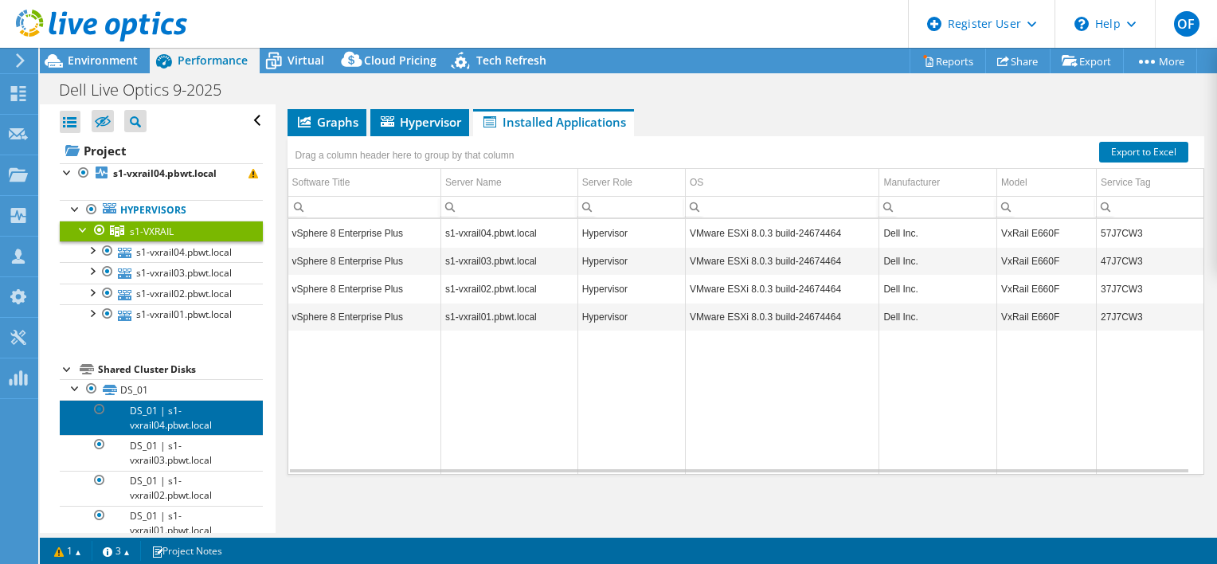
click at [185, 435] on link "DS_01 | s1-vxrail04.pbwt.local" at bounding box center [161, 417] width 203 height 35
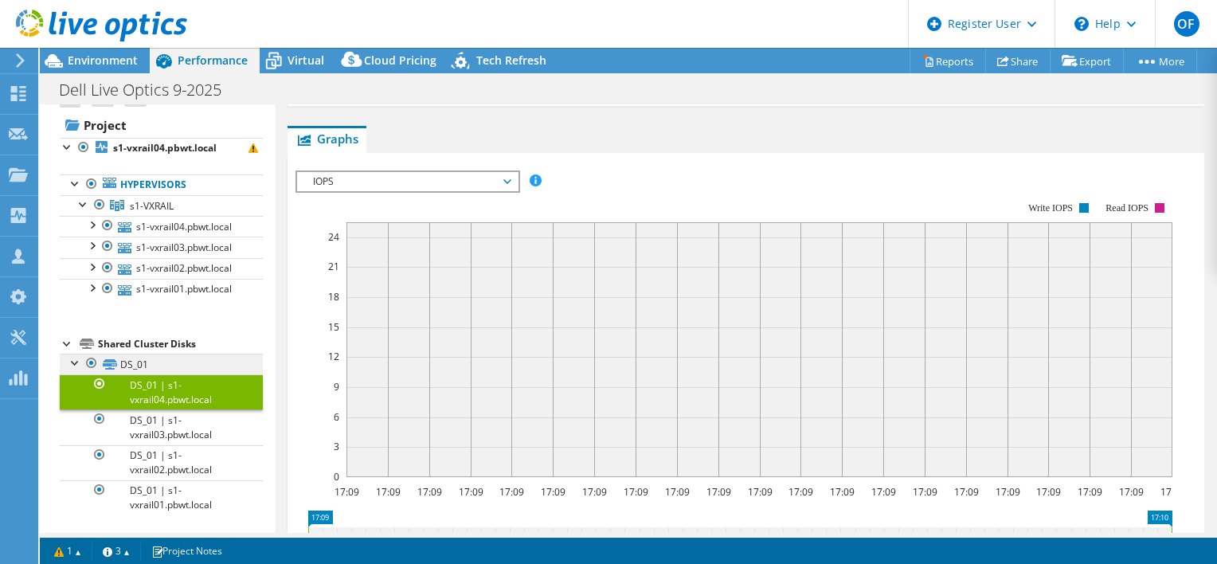
scroll to position [0, 0]
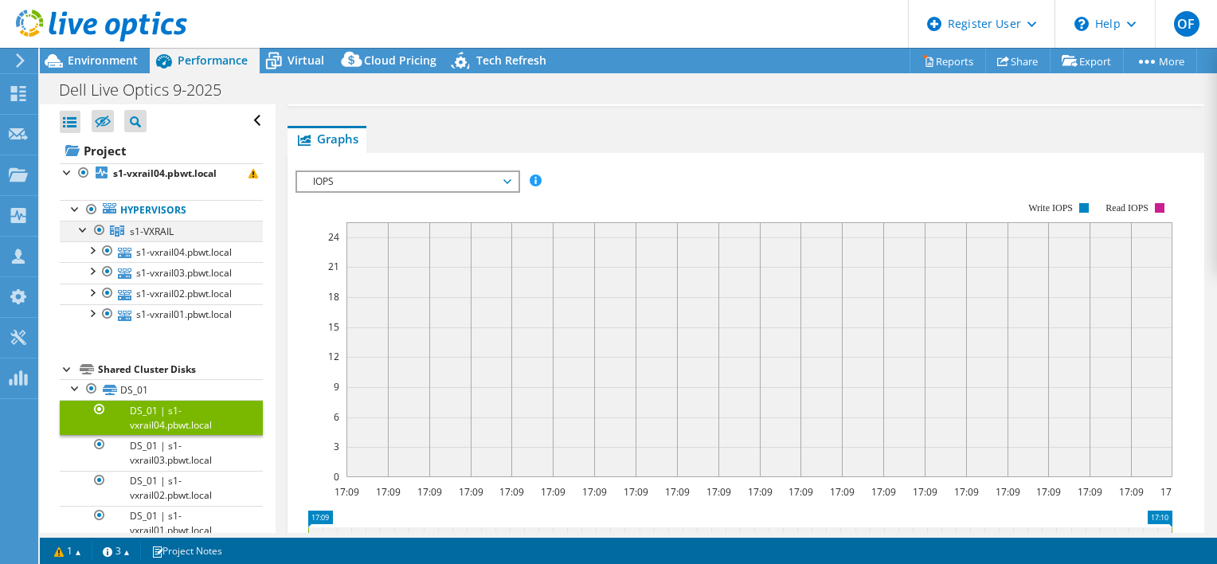
click at [81, 235] on div at bounding box center [84, 229] width 16 height 16
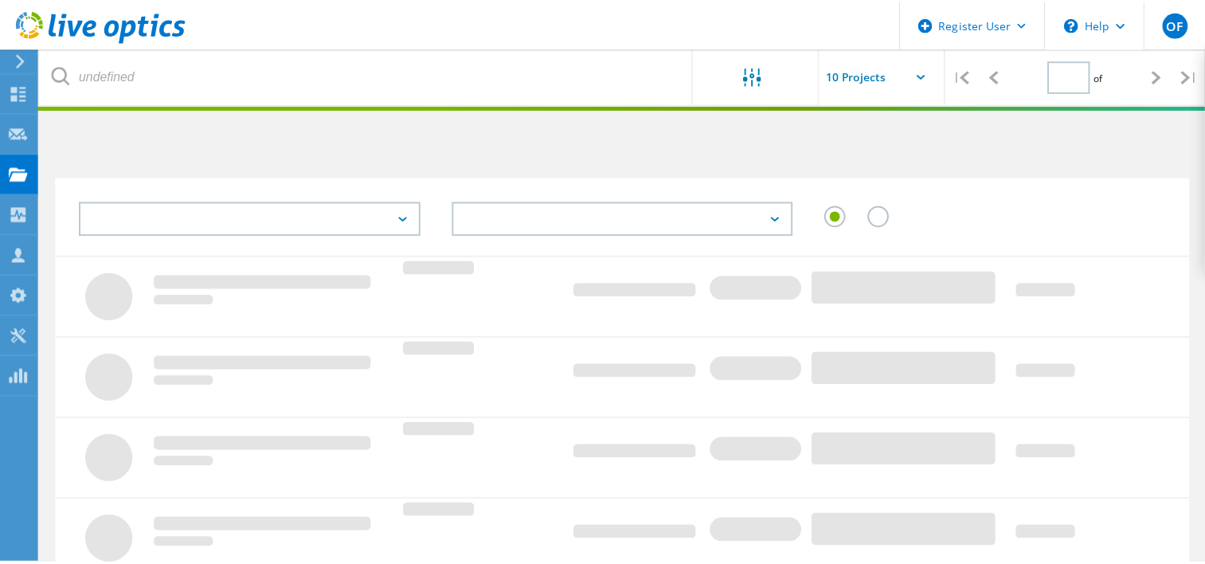
scroll to position [487, 0]
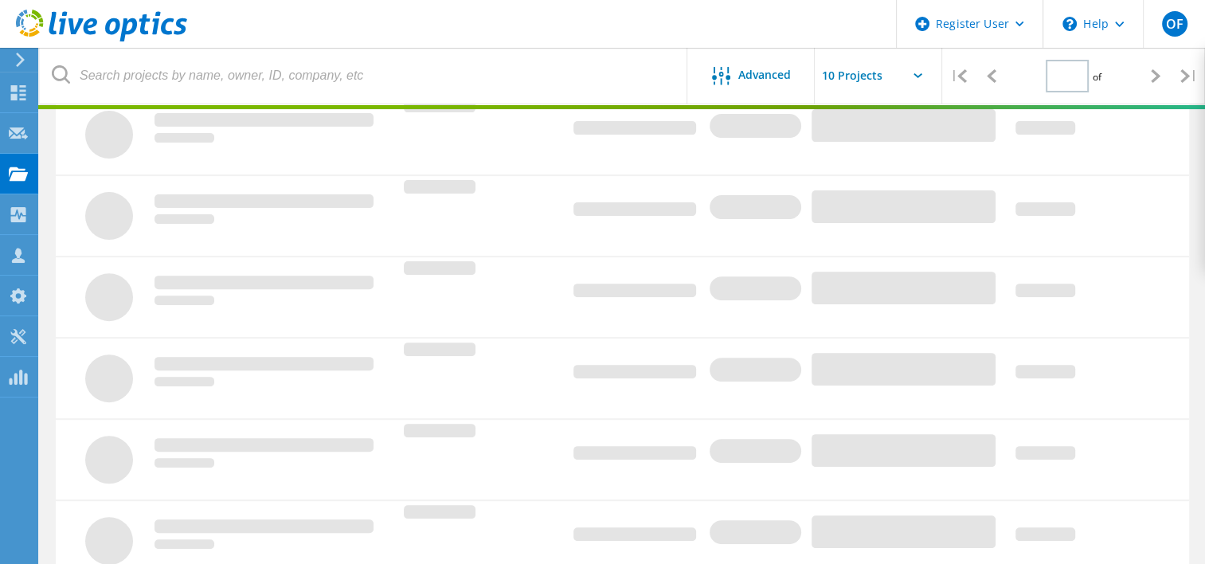
type input "2"
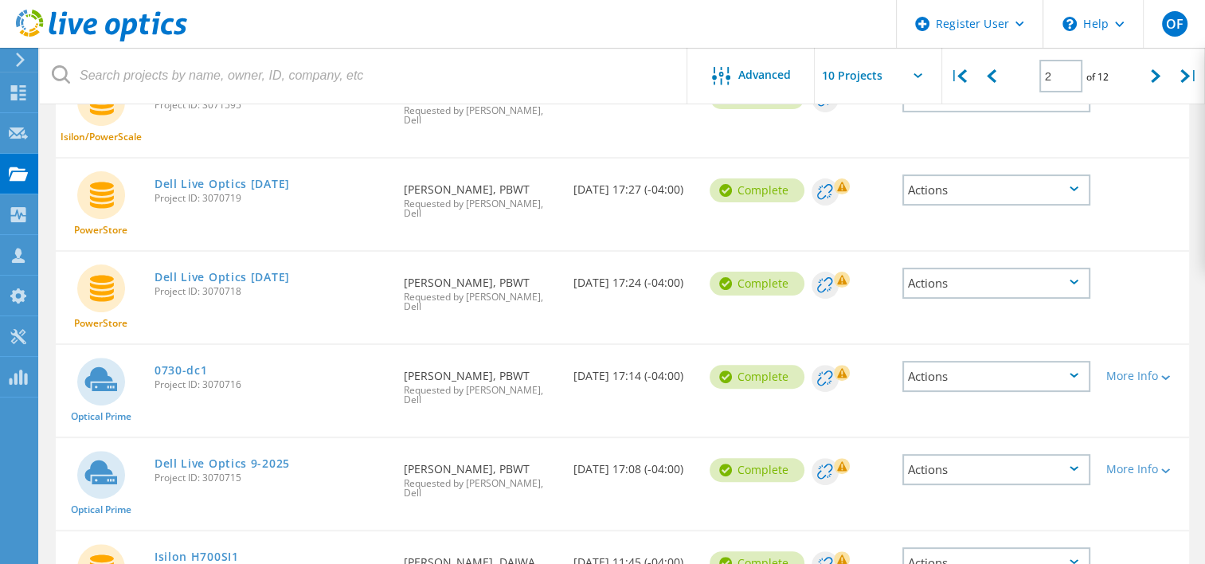
scroll to position [482, 0]
